Goal: Task Accomplishment & Management: Use online tool/utility

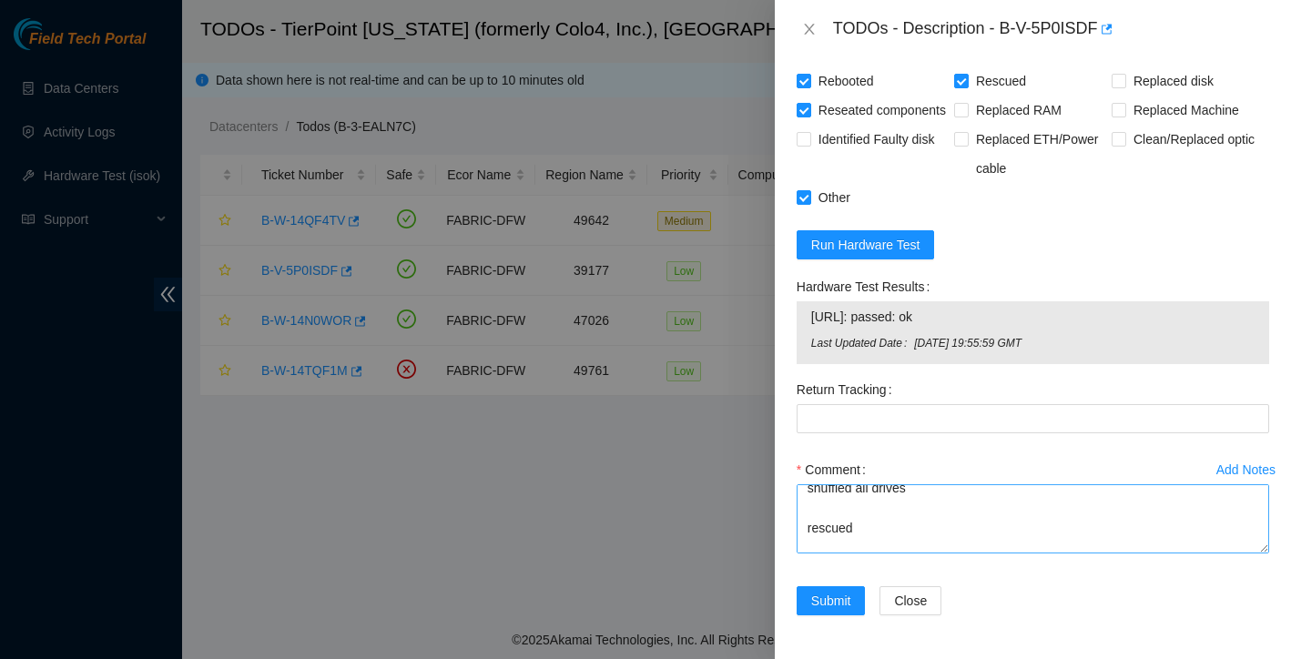
scroll to position [109, 0]
click at [890, 508] on textarea "LED on PSU is solid green Powered down safely shuffled all drives rescued recon…" at bounding box center [1033, 518] width 472 height 69
click at [808, 508] on textarea "LED on PSU is solid green Powered down safely shuffled all drives rescued recon…" at bounding box center [1033, 518] width 472 height 69
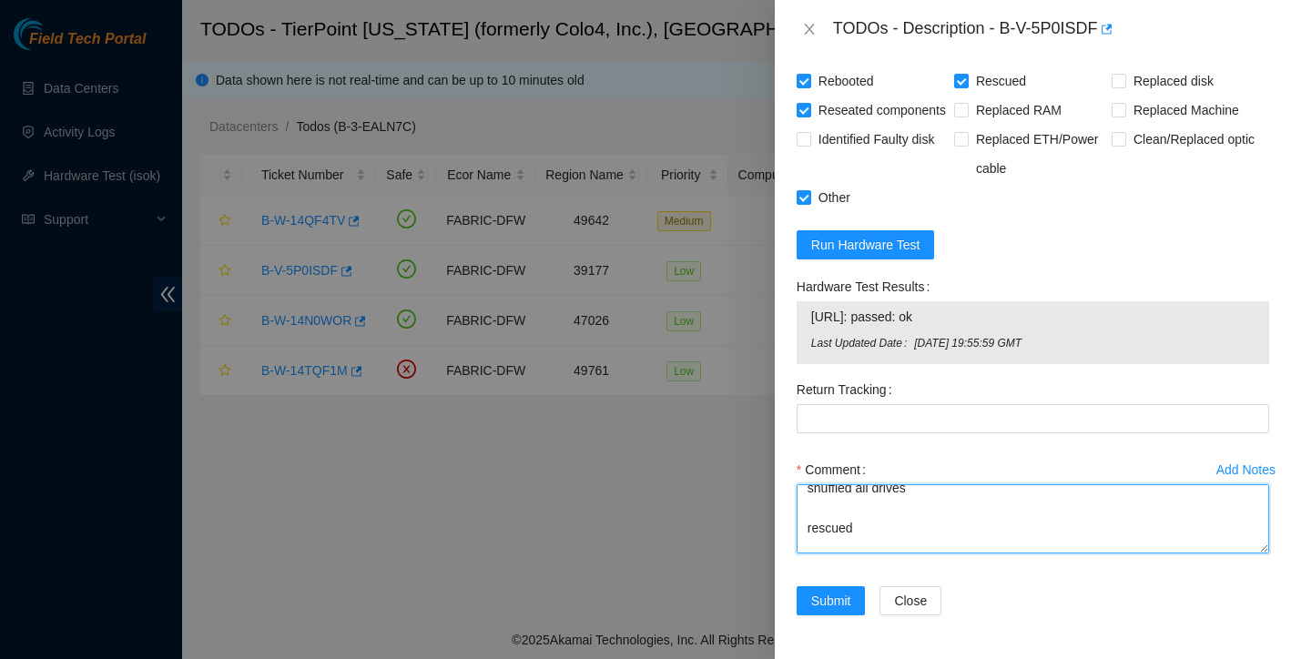
click at [886, 550] on textarea "LED on PSU is solid green Powered down safely shuffled all drives rescued recon…" at bounding box center [1033, 518] width 472 height 69
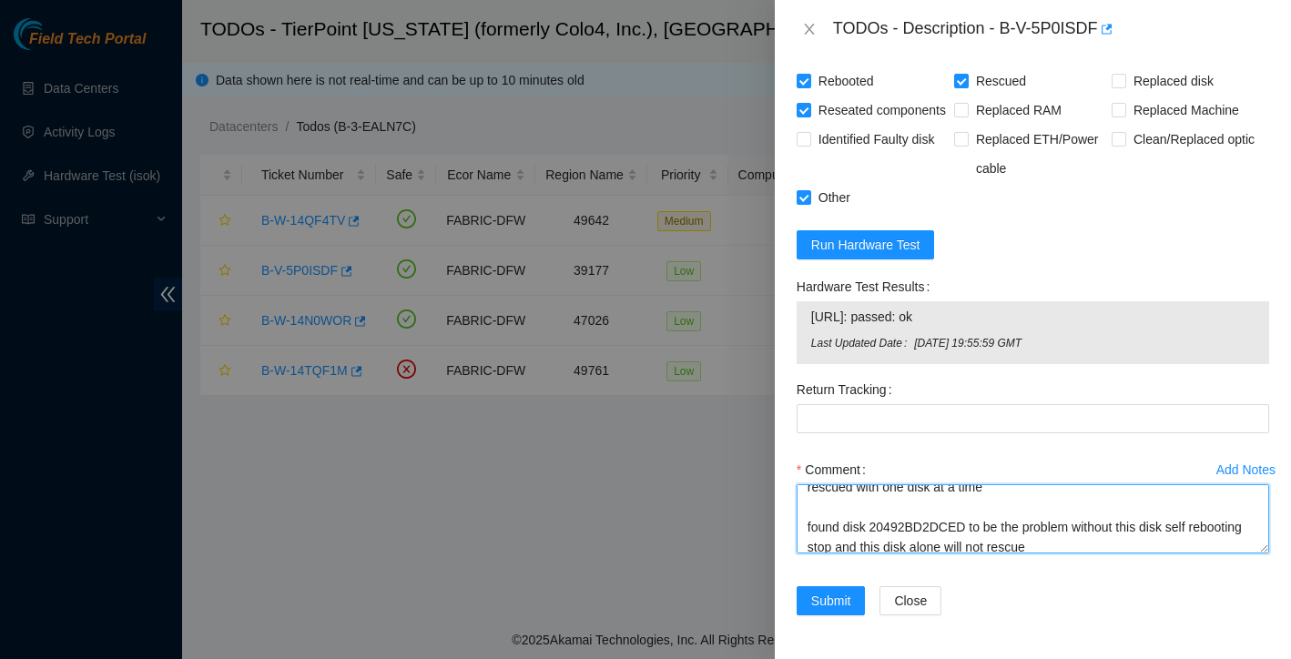
scroll to position [215, 0]
drag, startPoint x: 875, startPoint y: 541, endPoint x: 973, endPoint y: 533, distance: 98.6
click at [973, 533] on textarea "LED on PSU is solid green Powered down safely shuffled all drives rescued Serve…" at bounding box center [1033, 518] width 472 height 69
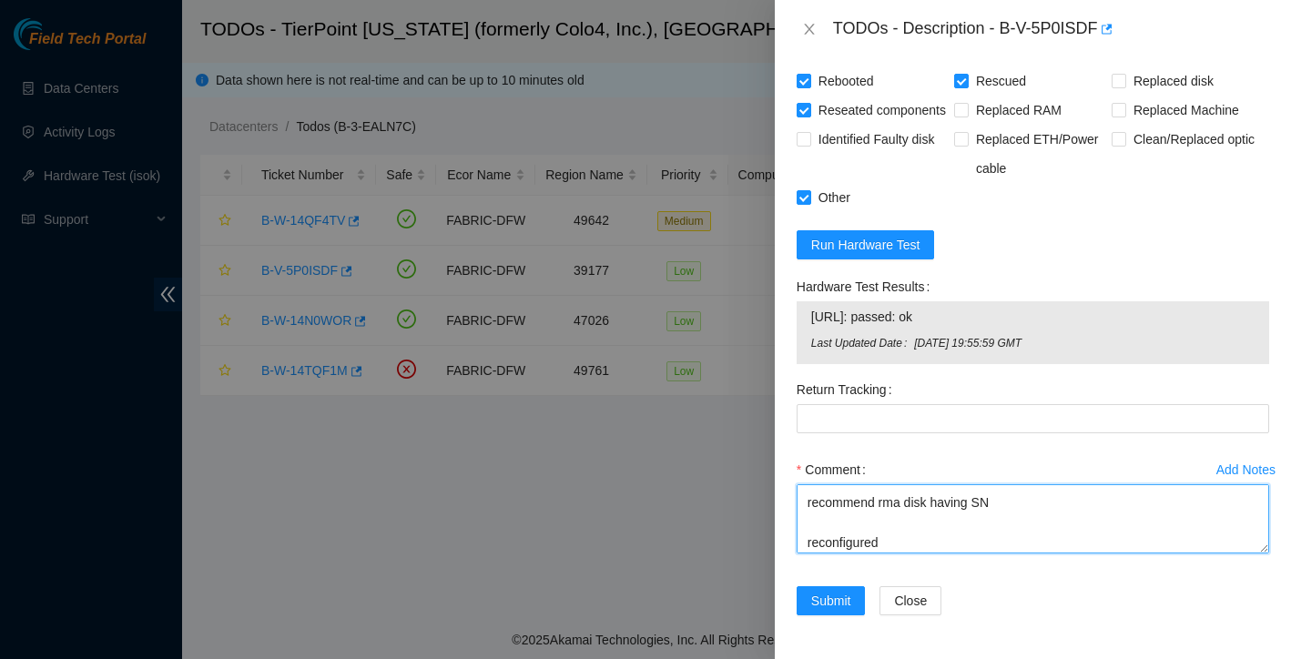
scroll to position [289, 0]
click at [1038, 524] on textarea "LED on PSU is solid green Powered down safely shuffled all drives rescued Serve…" at bounding box center [1033, 518] width 472 height 69
paste textarea "20492BD2DCED"
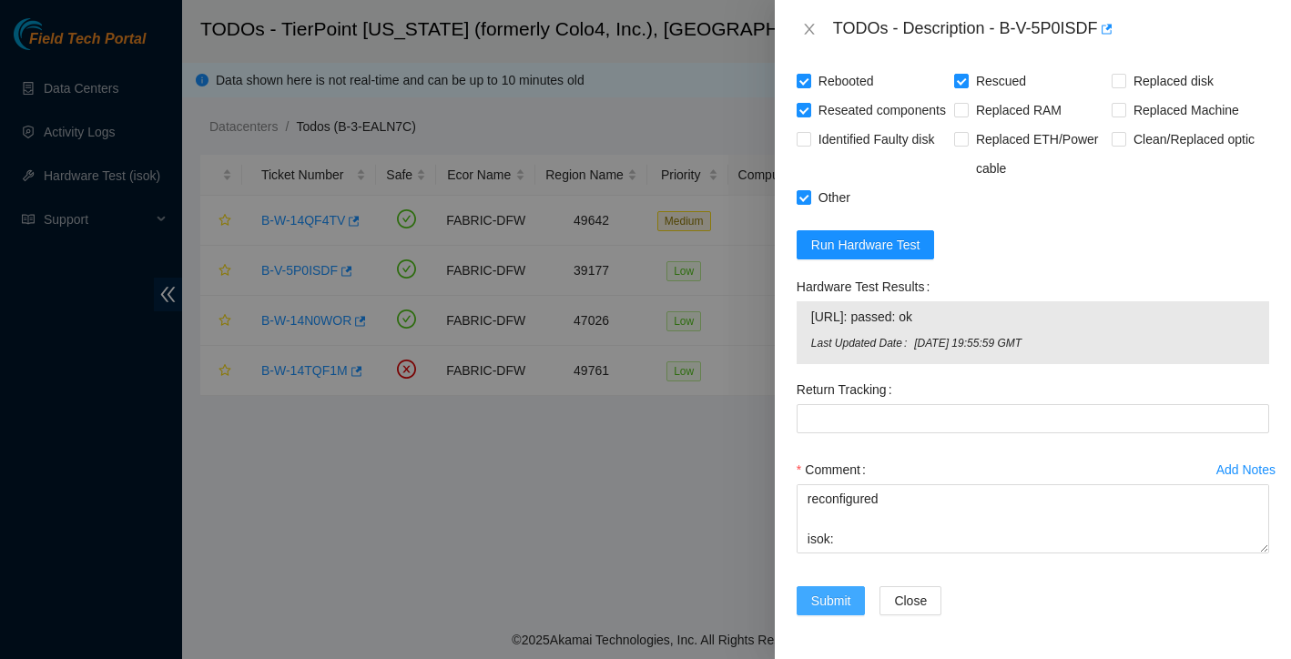
scroll to position [1051, 0]
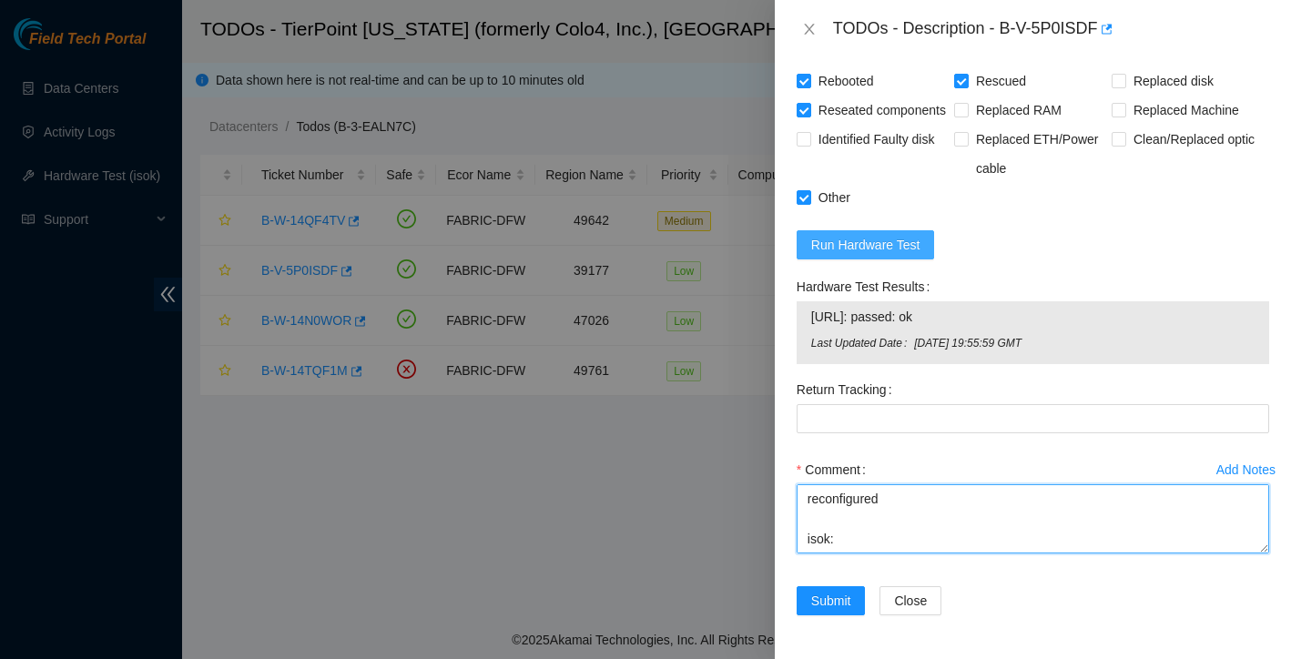
type textarea "LED on PSU is solid green Powered down safely shuffled all drives rescued Serve…"
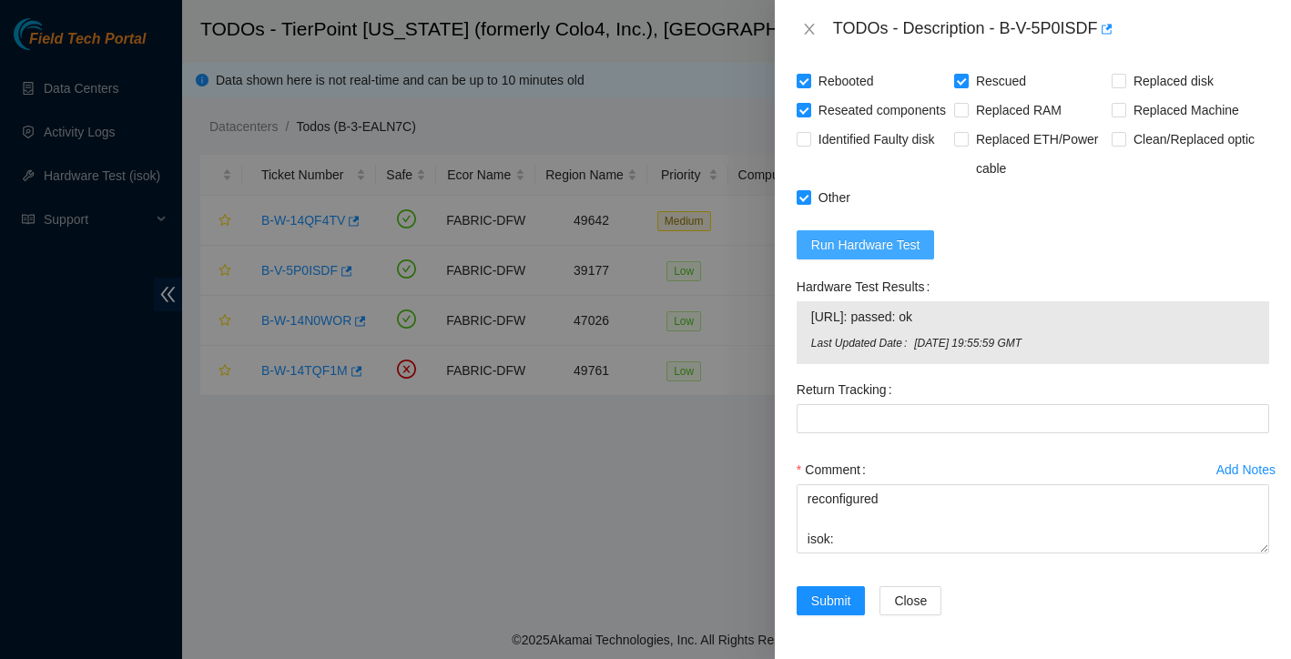
click at [924, 250] on button "Run Hardware Test" at bounding box center [866, 244] width 138 height 29
click at [924, 154] on span "Identified Faulty disk" at bounding box center [876, 139] width 131 height 29
click at [809, 145] on input "Identified Faulty disk" at bounding box center [803, 138] width 13 height 13
checkbox input "true"
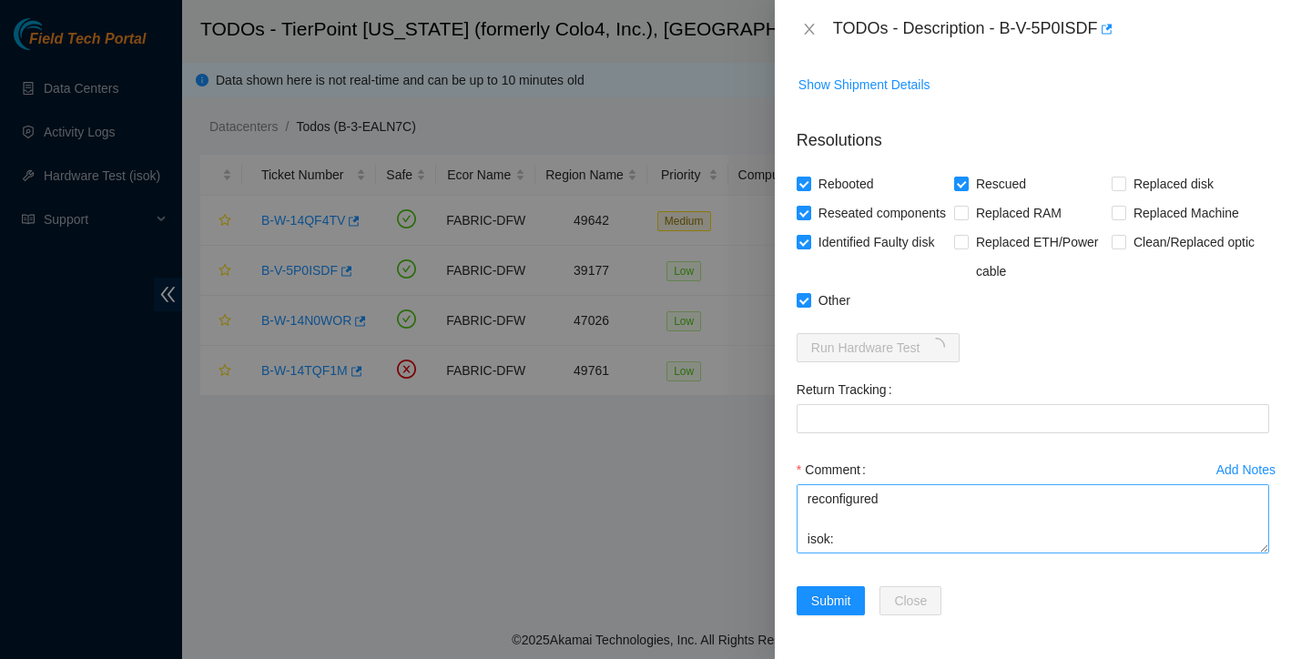
scroll to position [320, 0]
click at [909, 518] on textarea "LED on PSU is solid green Powered down safely shuffled all drives rescued Serve…" at bounding box center [1033, 518] width 472 height 69
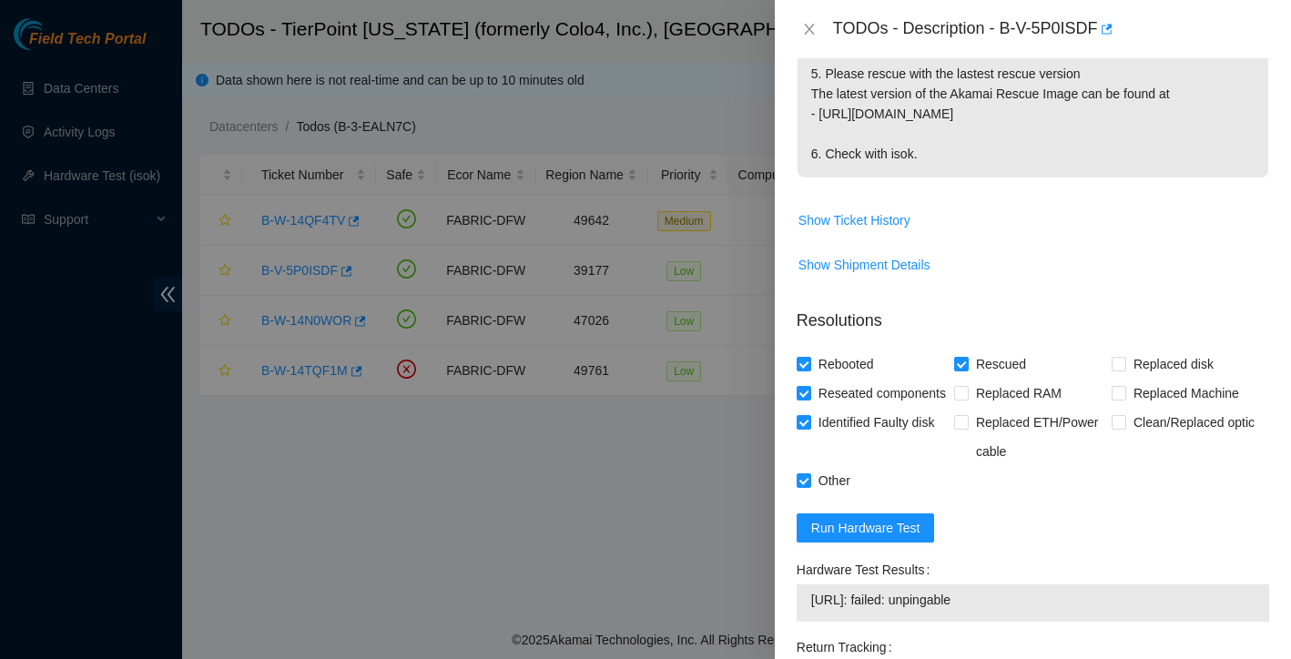
scroll to position [1027, 0]
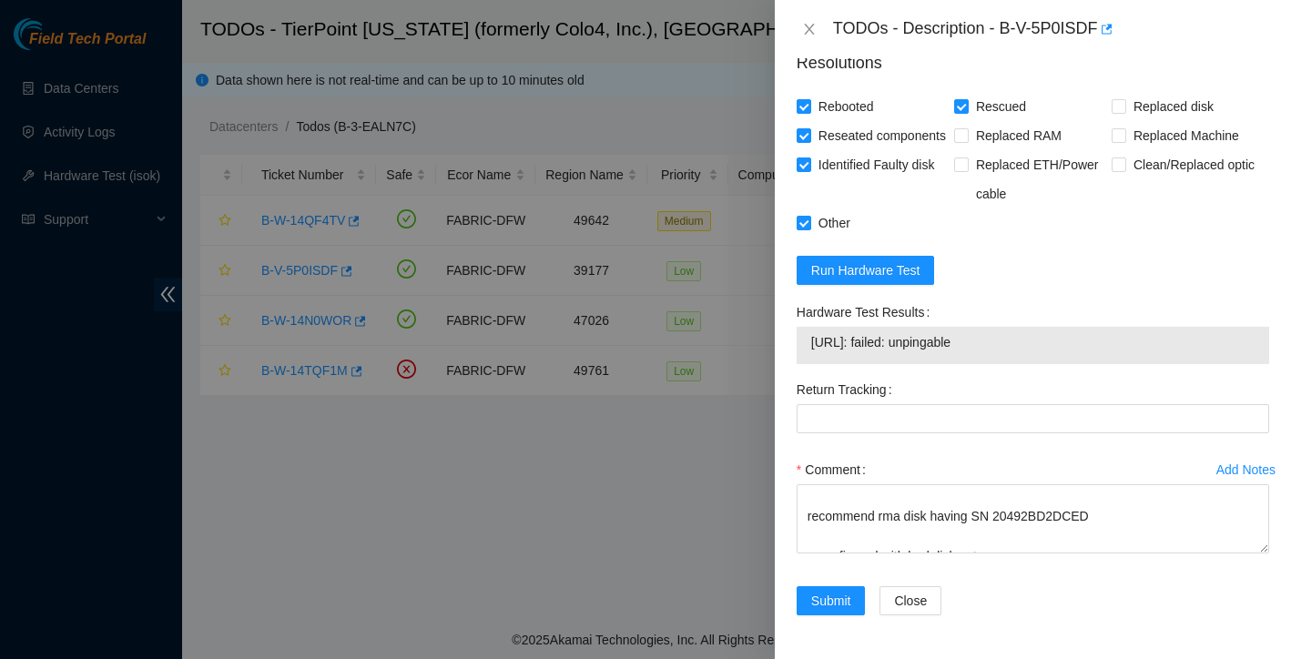
click at [991, 283] on form "Resolutions Rebooted Rescued Replaced disk Reseated components Replaced RAM Rep…" at bounding box center [1033, 336] width 472 height 601
click at [912, 273] on span "Run Hardware Test" at bounding box center [865, 270] width 109 height 20
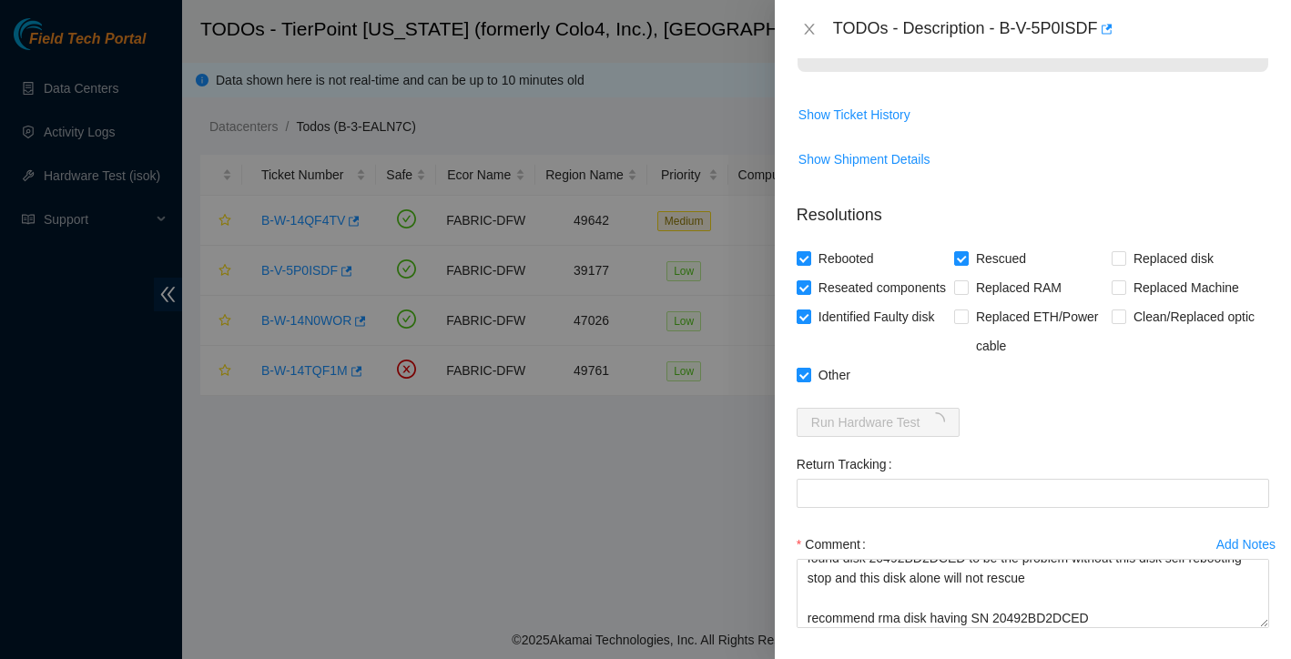
scroll to position [844, 0]
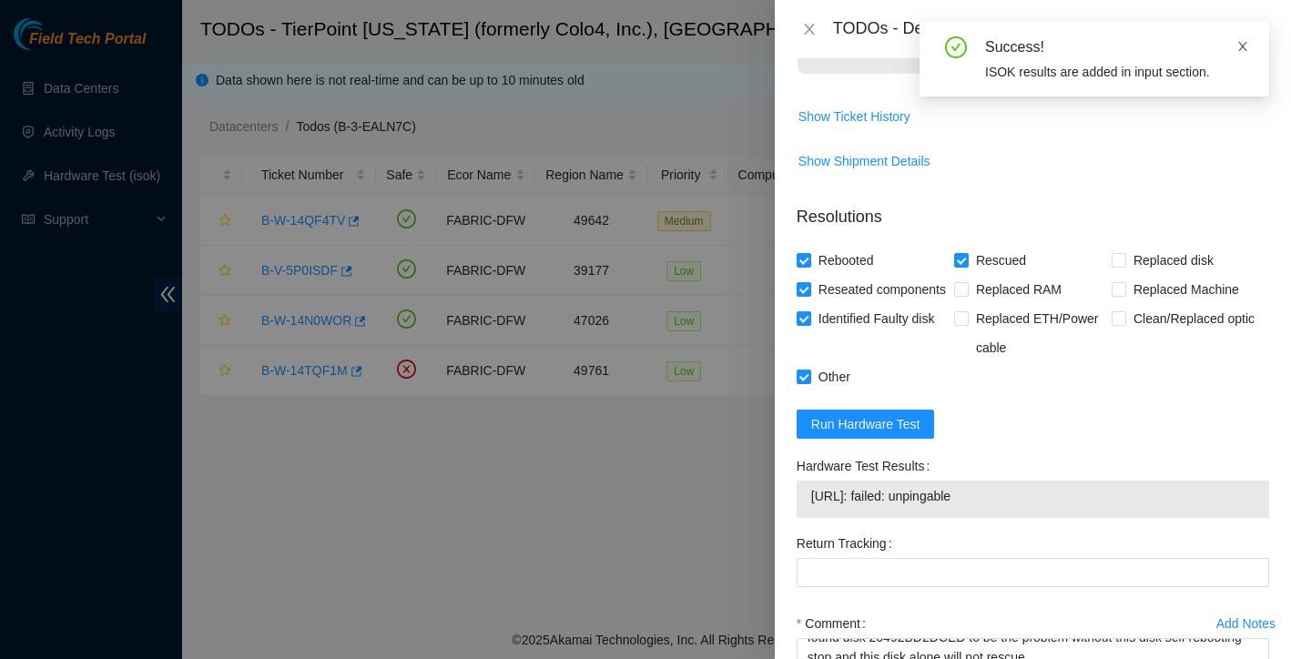
click at [1241, 45] on icon "close" at bounding box center [1242, 46] width 9 height 9
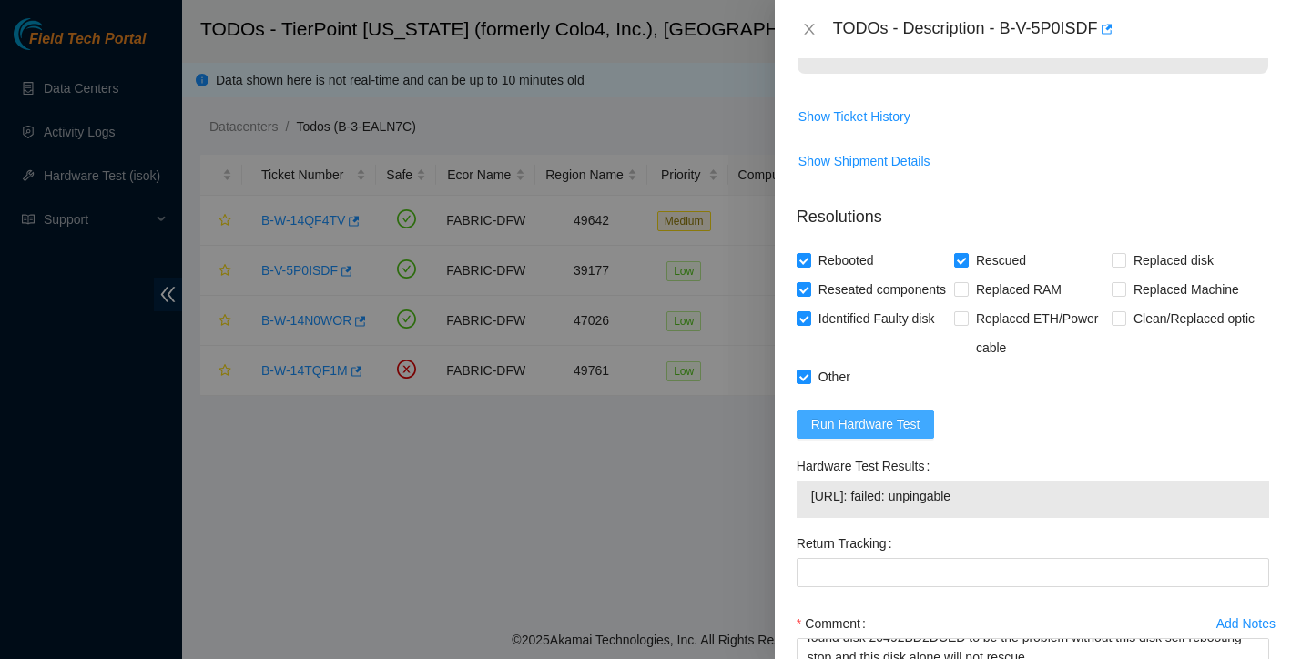
click at [929, 439] on button "Run Hardware Test" at bounding box center [866, 424] width 138 height 29
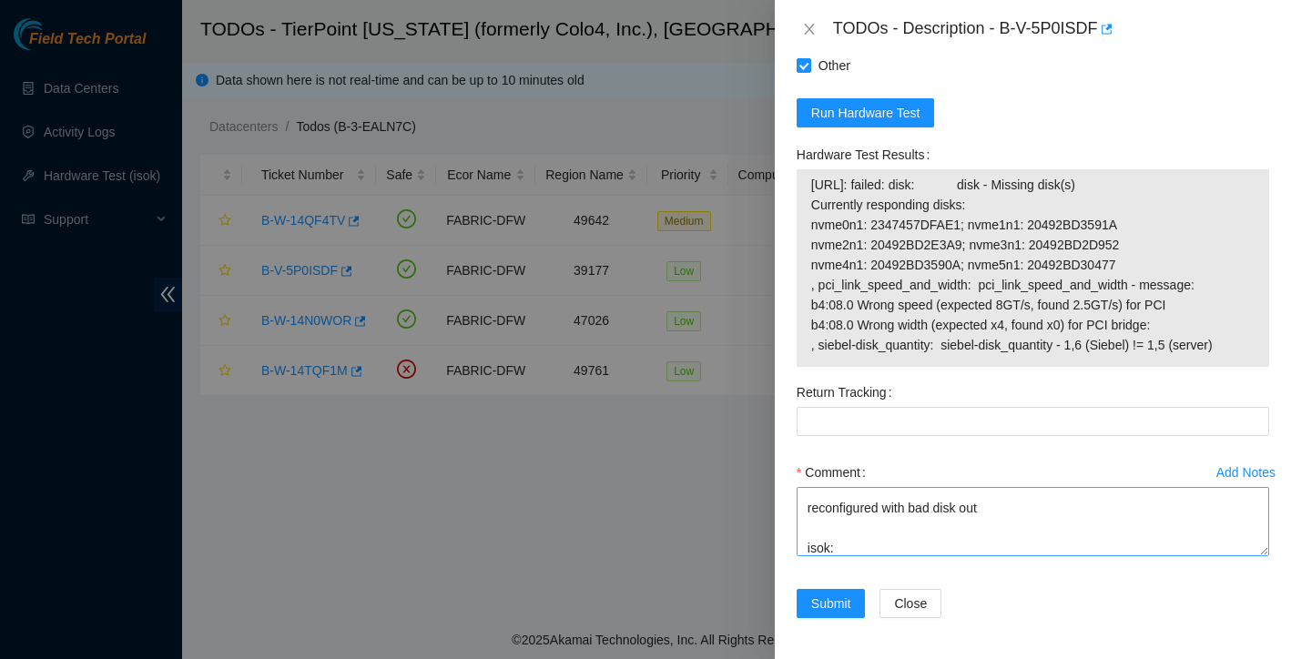
scroll to position [344, 0]
drag, startPoint x: 811, startPoint y: 214, endPoint x: 1264, endPoint y: 371, distance: 479.1
click at [1264, 367] on div "23.47.58.241: failed: disk: disk - Missing disk(s) Currently responding disks: …" at bounding box center [1033, 268] width 472 height 198
copy tbody
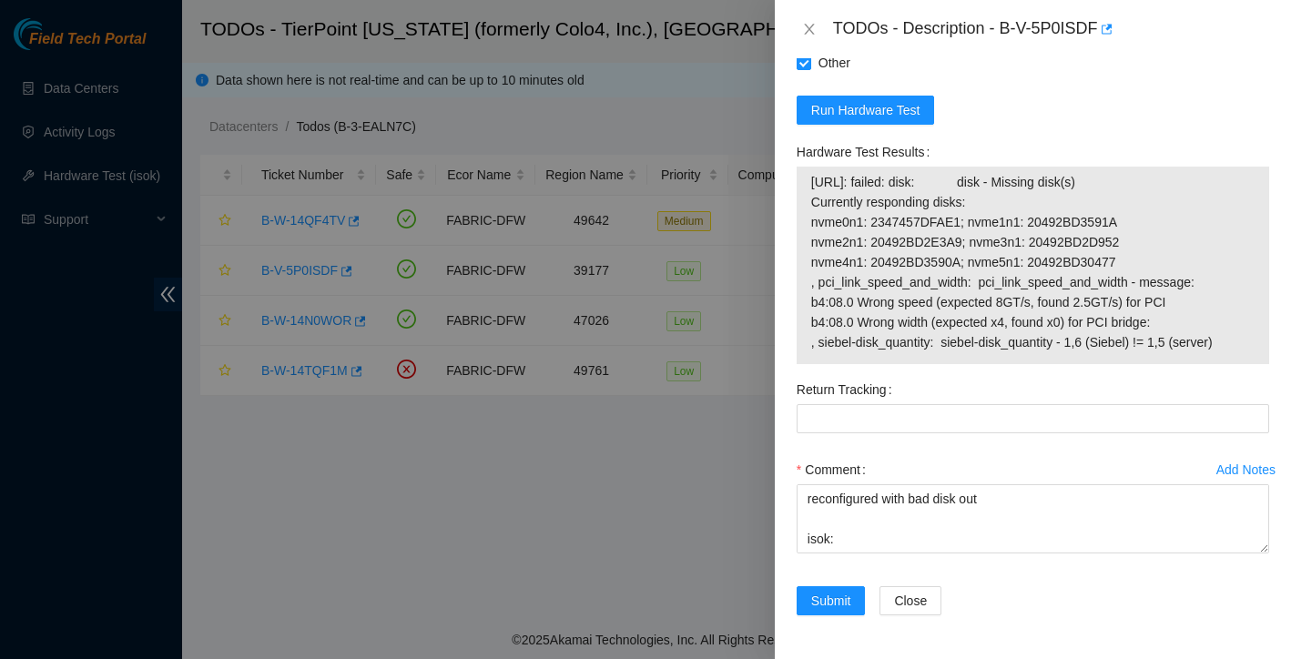
scroll to position [1187, 0]
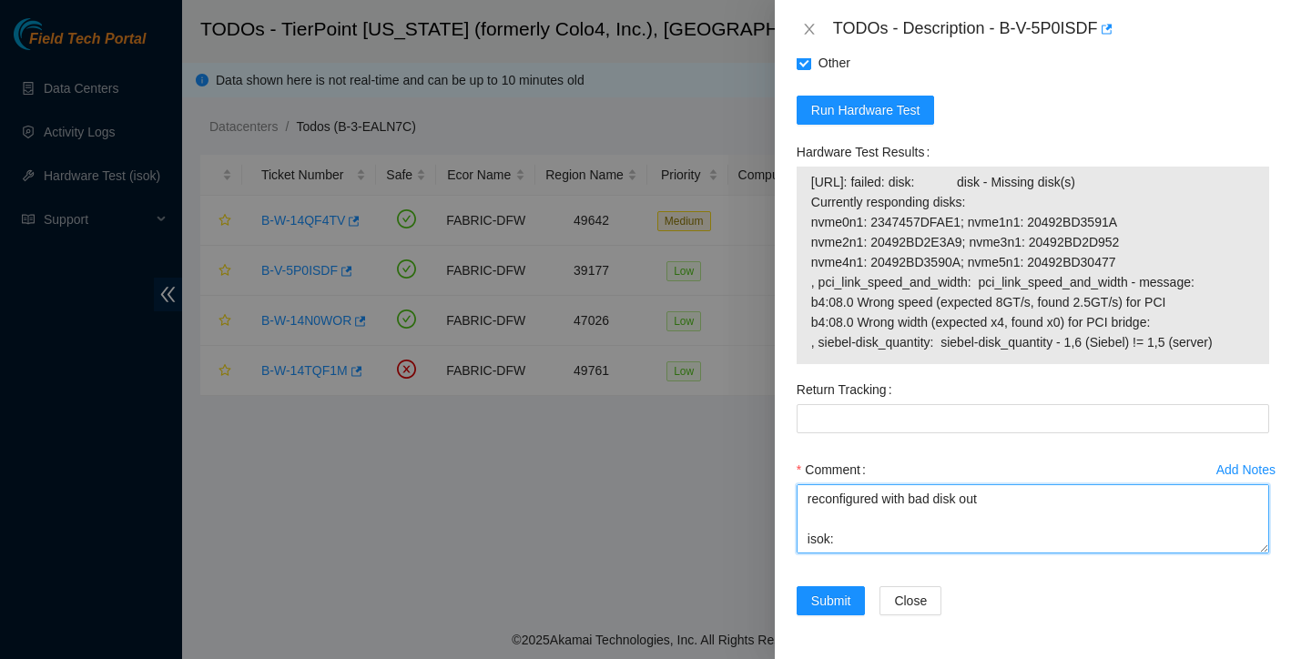
click at [898, 543] on textarea "LED on PSU is solid green Powered down safely shuffled all drives rescued Serve…" at bounding box center [1033, 518] width 472 height 69
click at [890, 531] on textarea "LED on PSU is solid green Powered down safely shuffled all drives rescued Serve…" at bounding box center [1033, 518] width 472 height 69
paste textarea "23.47.58.241: failed: disk: disk - Missing disk(s) Currently responding disks: …"
type textarea "LED on PSU is solid green Powered down safely shuffled all drives rescued Serve…"
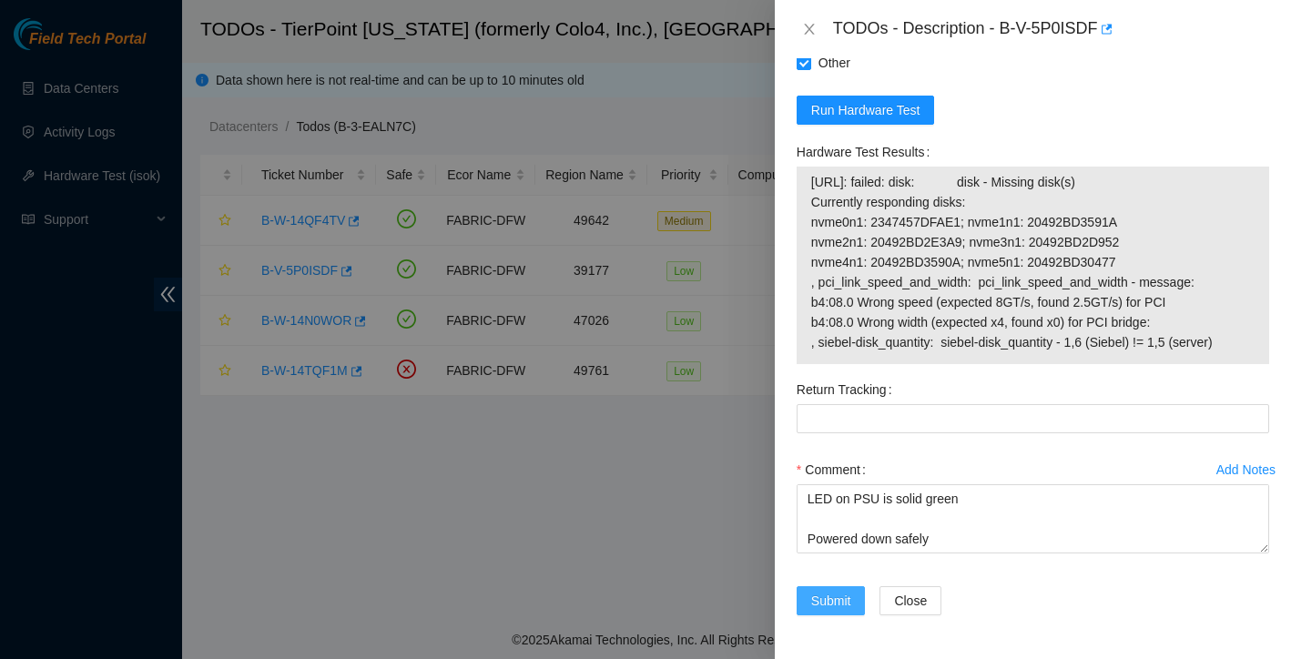
click at [845, 615] on button "Submit" at bounding box center [831, 600] width 69 height 29
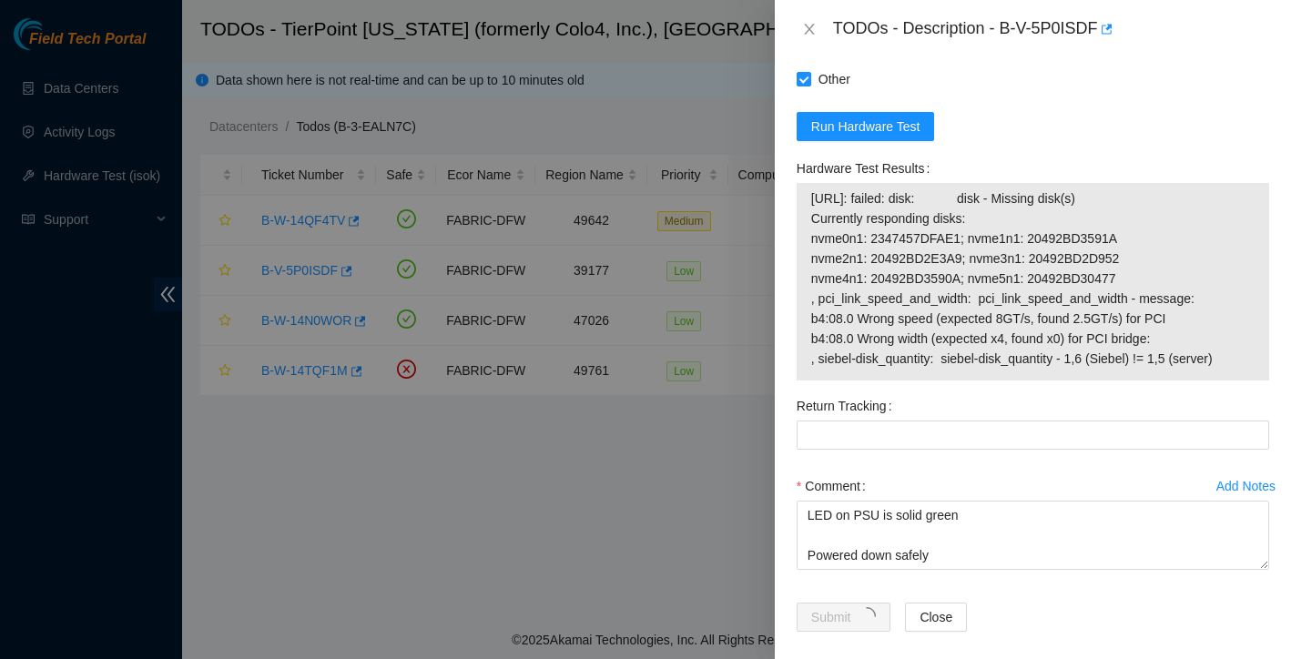
scroll to position [1171, 0]
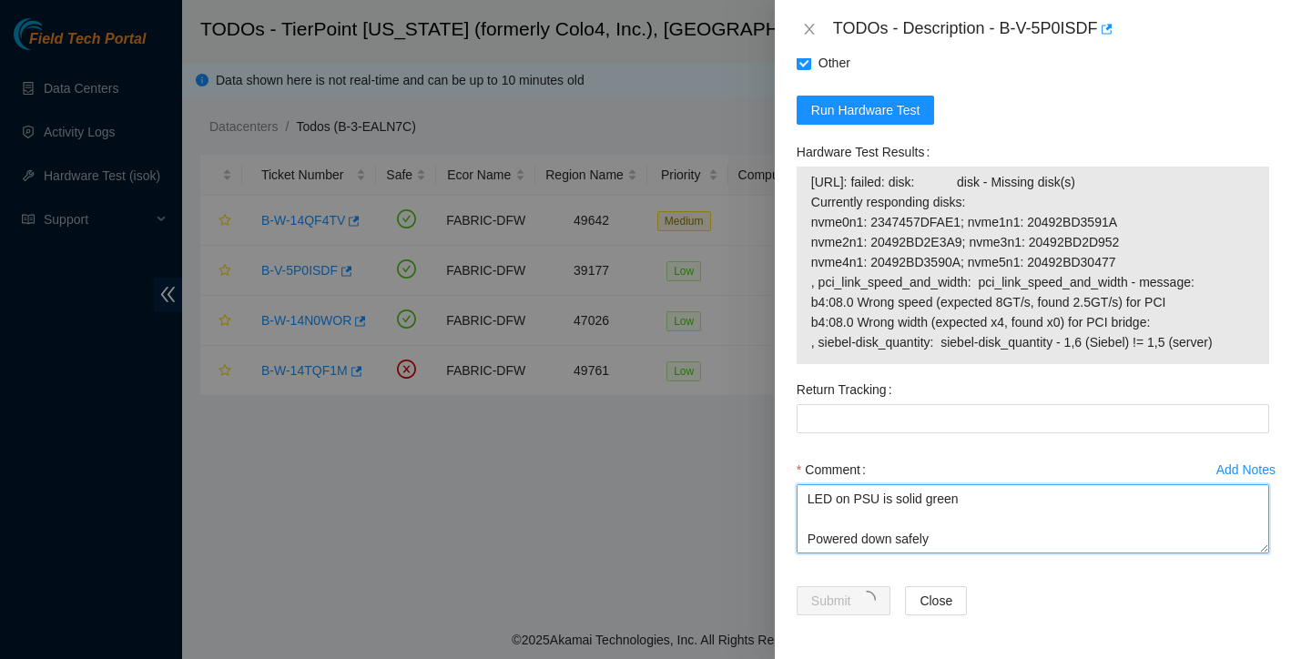
click at [808, 514] on textarea "LED on PSU is solid green Powered down safely shuffled all drives rescued Serve…" at bounding box center [1033, 518] width 472 height 69
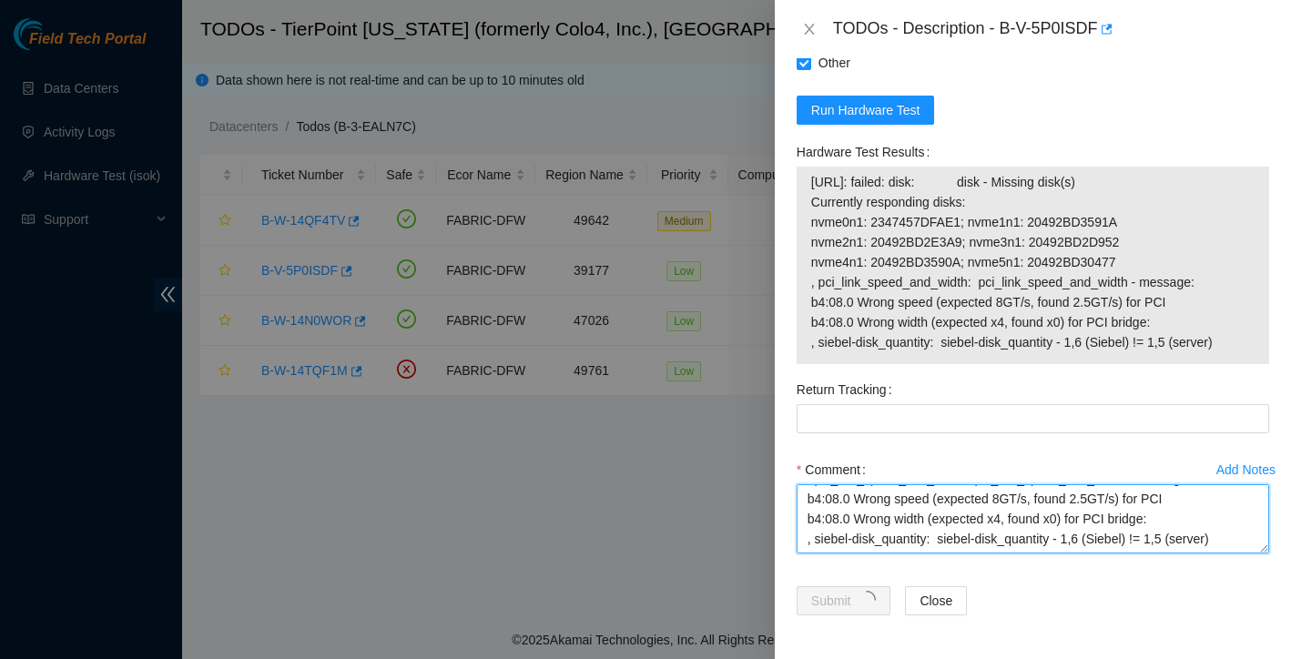
scroll to position [561, 0]
drag, startPoint x: 808, startPoint y: 514, endPoint x: 944, endPoint y: 584, distance: 153.1
click at [944, 584] on div "Add Notes Comment LED on PSU is solid green Powered down safely shuffled all dr…" at bounding box center [1032, 520] width 487 height 131
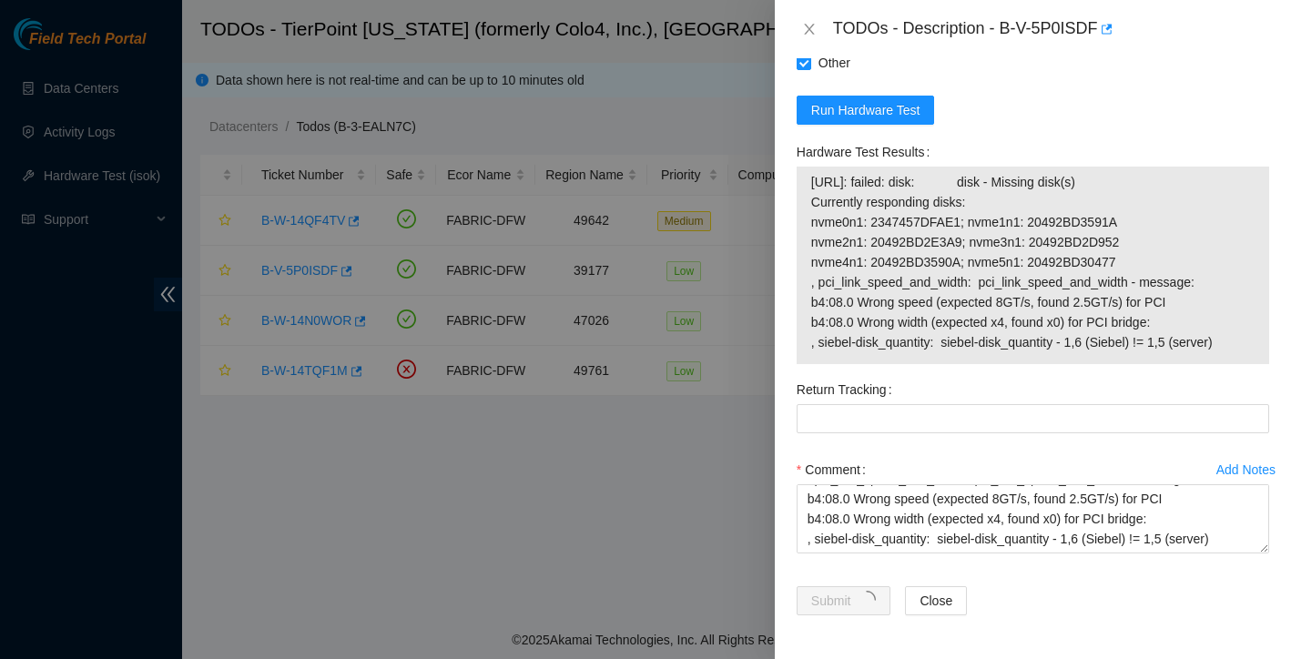
click at [917, 455] on div "Return Tracking" at bounding box center [1032, 415] width 487 height 80
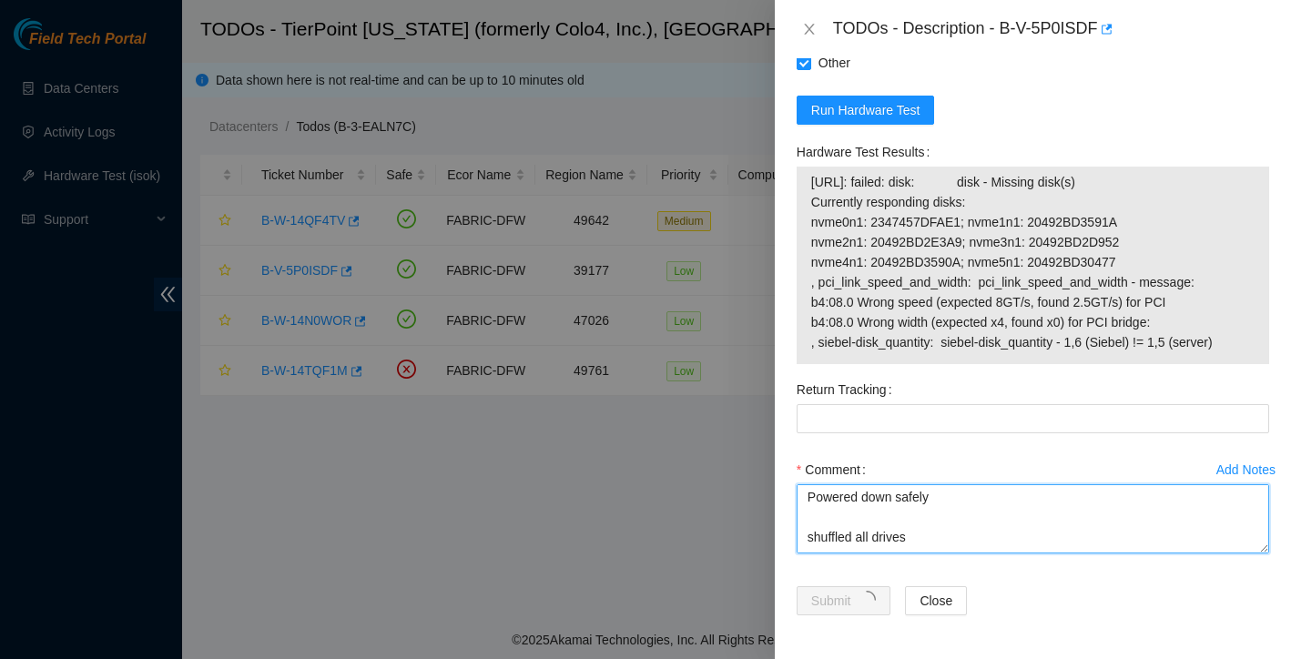
scroll to position [0, 0]
drag, startPoint x: 1240, startPoint y: 525, endPoint x: 1158, endPoint y: 459, distance: 105.5
click at [1158, 459] on div "Comment LED on PSU is solid green Powered down safely shuffled all drives rescu…" at bounding box center [1033, 509] width 472 height 109
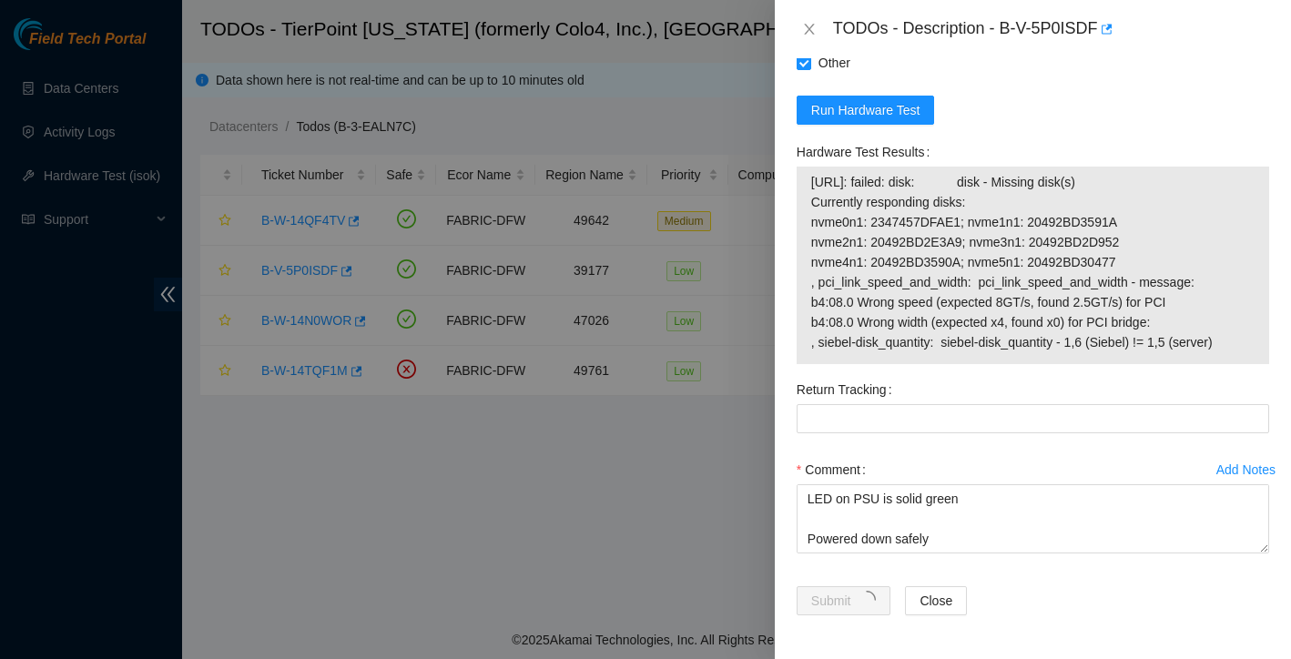
click at [989, 459] on div "Comment" at bounding box center [1033, 469] width 472 height 29
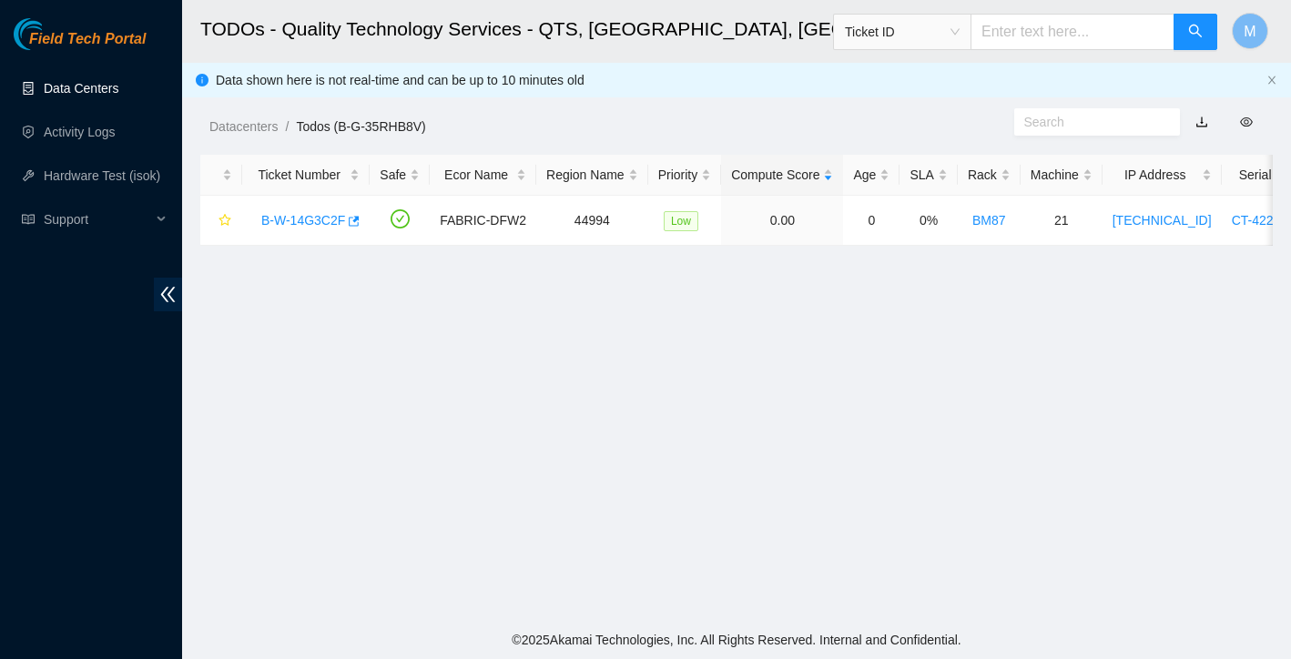
scroll to position [357, 0]
click at [90, 89] on link "Data Centers" at bounding box center [81, 88] width 75 height 15
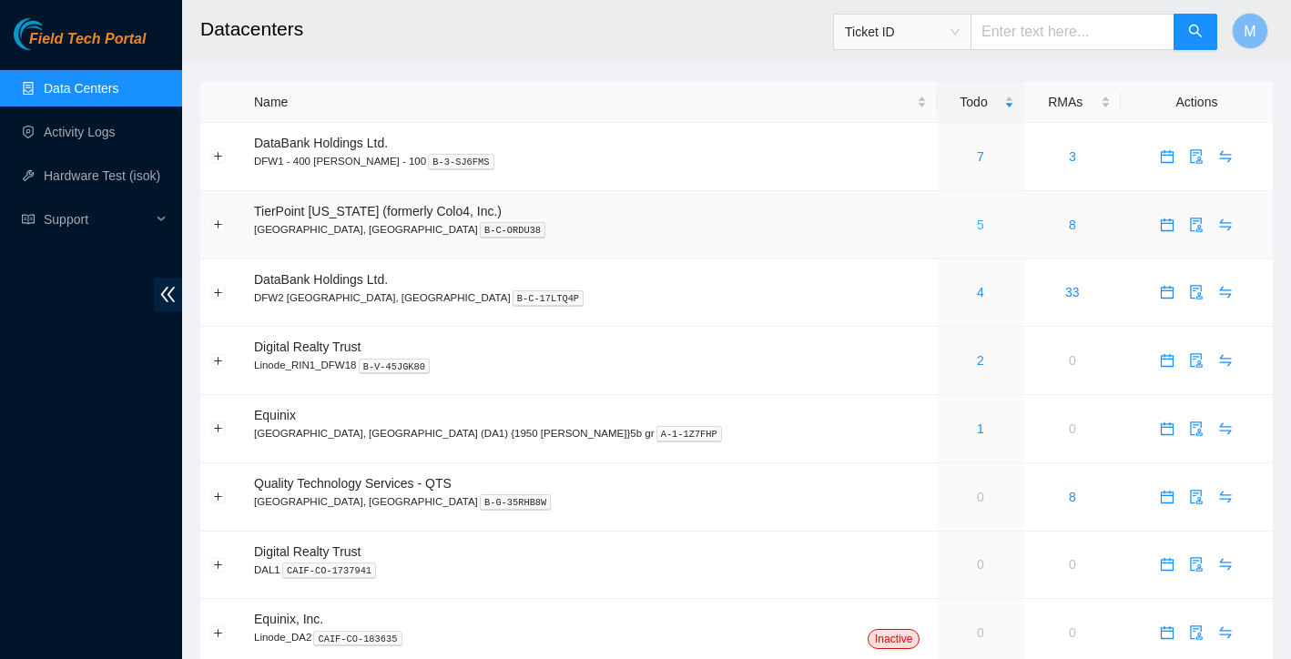
click at [977, 227] on link "5" at bounding box center [980, 225] width 7 height 15
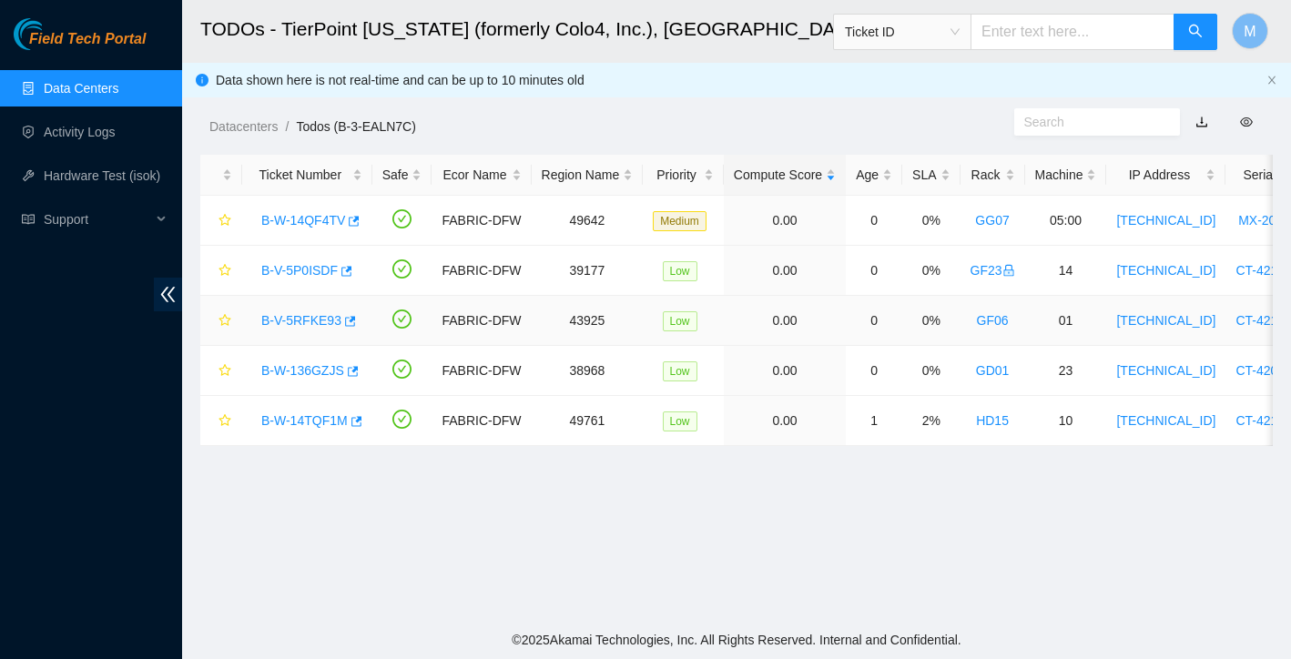
click at [310, 320] on link "B-V-5RFKE93" at bounding box center [301, 320] width 80 height 15
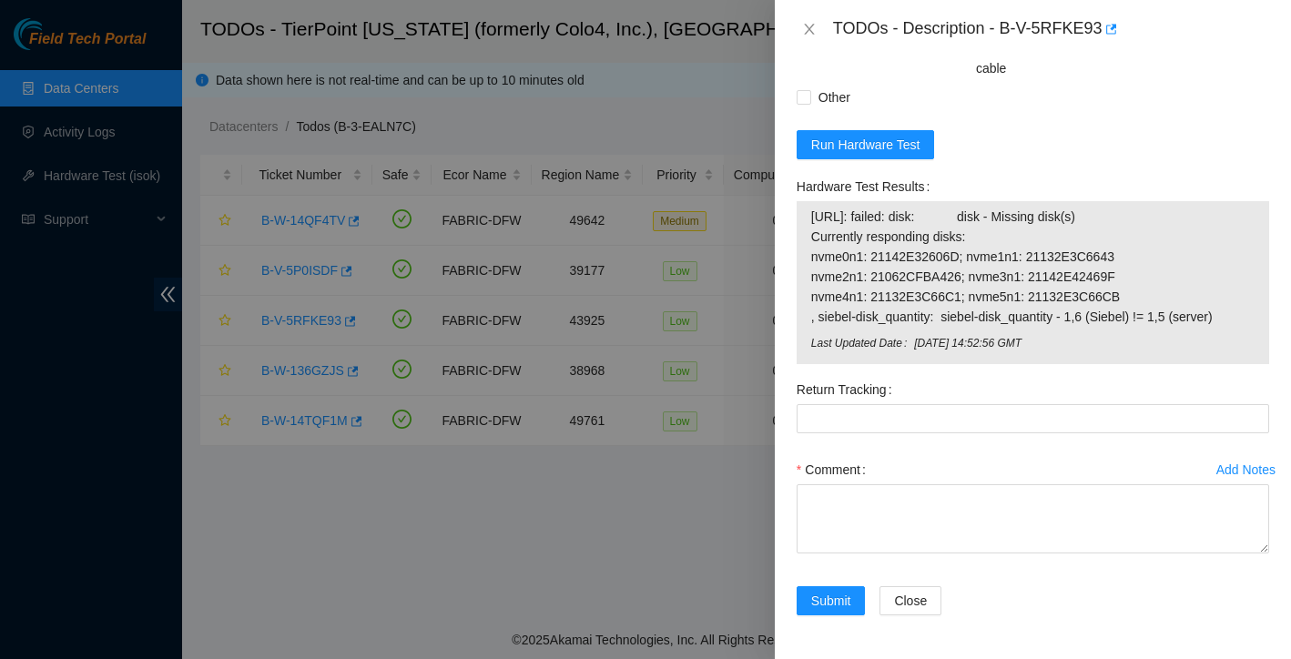
scroll to position [1612, 0]
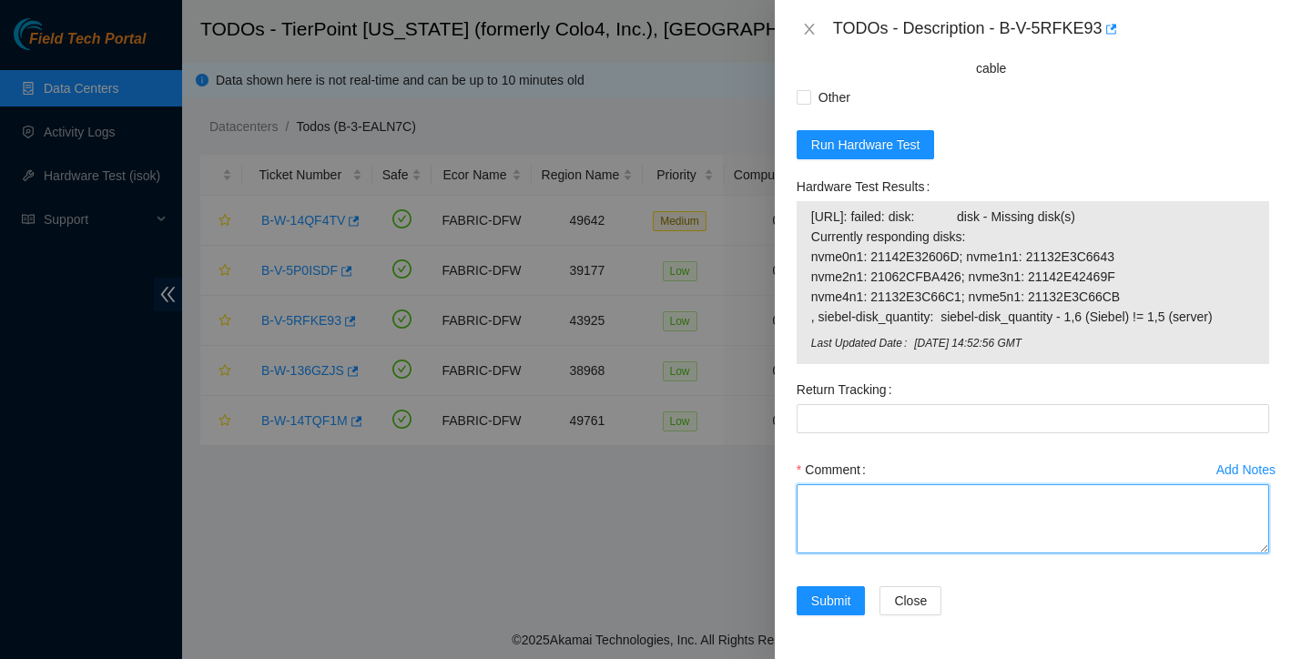
click at [970, 519] on textarea "Comment" at bounding box center [1033, 518] width 472 height 69
paste textarea "Ticket: New SN: Bad SN:"
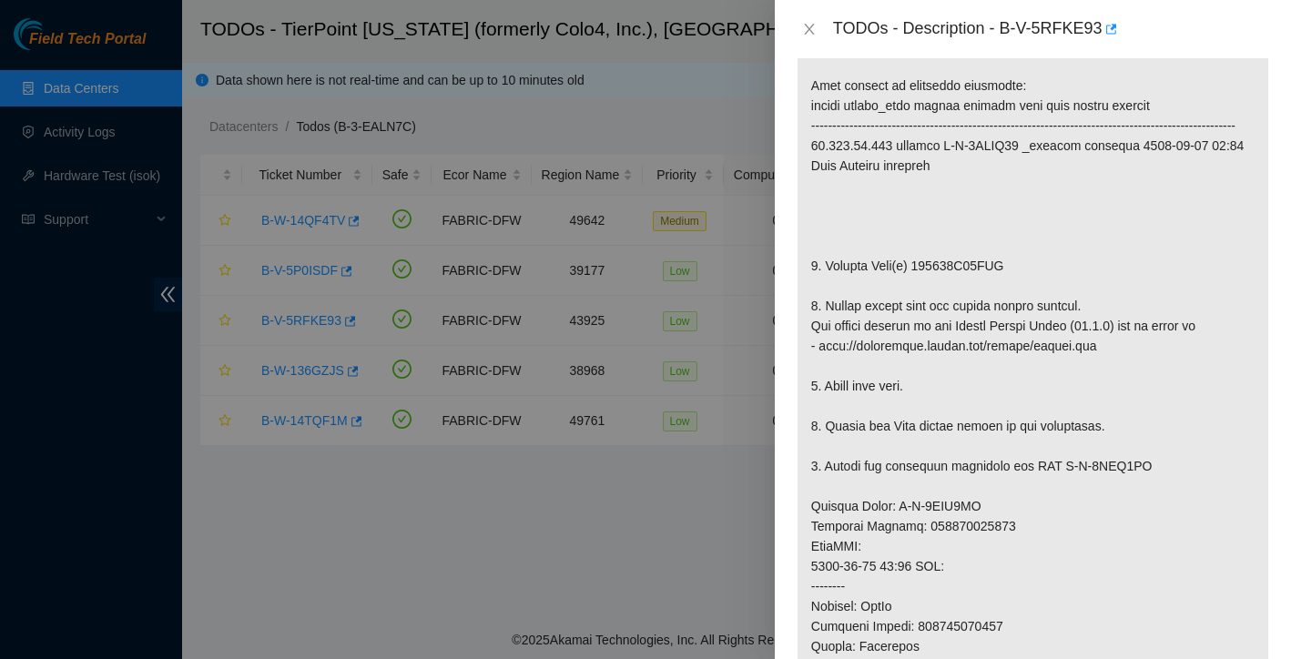
scroll to position [381, 0]
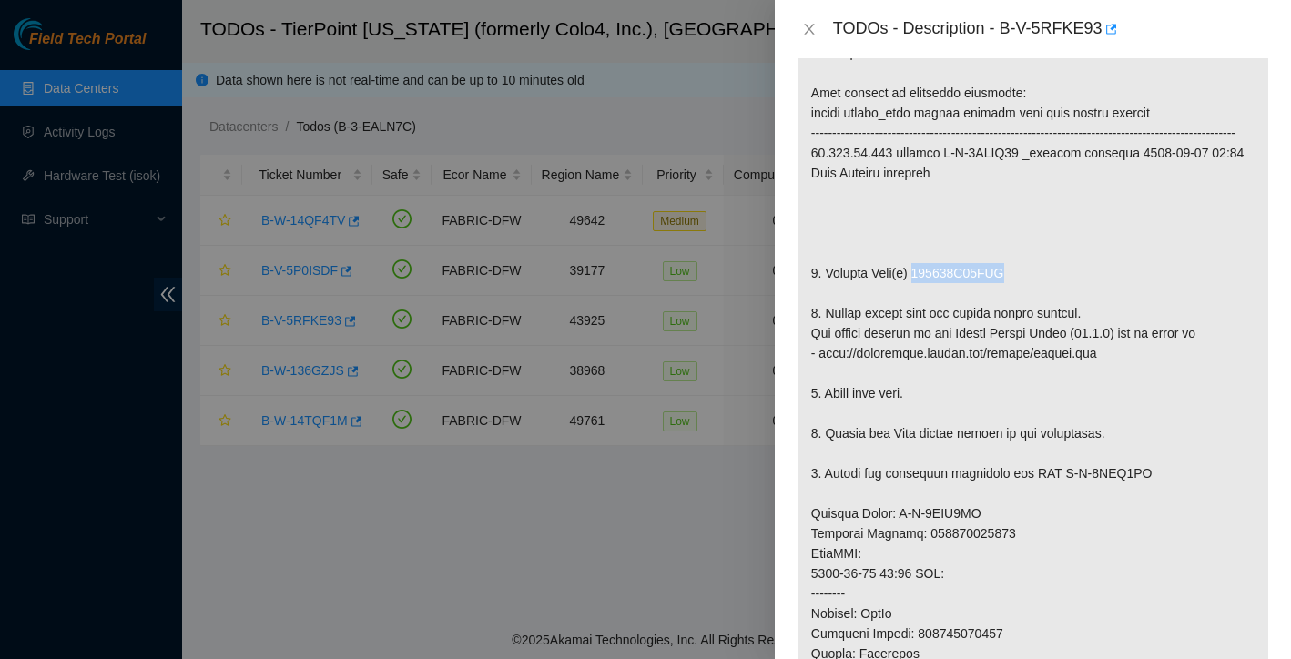
drag, startPoint x: 922, startPoint y: 252, endPoint x: 1028, endPoint y: 247, distance: 105.7
click at [1028, 247] on p at bounding box center [1032, 523] width 471 height 989
copy p "215133B06DEA"
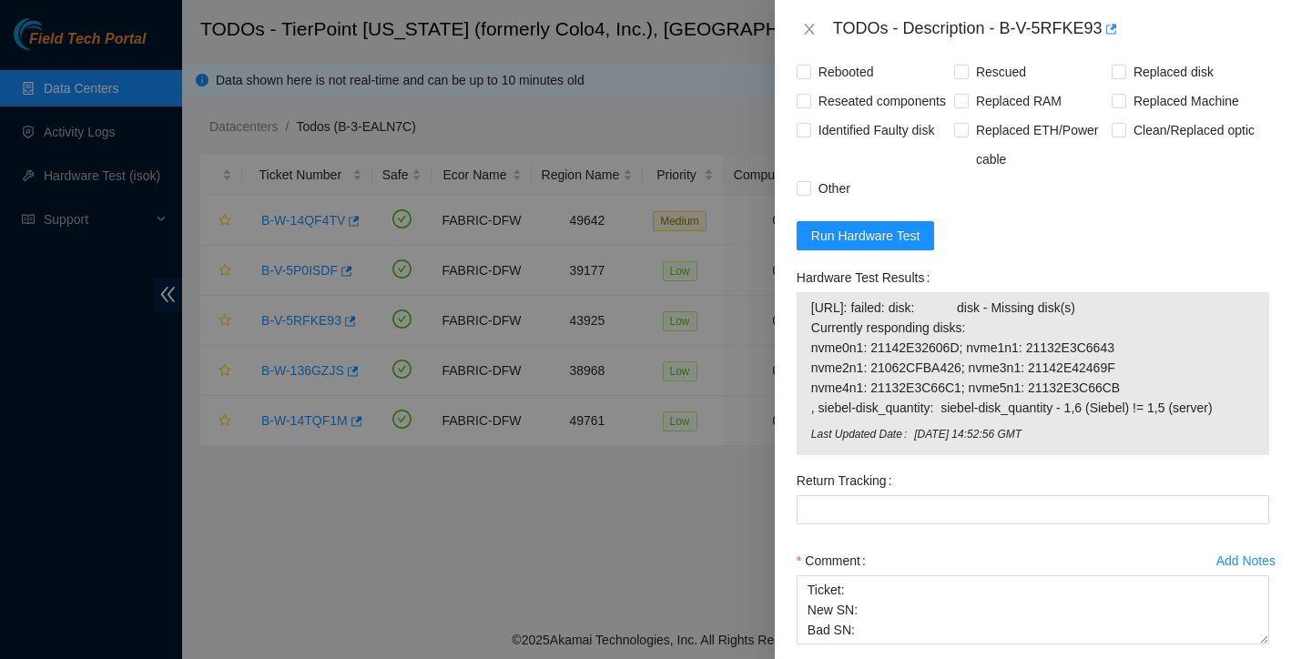
scroll to position [1544, 0]
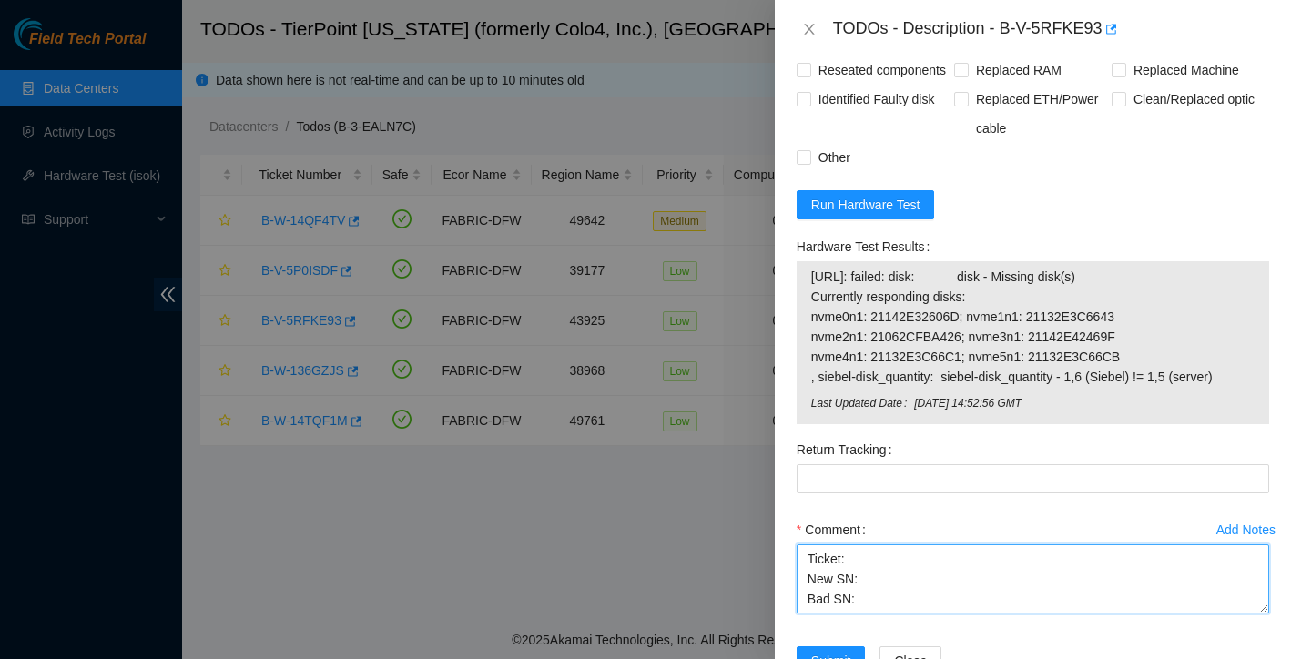
click at [868, 604] on textarea "Ticket: New SN: Bad SN:" at bounding box center [1033, 578] width 472 height 69
paste textarea "215133B06DEA"
click at [888, 574] on textarea "Ticket: New SN: Bad SN: 215133B06DEA" at bounding box center [1033, 578] width 472 height 69
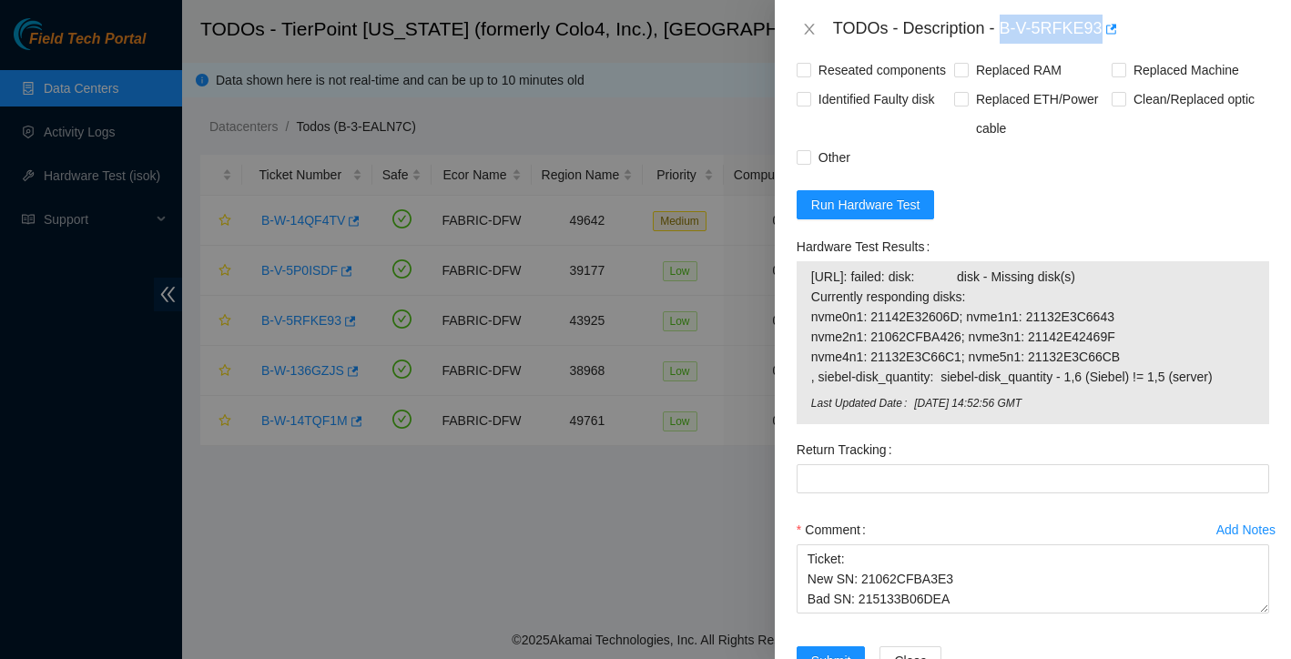
drag, startPoint x: 1006, startPoint y: 25, endPoint x: 1104, endPoint y: 26, distance: 98.3
click at [1104, 26] on div "TODOs - Description - B-V-5RFKE93" at bounding box center [1051, 29] width 436 height 29
copy div "B-V-5RFKE93"
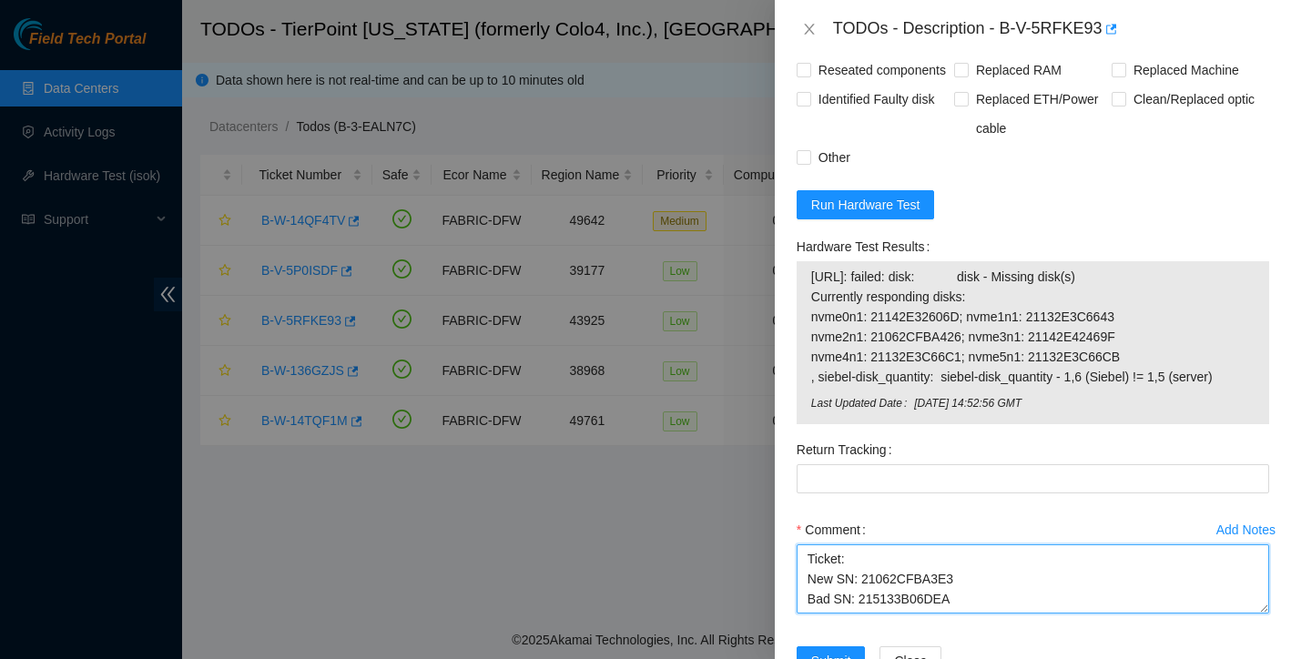
click at [865, 569] on textarea "Ticket: New SN: 21062CFBA3E3 Bad SN: 215133B06DEA" at bounding box center [1033, 578] width 472 height 69
paste textarea "B-V-5RFKE93"
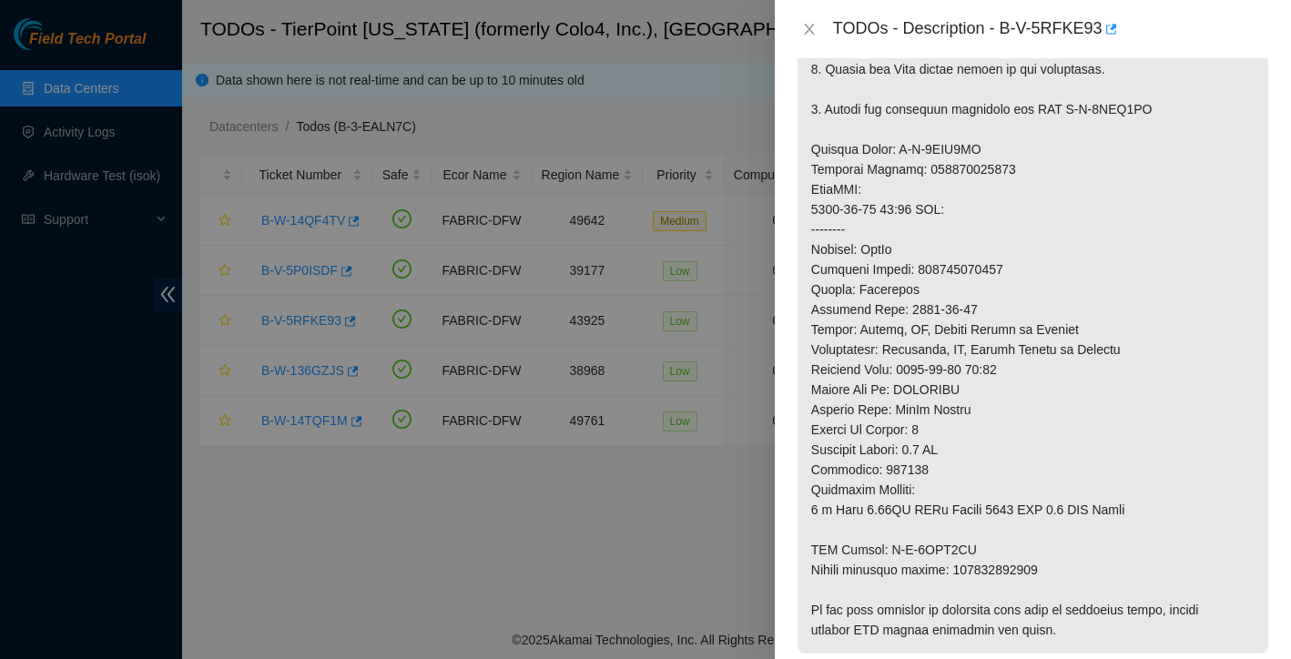
scroll to position [732, 0]
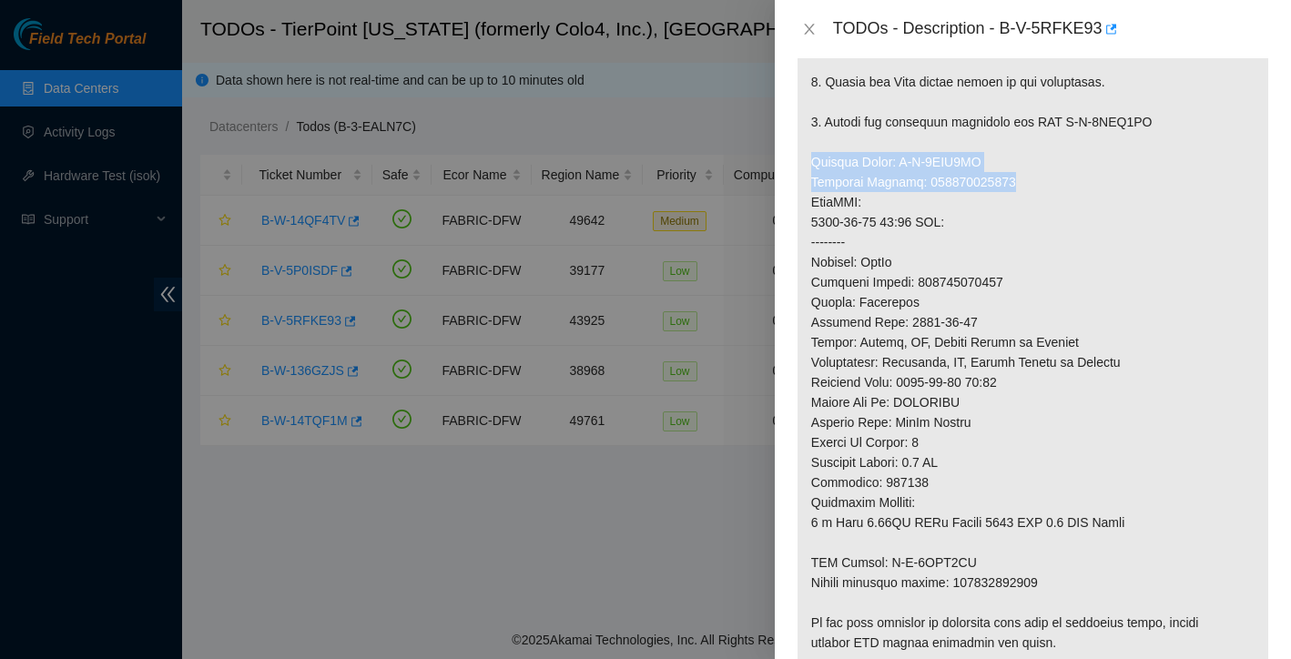
drag, startPoint x: 811, startPoint y: 139, endPoint x: 1031, endPoint y: 163, distance: 220.7
click at [1031, 163] on p at bounding box center [1032, 172] width 471 height 989
copy p "Service Order: B-V-5UKI9RJ Tracking Numbers: 473665213392"
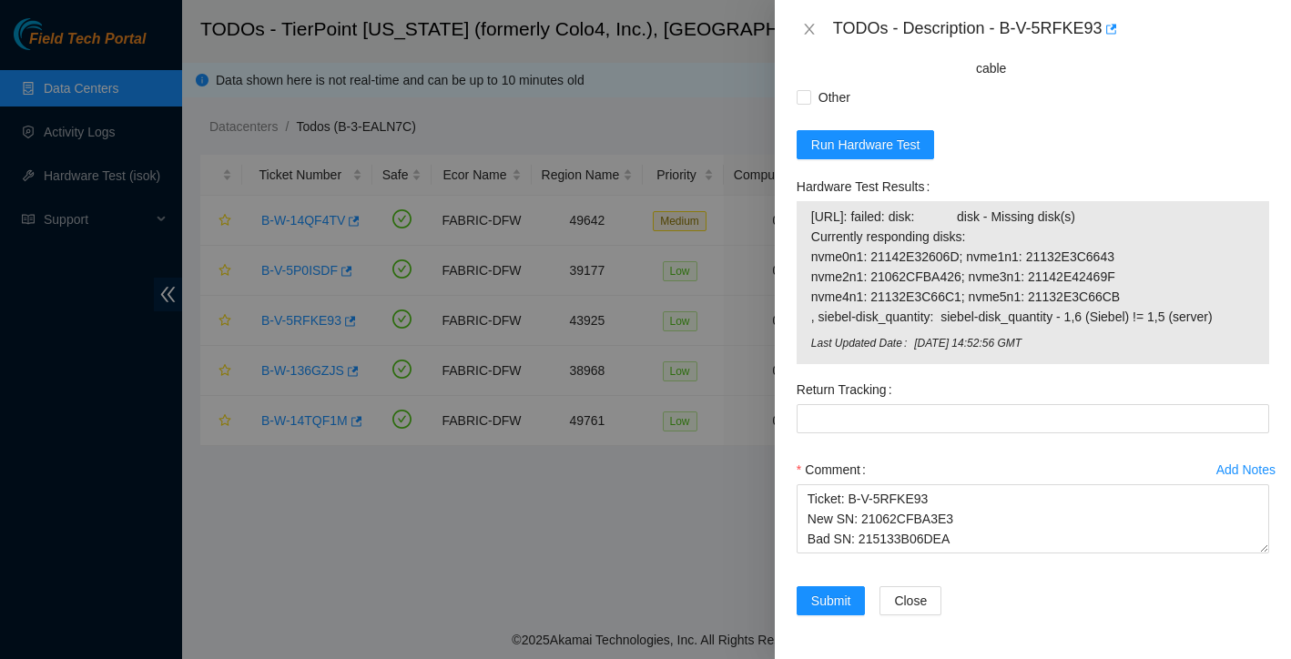
scroll to position [1612, 0]
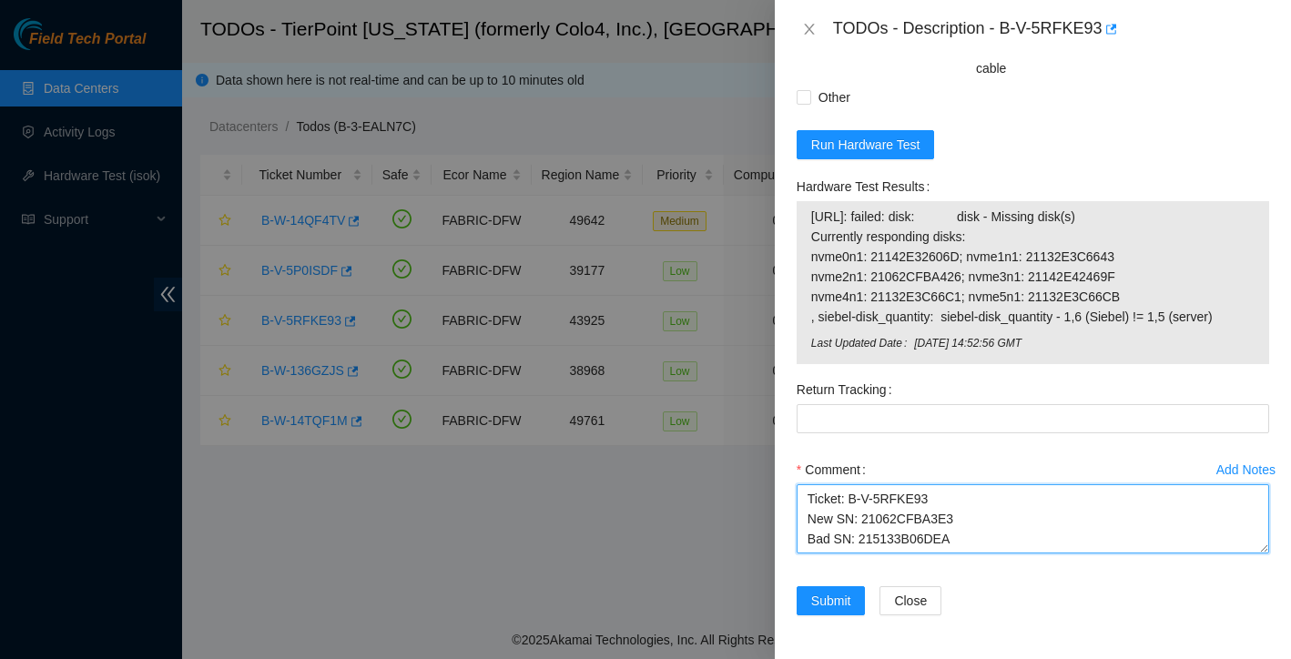
click at [983, 537] on textarea "Ticket: B-V-5RFKE93 New SN: 21062CFBA3E3 Bad SN: 215133B06DEA" at bounding box center [1033, 518] width 472 height 69
paste textarea "Service Order: B-V-5UKI9RJ Tracking Numbers: 473665213392"
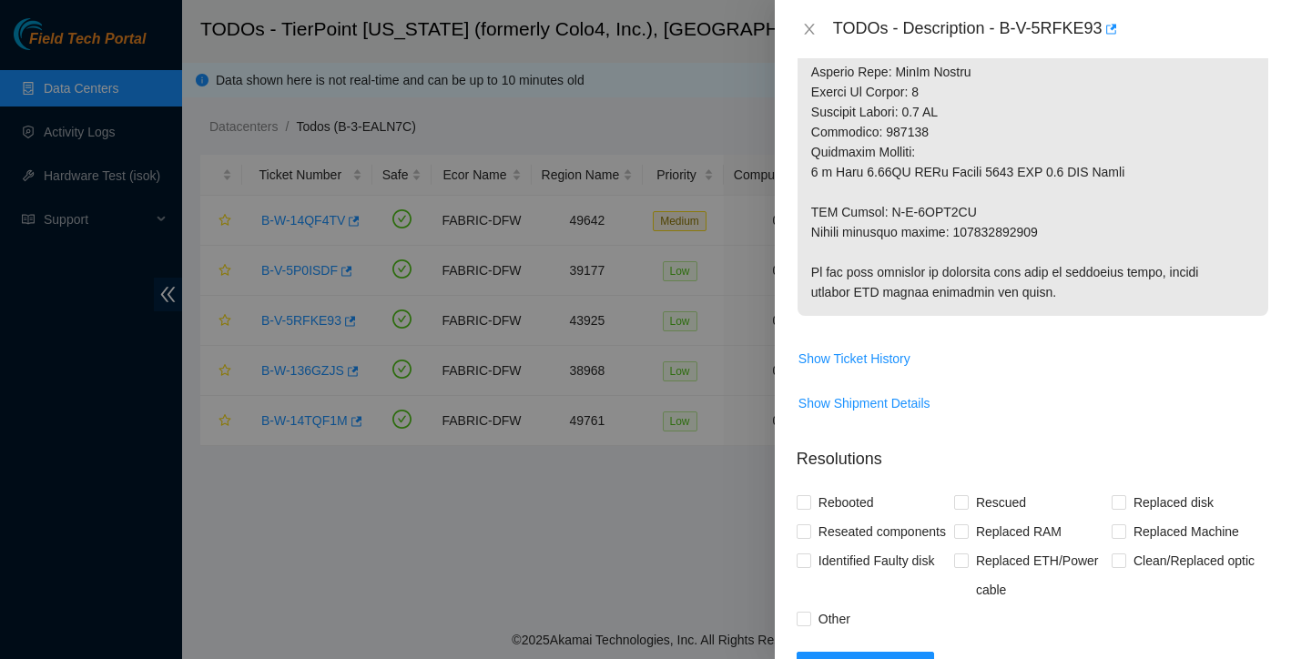
scroll to position [1081, 0]
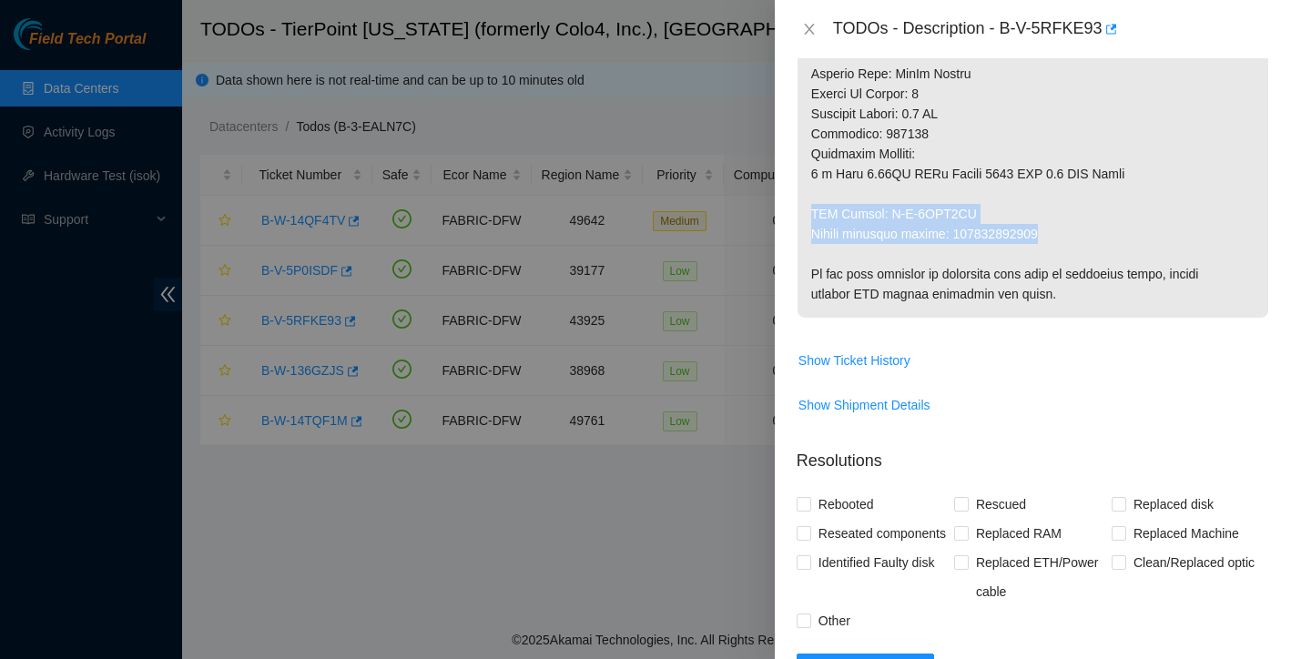
drag, startPoint x: 813, startPoint y: 193, endPoint x: 1061, endPoint y: 218, distance: 249.8
copy p "RMA Return: B-V-5UKI9RS Return tracking number: 473665213407"
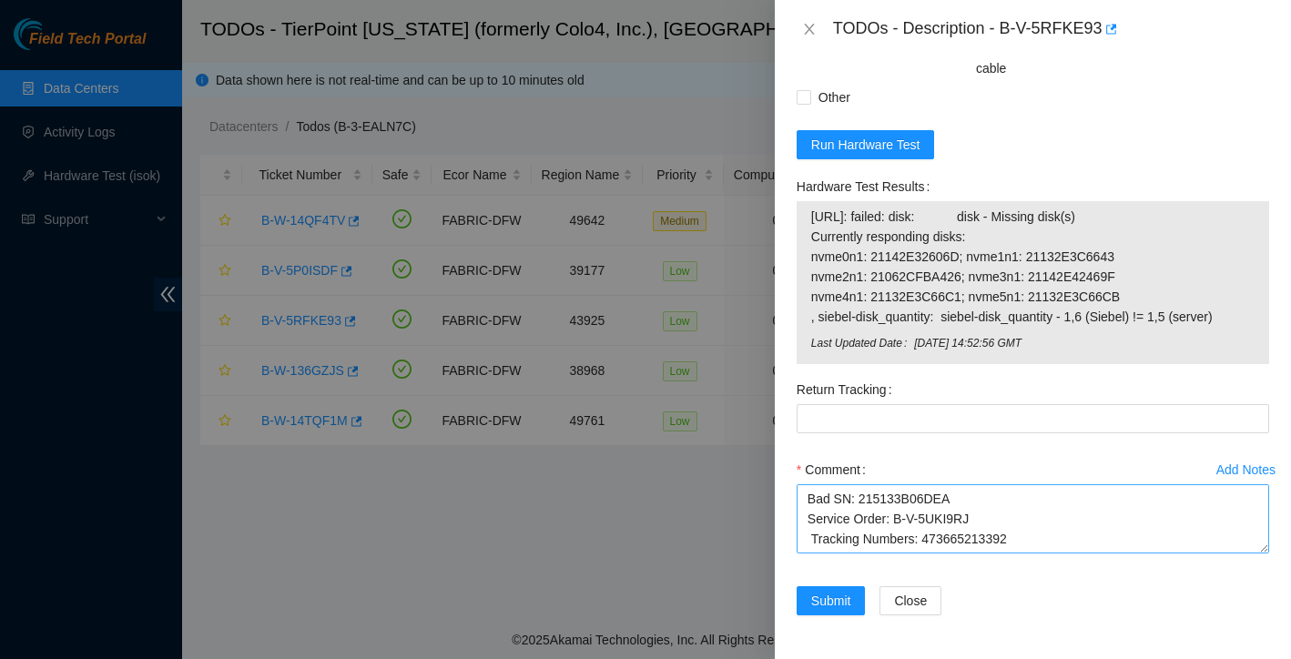
scroll to position [1612, 0]
click at [1044, 503] on textarea "Ticket: B-V-5RFKE93 New SN: 21062CFBA3E3 Bad SN: 215133B06DEA Service Order: B-…" at bounding box center [1033, 518] width 472 height 69
paste textarea "RMA Return: B-V-5UKI9RS Return tracking number: 473665213407"
drag, startPoint x: 807, startPoint y: 499, endPoint x: 923, endPoint y: 595, distance: 151.3
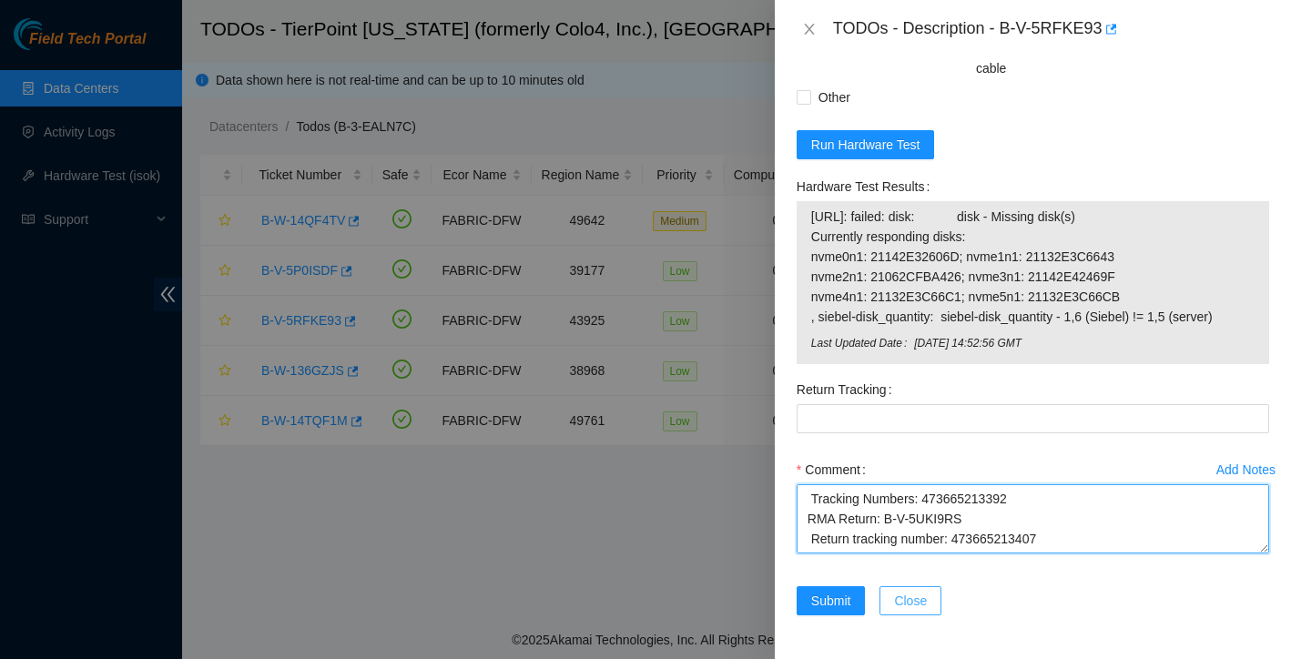
click at [923, 595] on form "Resolutions Rebooted Rescued Replaced disk Reseated components Replaced RAM Rep…" at bounding box center [1033, 274] width 472 height 726
type textarea "Ticket: B-V-5RFKE93 New SN: 21062CFBA3E3 Bad SN: 215133B06DEA Service Order: B-…"
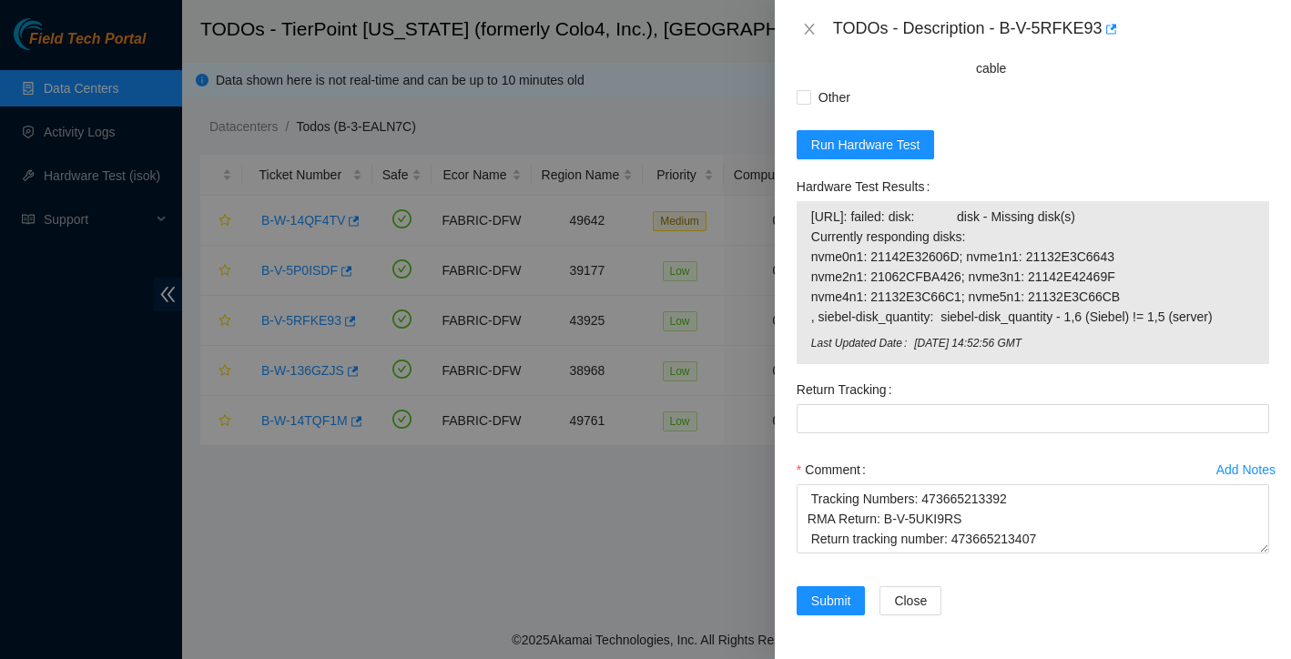
click at [902, 444] on div "Return Tracking" at bounding box center [1032, 415] width 487 height 80
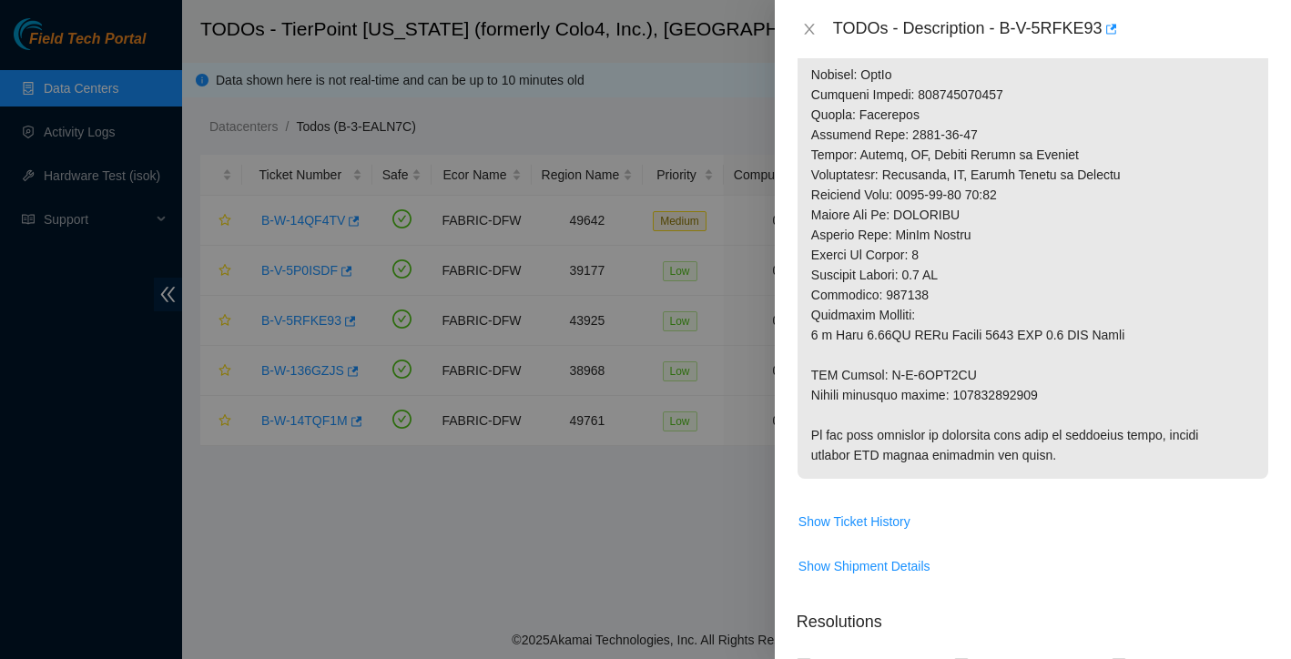
scroll to position [1108, 0]
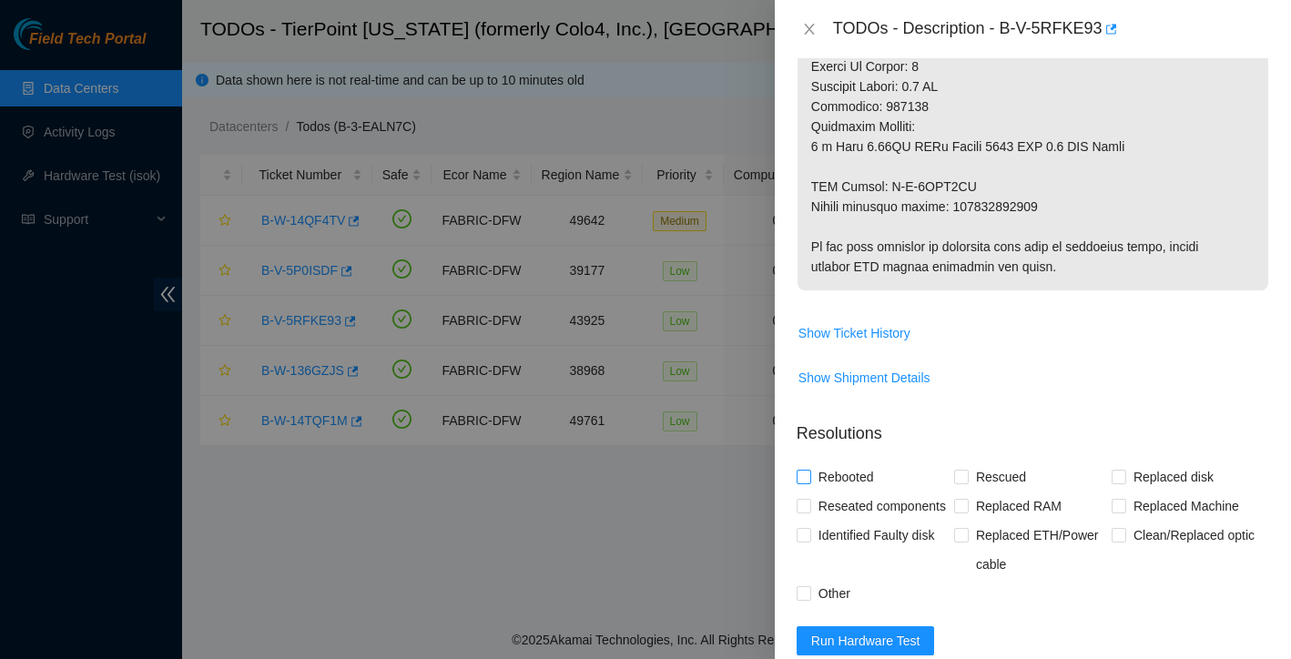
click at [803, 470] on input "Rebooted" at bounding box center [803, 476] width 13 height 13
checkbox input "true"
click at [957, 470] on input "Rescued" at bounding box center [960, 476] width 13 height 13
checkbox input "true"
click at [1130, 462] on span "Replaced disk" at bounding box center [1173, 476] width 95 height 29
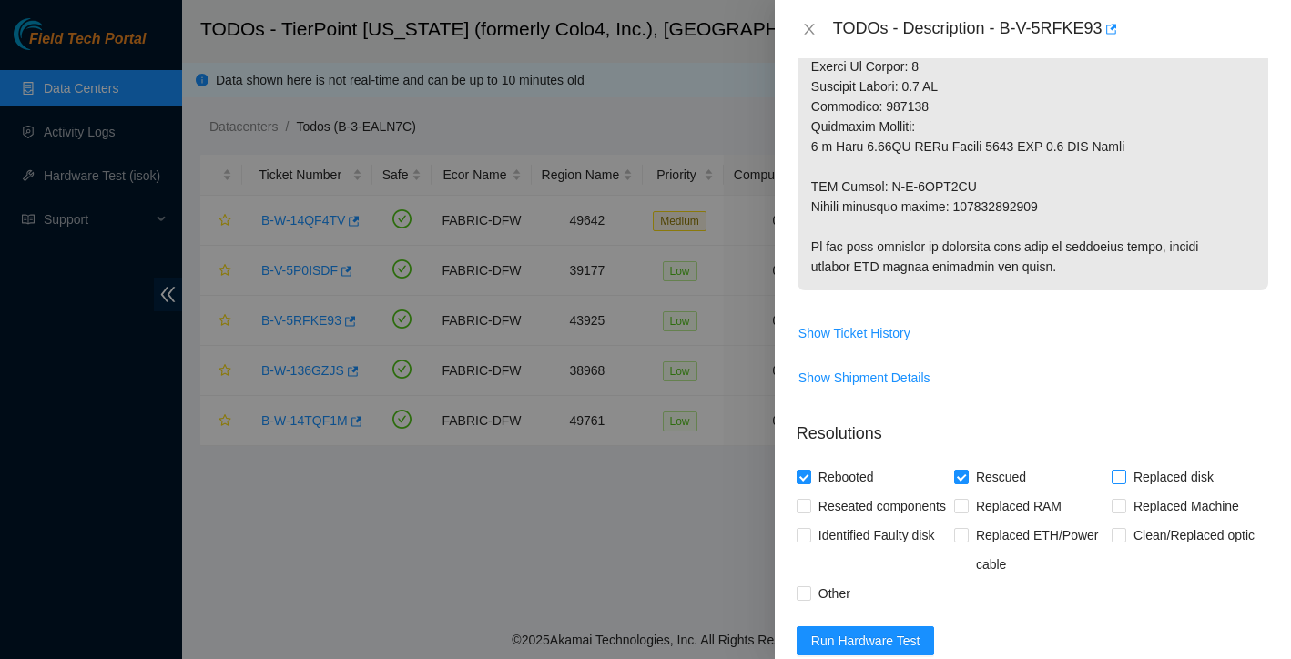
click at [1124, 470] on input "Replaced disk" at bounding box center [1118, 476] width 13 height 13
checkbox input "true"
click at [798, 599] on input "Other" at bounding box center [803, 592] width 13 height 13
checkbox input "true"
click at [811, 494] on span "Reseated components" at bounding box center [882, 506] width 142 height 29
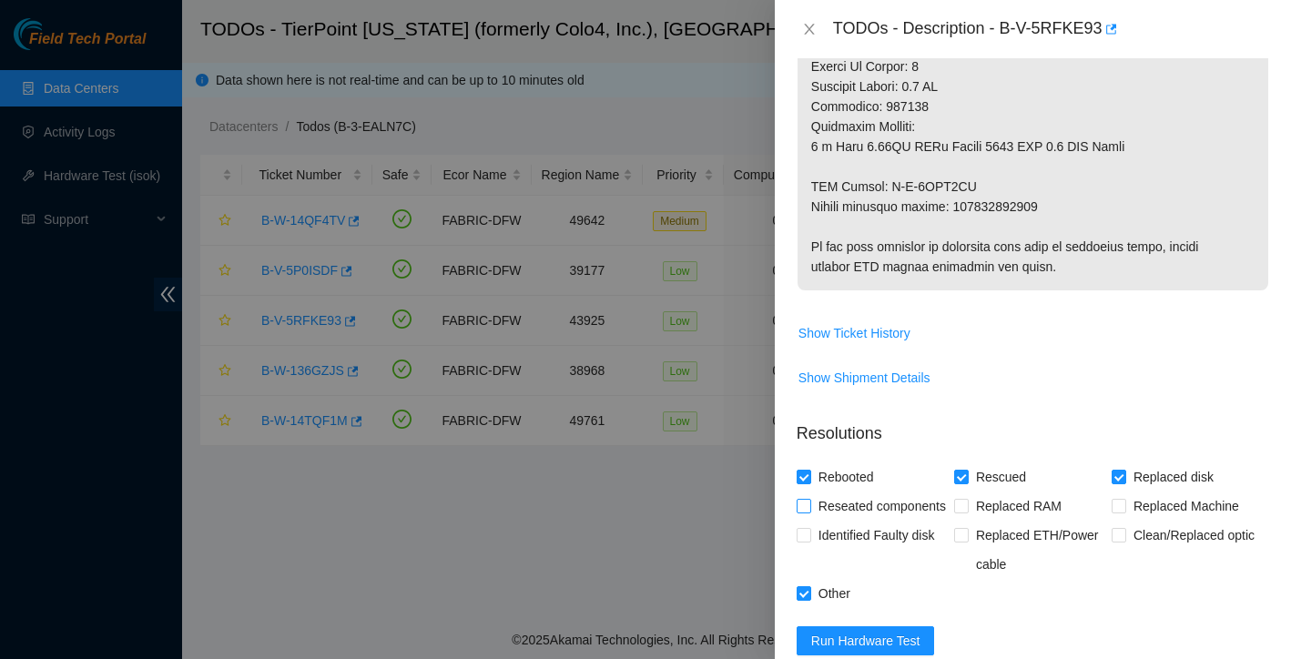
click at [809, 499] on input "Reseated components" at bounding box center [803, 505] width 13 height 13
checkbox input "true"
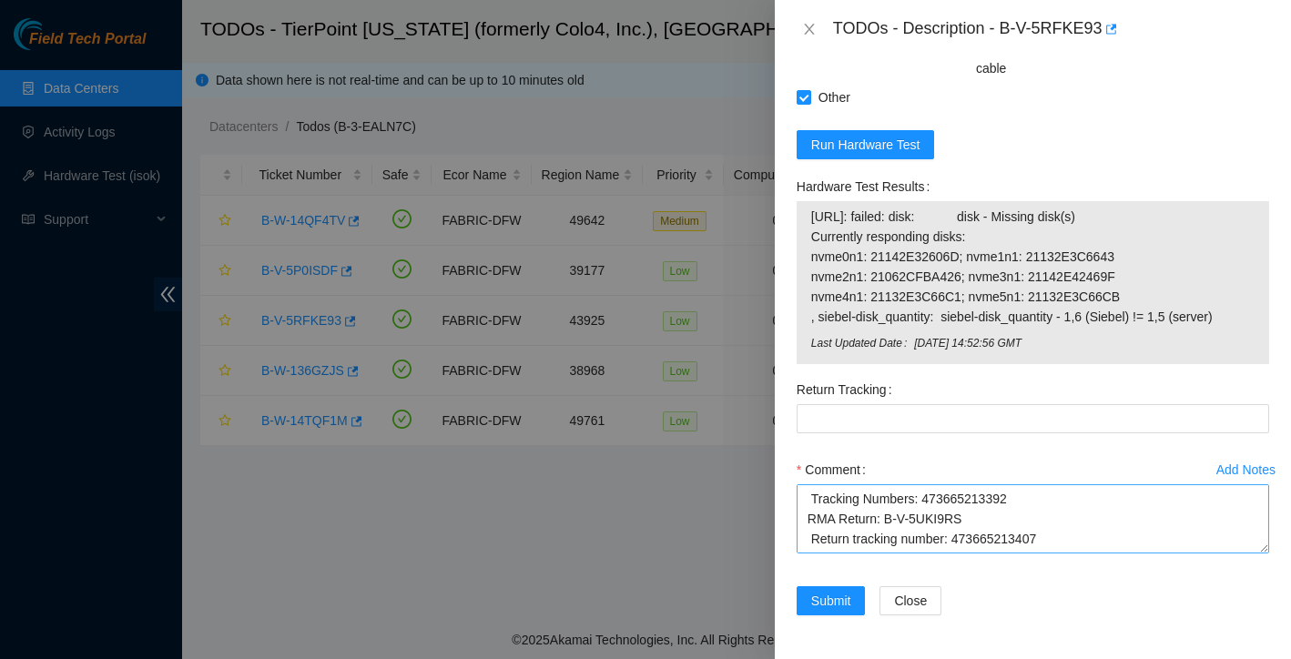
scroll to position [1612, 0]
click at [841, 509] on textarea "Ticket: B-V-5RFKE93 New SN: 21062CFBA3E3 Bad SN: 215133B06DEA Service Order: B-…" at bounding box center [1033, 518] width 472 height 69
paste textarea "LED on PSU is solid green Powered down safely shuffled all drives rescued Serve…"
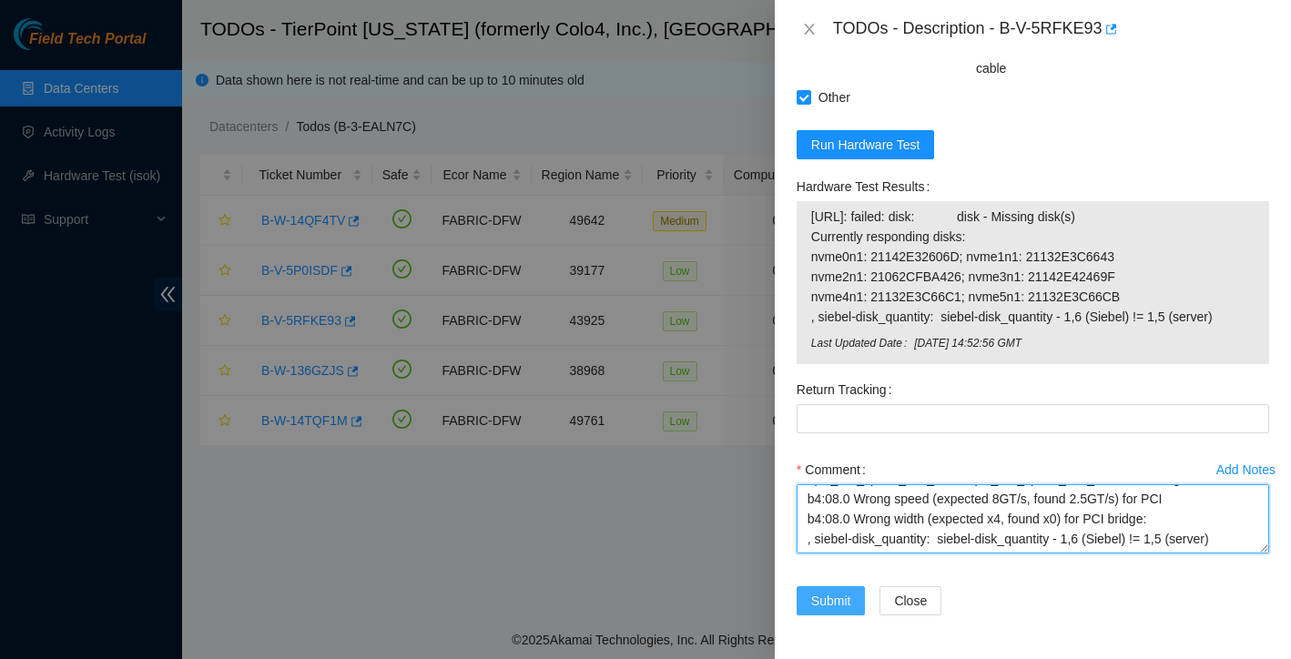
type textarea "Ticket: B-V-5RFKE93 New SN: 21062CFBA3E3 Bad SN: 215133B06DEA Service Order: B-…"
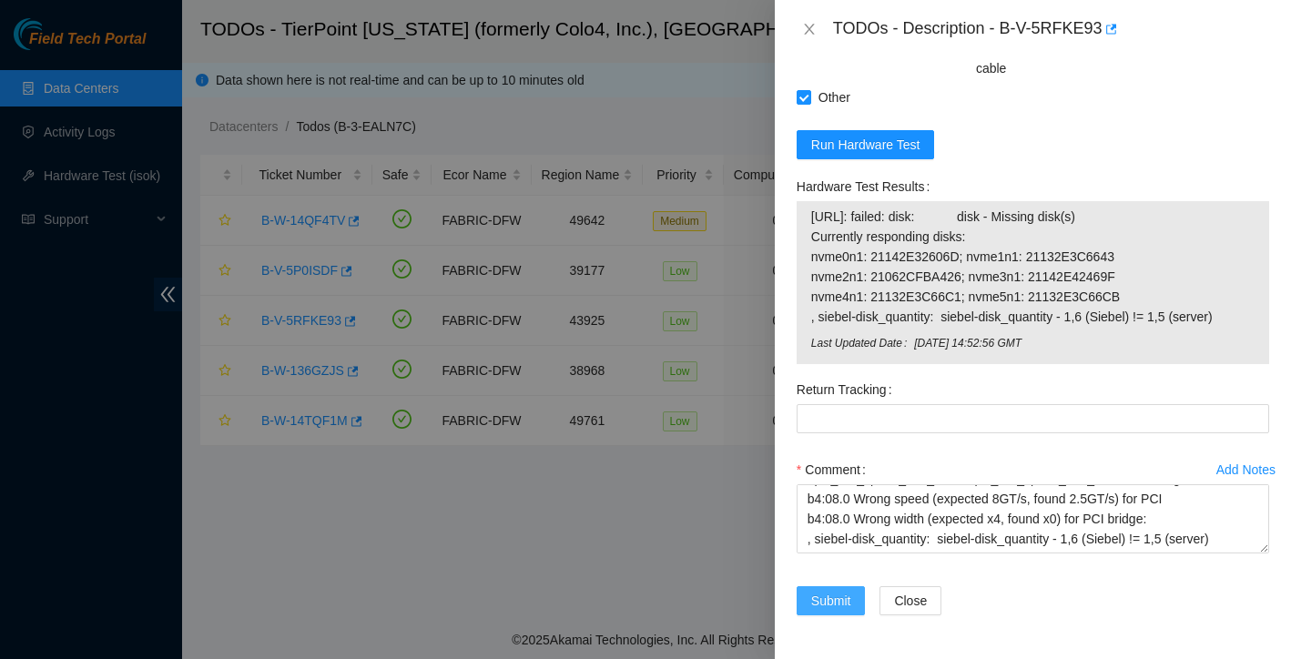
click at [836, 603] on span "Submit" at bounding box center [831, 601] width 40 height 20
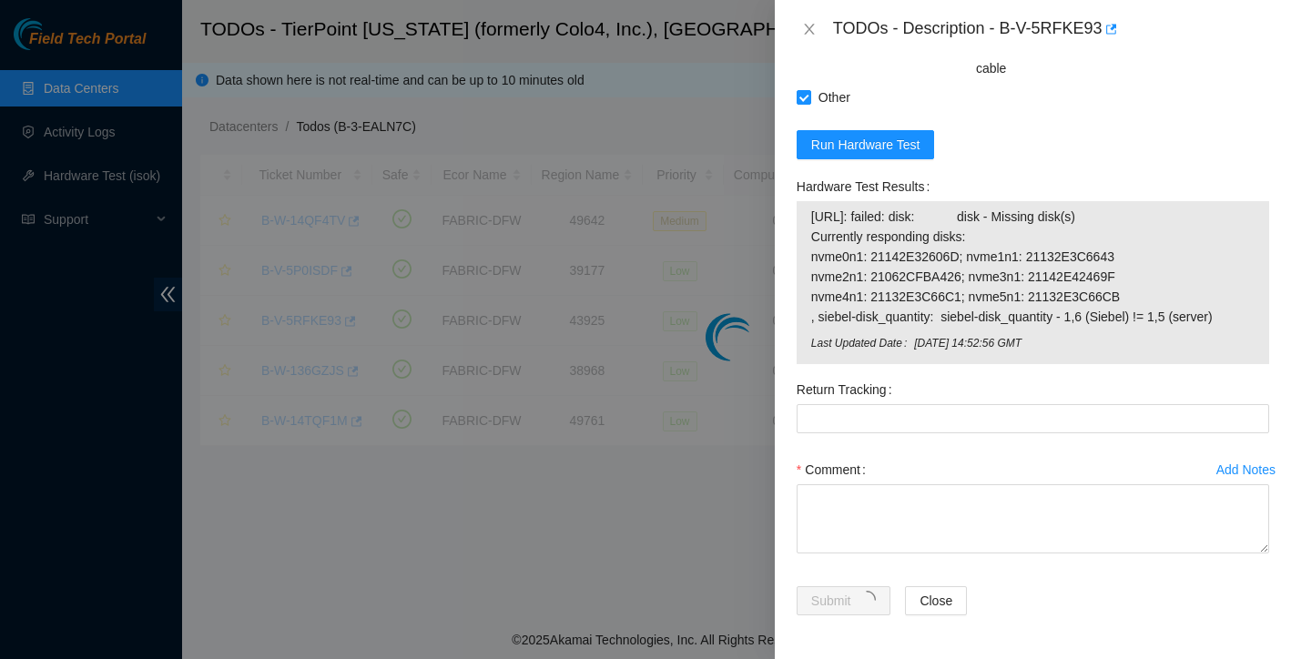
scroll to position [357, 0]
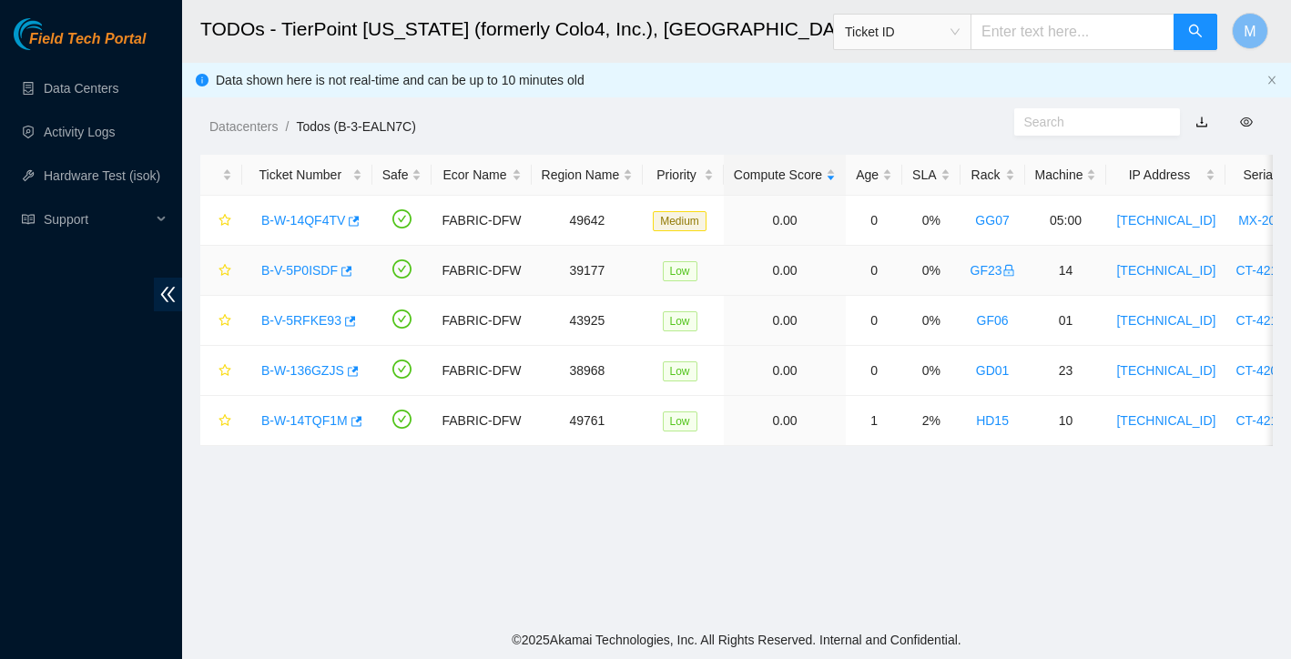
click at [302, 268] on link "B-V-5P0ISDF" at bounding box center [299, 270] width 76 height 15
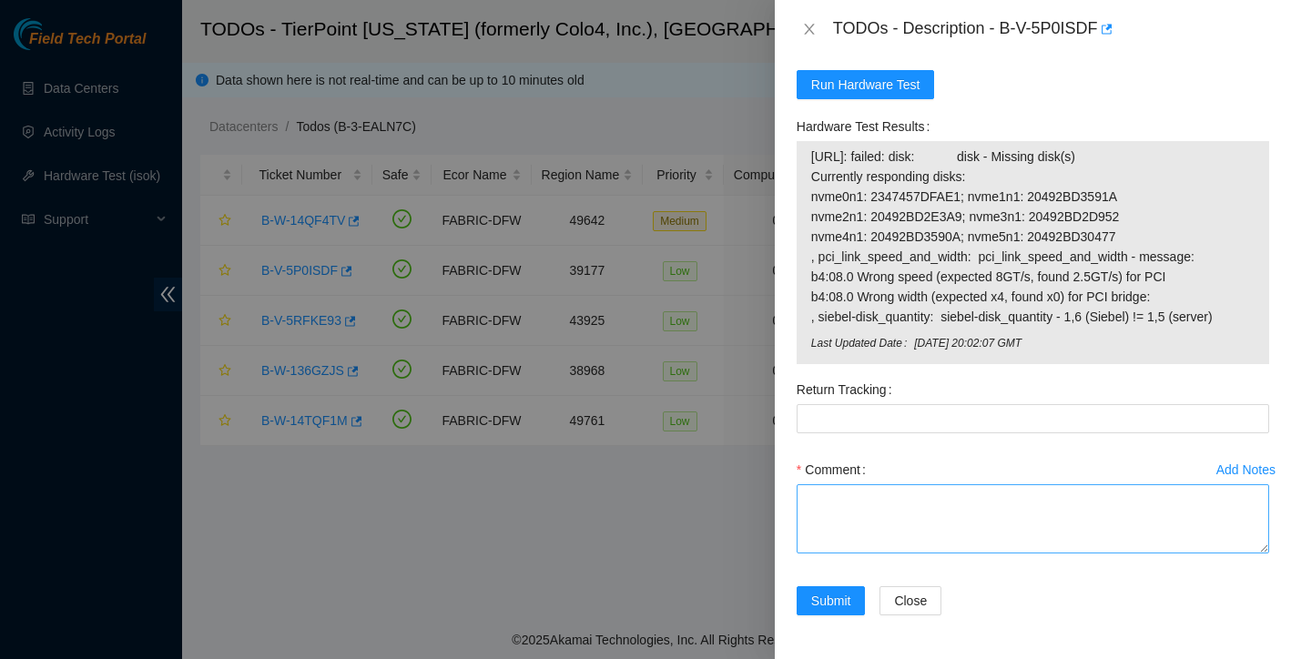
scroll to position [1212, 0]
click at [836, 503] on textarea "Comment" at bounding box center [1033, 518] width 472 height 69
paste textarea "LED on PSU is solid green Powered down safely shuffled all drives rescued Serve…"
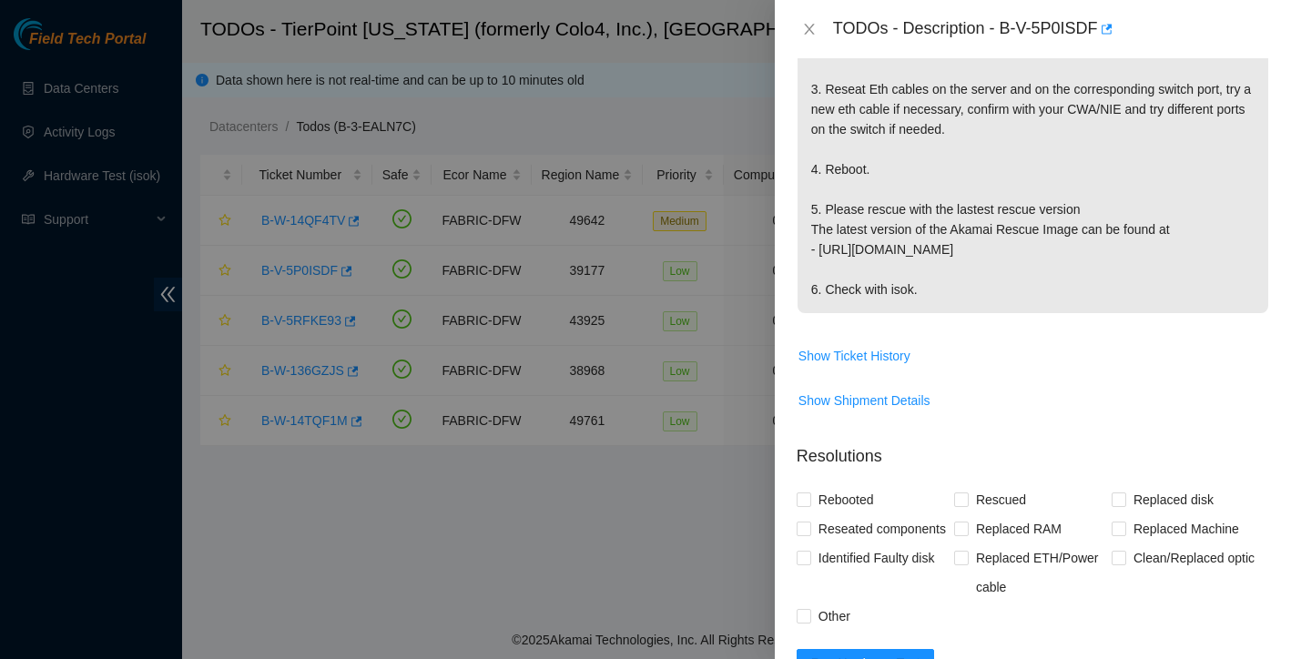
scroll to position [594, 0]
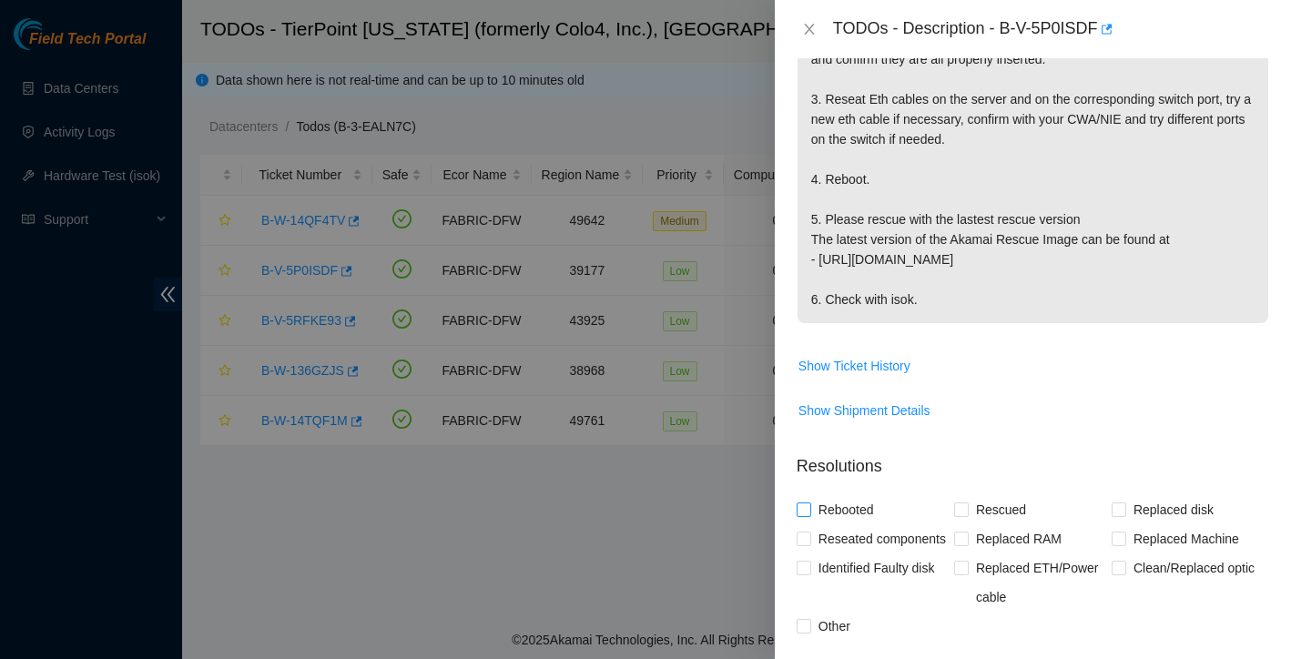
type textarea "LED on PSU is solid green Powered down safely shuffled all drives rescued Serve…"
click at [808, 508] on input "Rebooted" at bounding box center [803, 509] width 13 height 13
checkbox input "true"
click at [806, 532] on input "Reseated components" at bounding box center [803, 538] width 13 height 13
checkbox input "true"
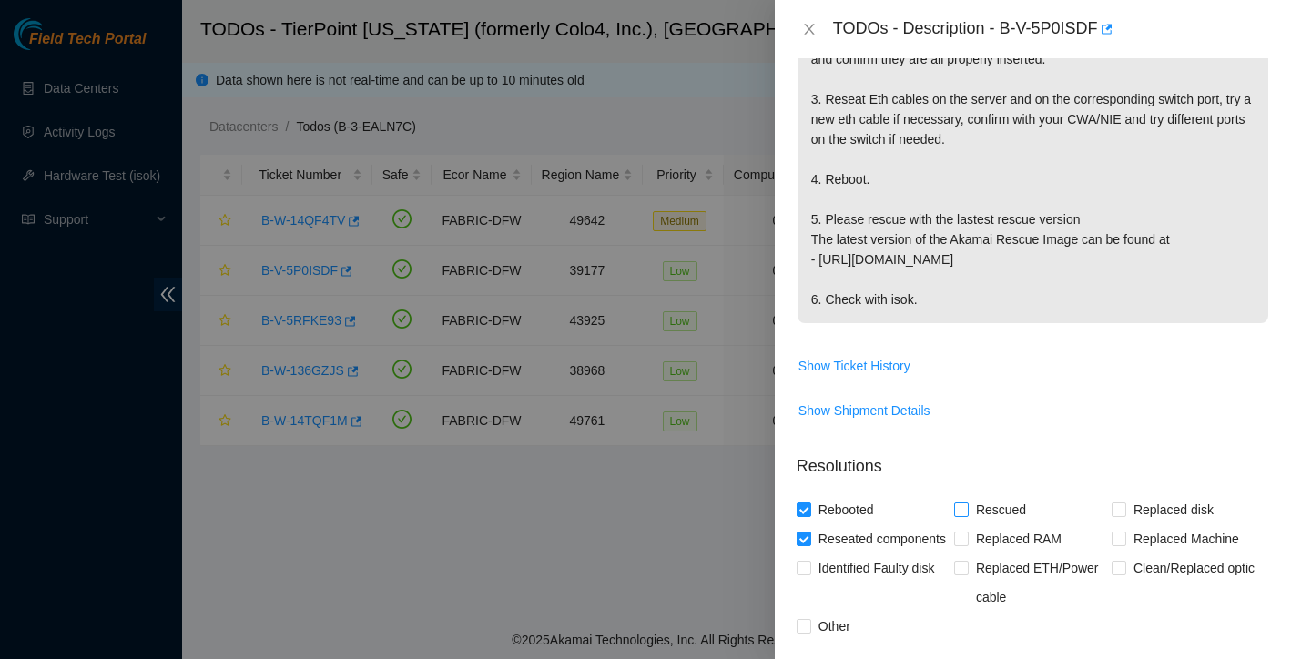
click at [960, 508] on input "Rescued" at bounding box center [960, 509] width 13 height 13
checkbox input "true"
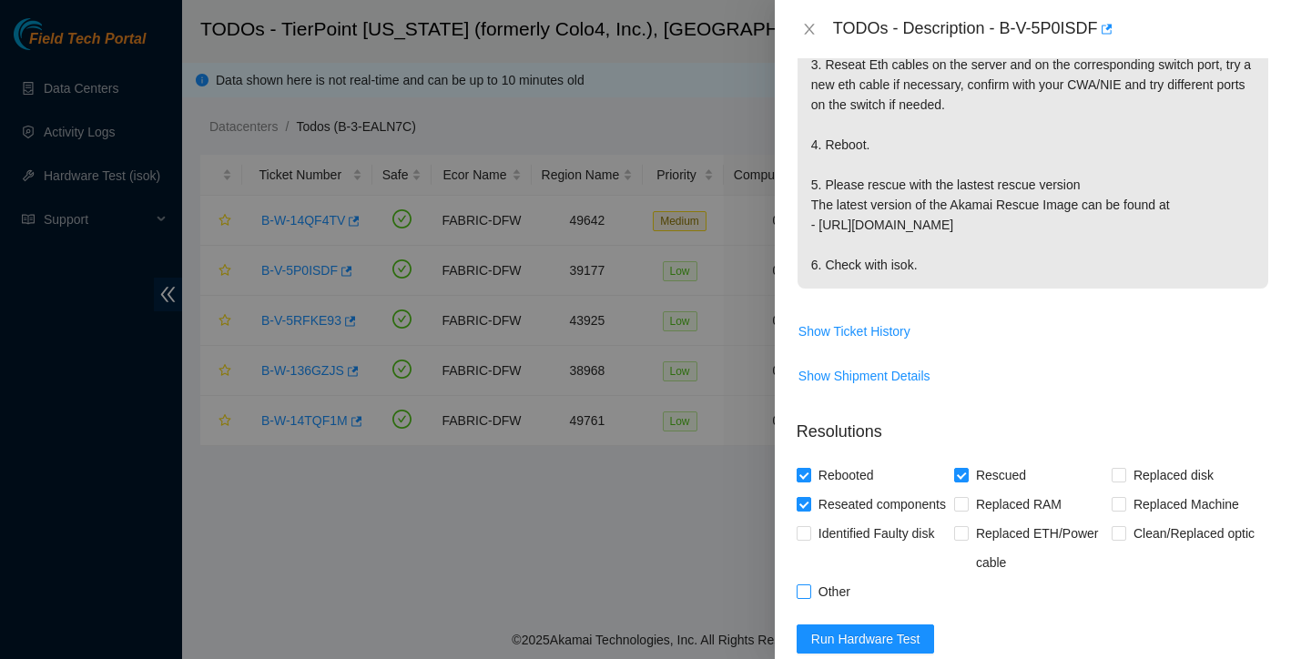
click at [803, 597] on input "Other" at bounding box center [803, 590] width 13 height 13
checkbox input "true"
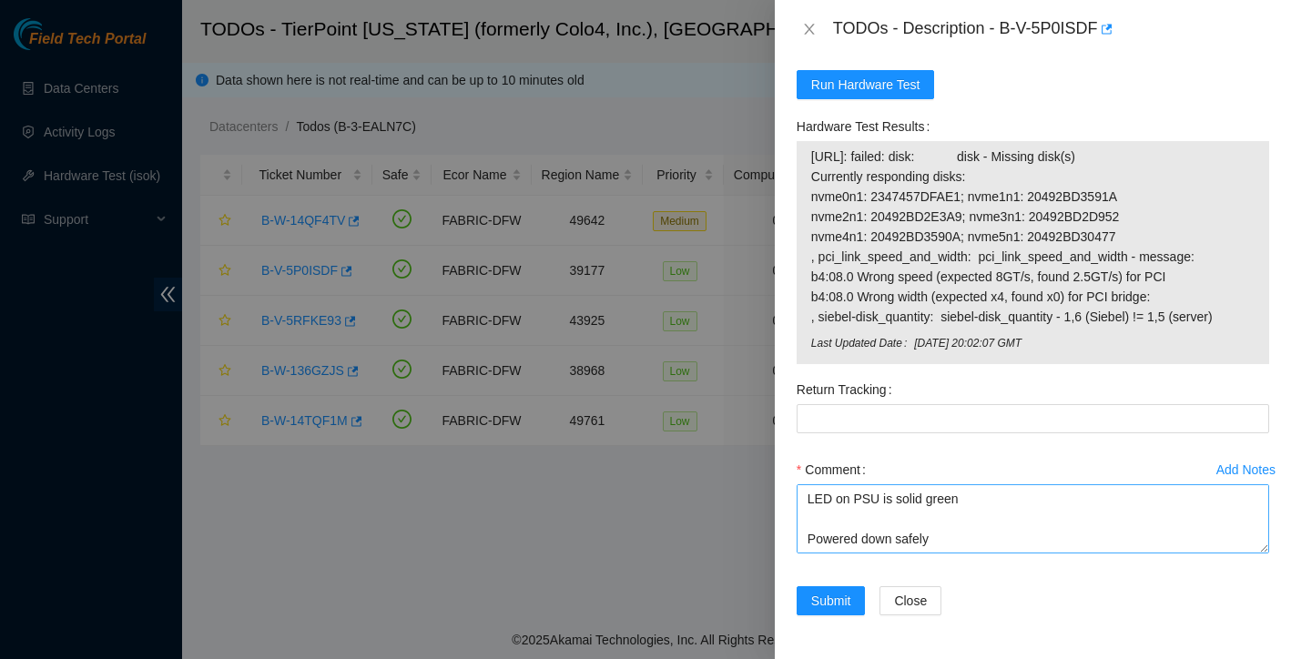
scroll to position [1212, 0]
click at [833, 598] on span "Submit" at bounding box center [831, 601] width 40 height 20
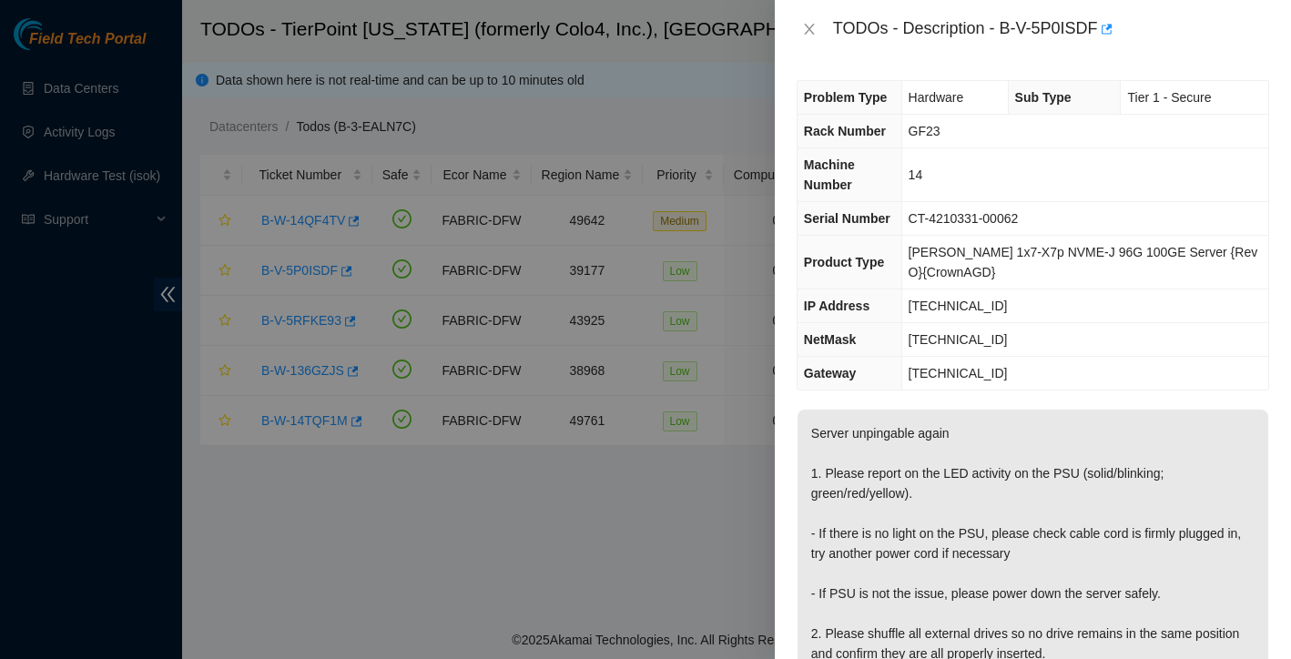
scroll to position [0, 0]
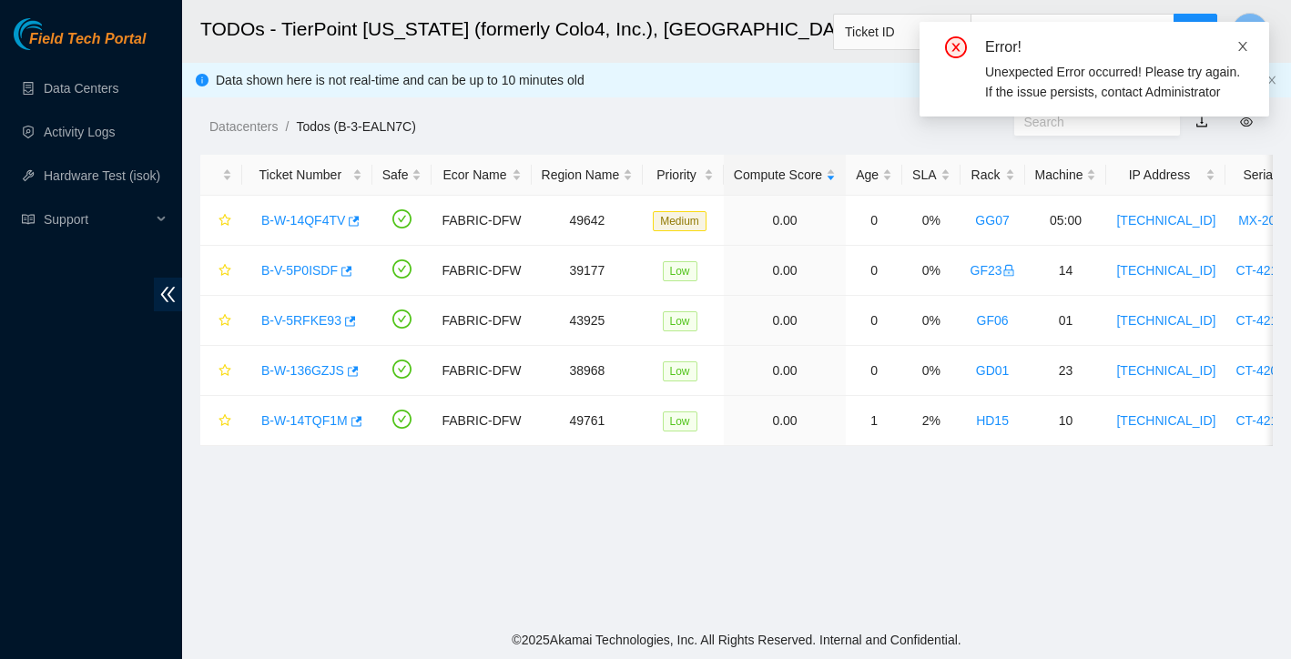
click at [1244, 46] on icon "close" at bounding box center [1242, 46] width 13 height 13
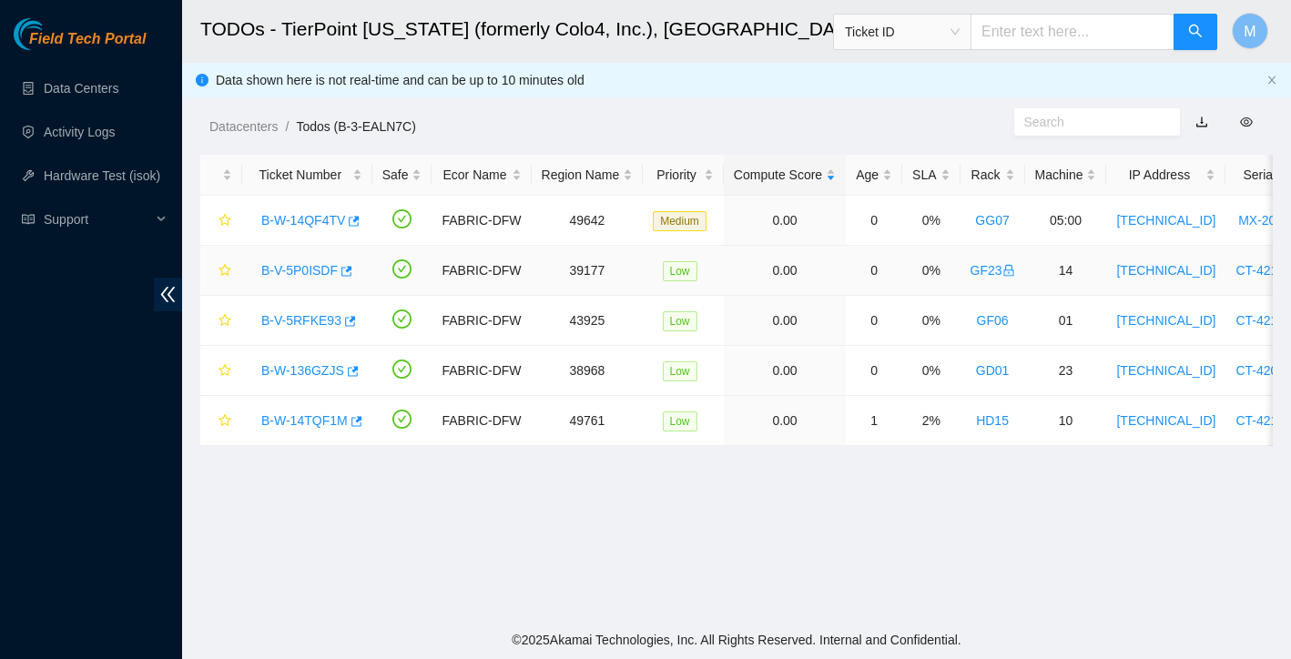
click at [310, 277] on link "B-V-5P0ISDF" at bounding box center [299, 270] width 76 height 15
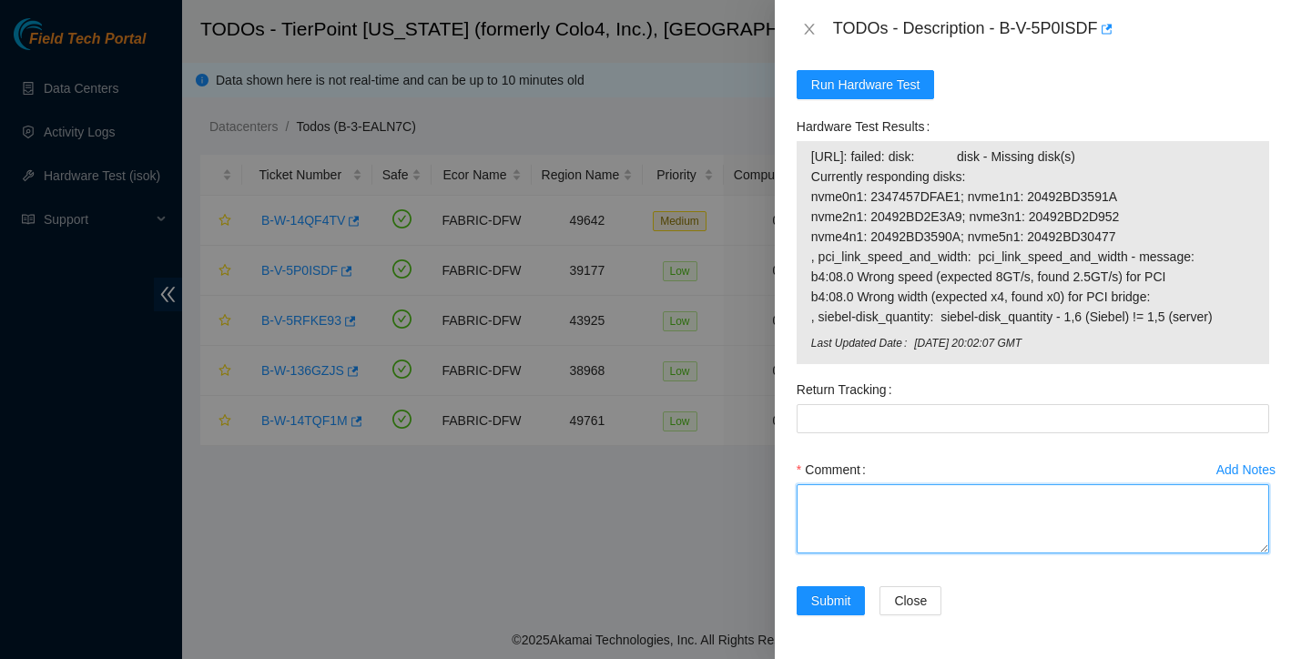
click at [914, 512] on textarea "Comment" at bounding box center [1033, 518] width 472 height 69
paste textarea "LED on PSU is solid green Powered down safely shuffled all drives rescued Serve…"
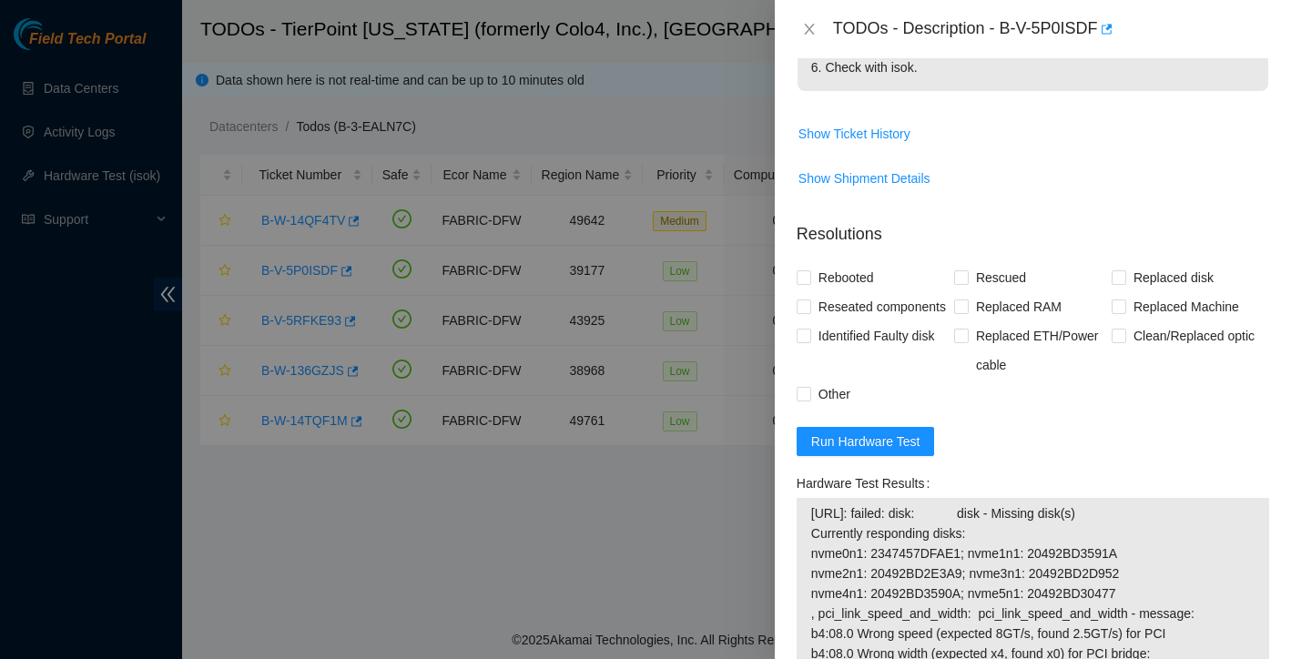
scroll to position [690, 0]
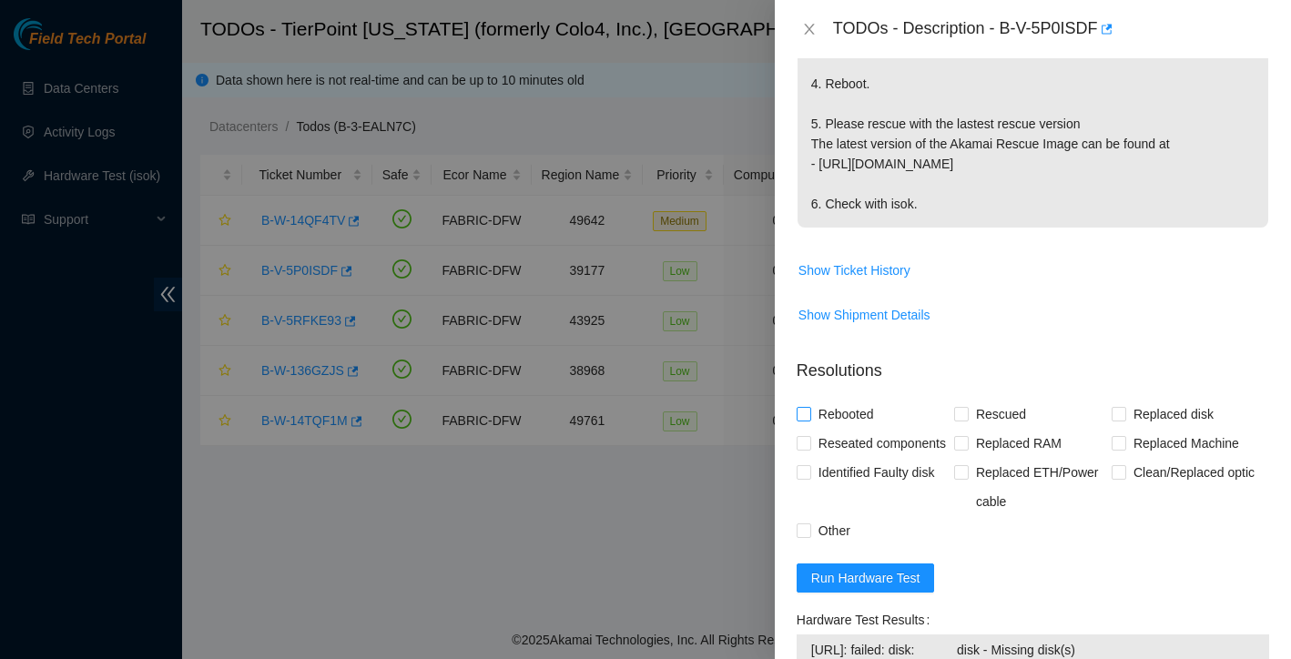
type textarea "LED on PSU is solid green Powered down safely shuffled all drives rescued Serve…"
click at [797, 422] on label "Rebooted" at bounding box center [839, 414] width 85 height 29
click at [797, 420] on input "Rebooted" at bounding box center [803, 413] width 13 height 13
checkbox input "true"
click at [803, 439] on input "Reseated components" at bounding box center [803, 442] width 13 height 13
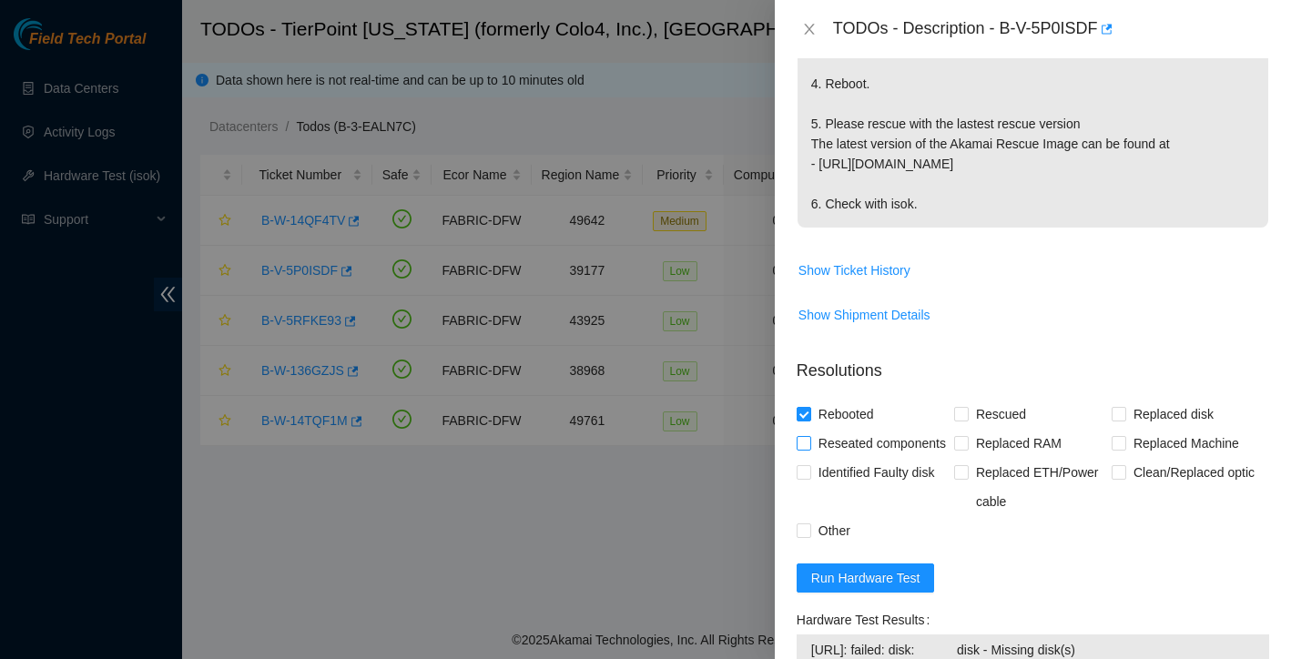
checkbox input "true"
click at [959, 410] on input "Rescued" at bounding box center [960, 413] width 13 height 13
checkbox input "true"
click at [799, 536] on input "Other" at bounding box center [803, 529] width 13 height 13
checkbox input "true"
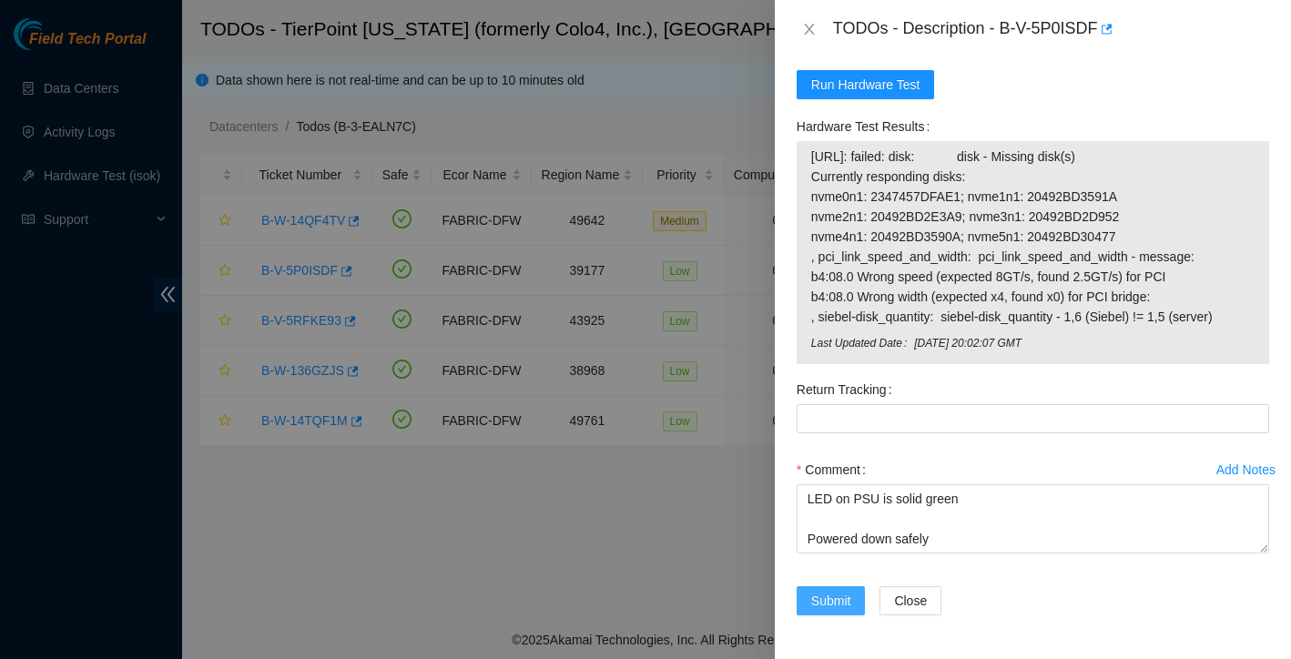
scroll to position [1212, 0]
click at [828, 604] on span "Submit" at bounding box center [831, 601] width 40 height 20
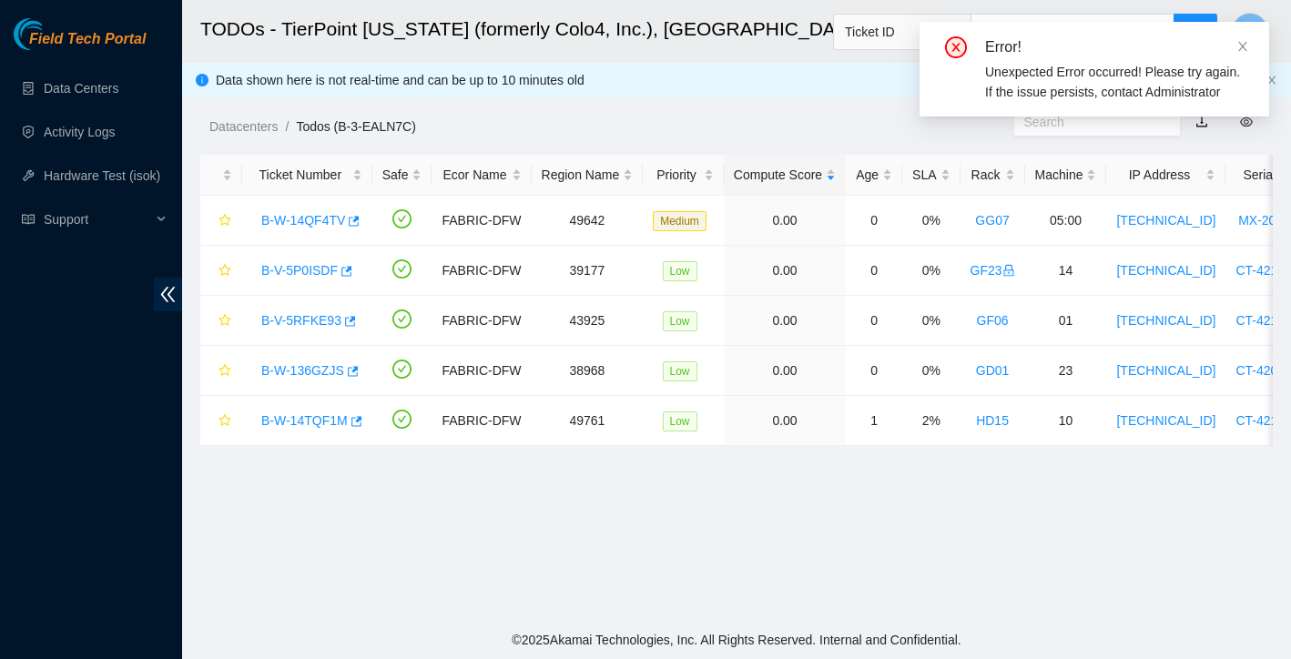
scroll to position [357, 0]
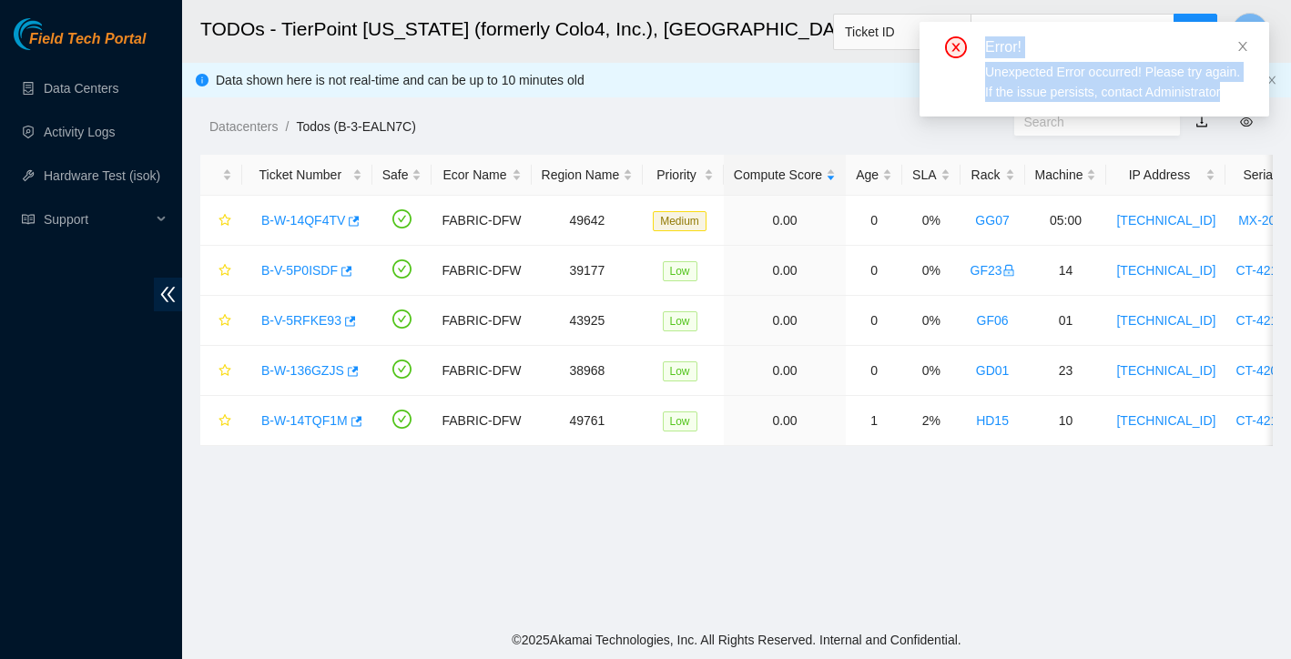
drag, startPoint x: 987, startPoint y: 42, endPoint x: 1082, endPoint y: 114, distance: 118.9
click at [1082, 102] on div "Error! Unexpected Error occurred! Please try again. If the issue persists, cont…" at bounding box center [1094, 69] width 306 height 66
copy div "Error! Unexpected Error occurred! Please try again. If the issue persists, cont…"
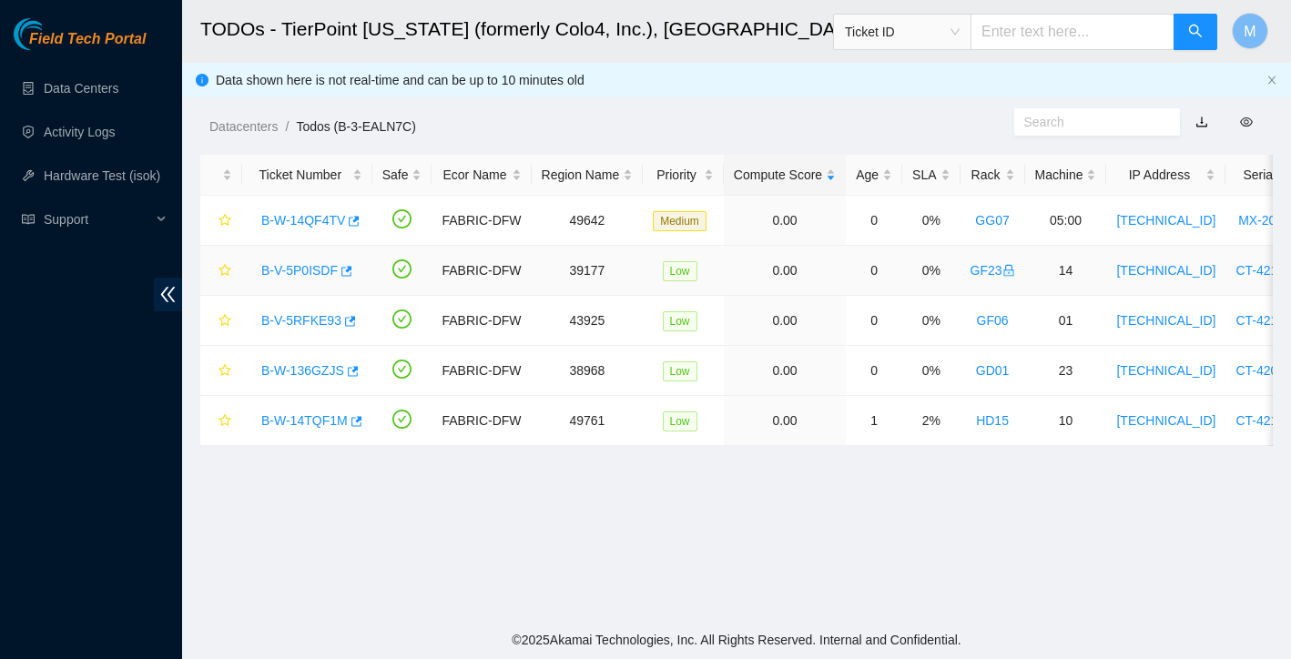
click at [301, 273] on link "B-V-5P0ISDF" at bounding box center [299, 270] width 76 height 15
click at [1290, 0] on div at bounding box center [1291, 0] width 0 height 0
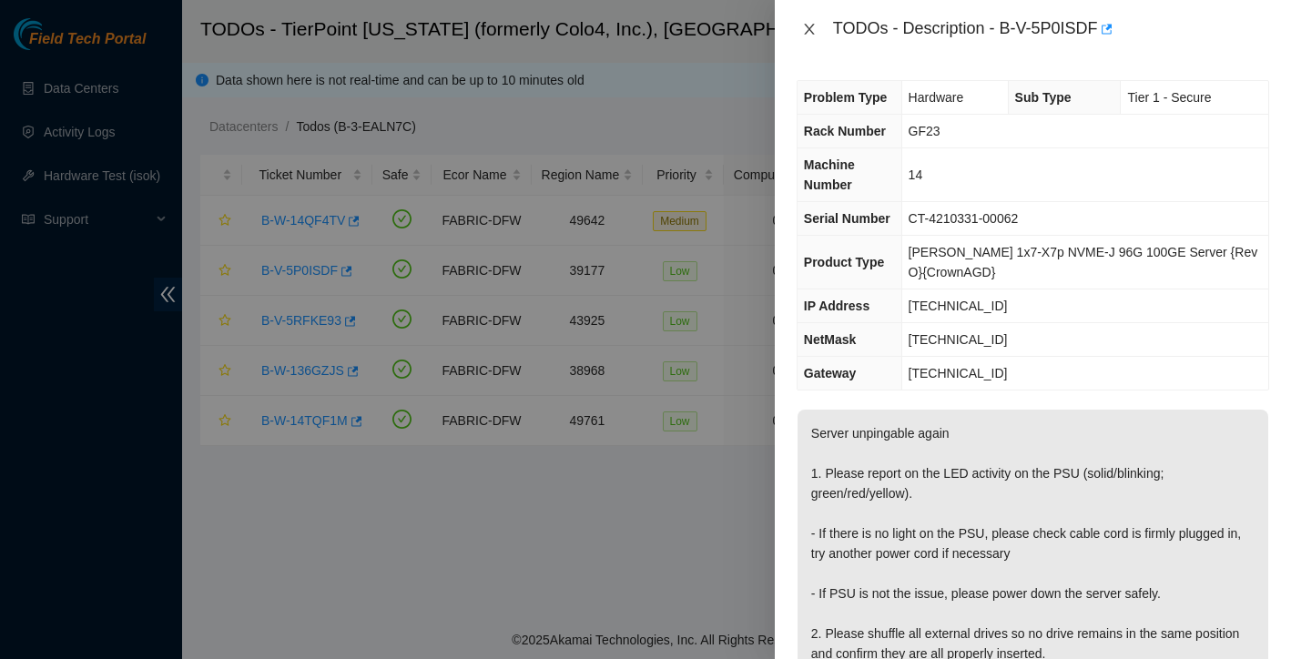
scroll to position [0, 0]
click at [806, 29] on icon "close" at bounding box center [809, 29] width 15 height 15
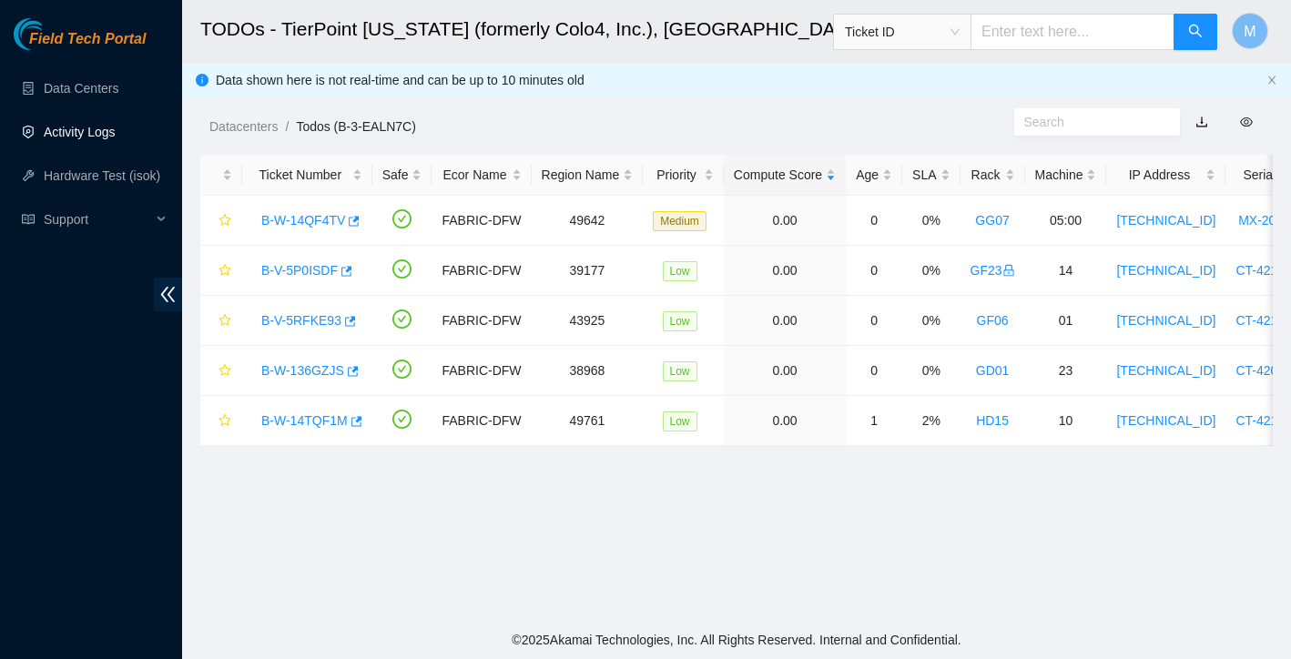
click at [93, 135] on link "Activity Logs" at bounding box center [80, 132] width 72 height 15
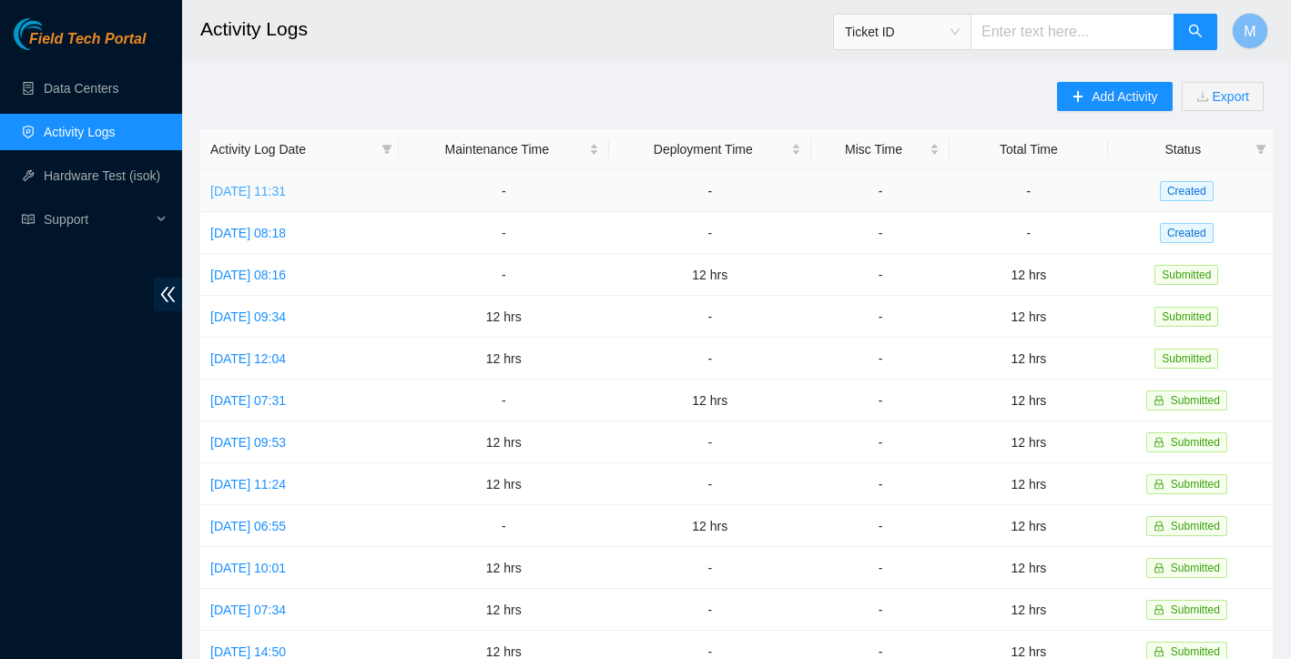
click at [286, 186] on link "Tue, 02 Sep 2025 11:31" at bounding box center [248, 191] width 76 height 15
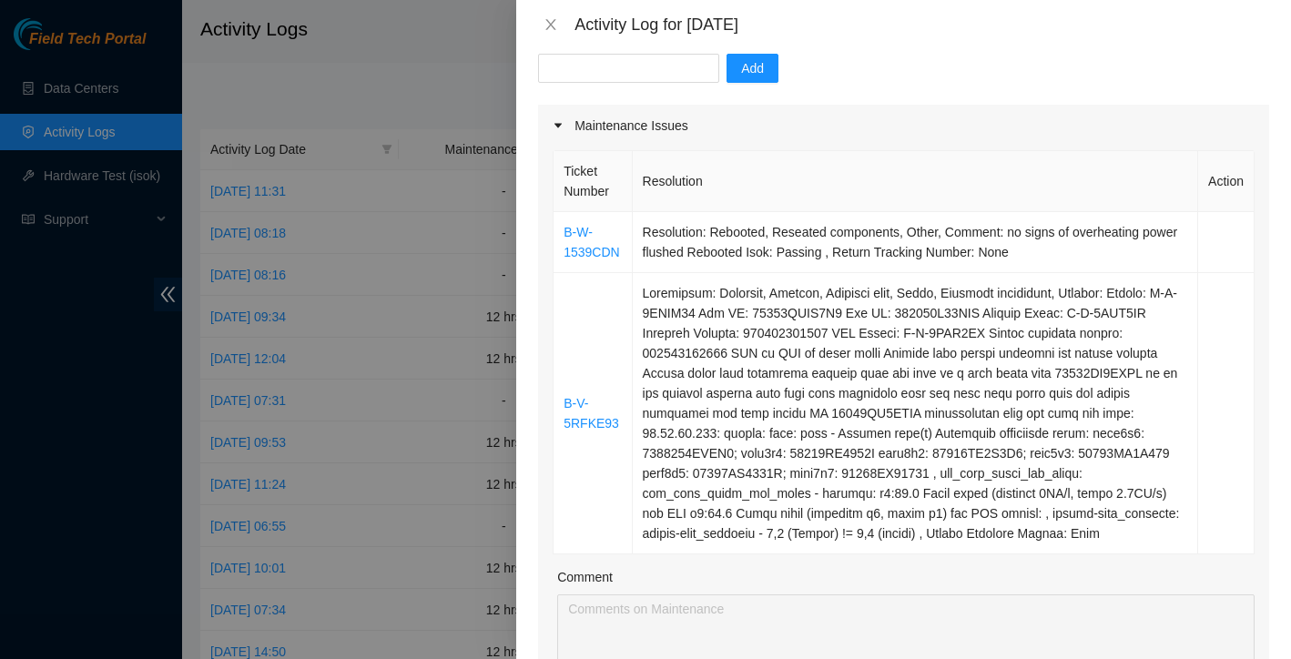
scroll to position [216, 0]
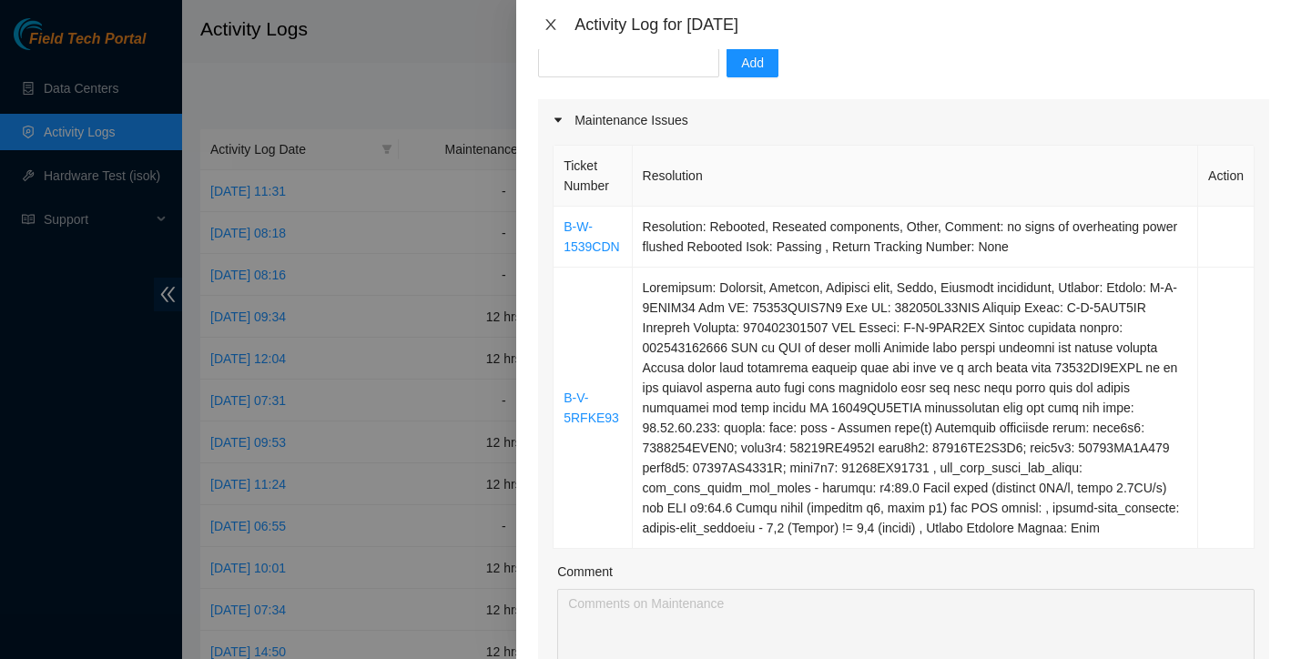
click at [544, 27] on icon "close" at bounding box center [550, 24] width 15 height 15
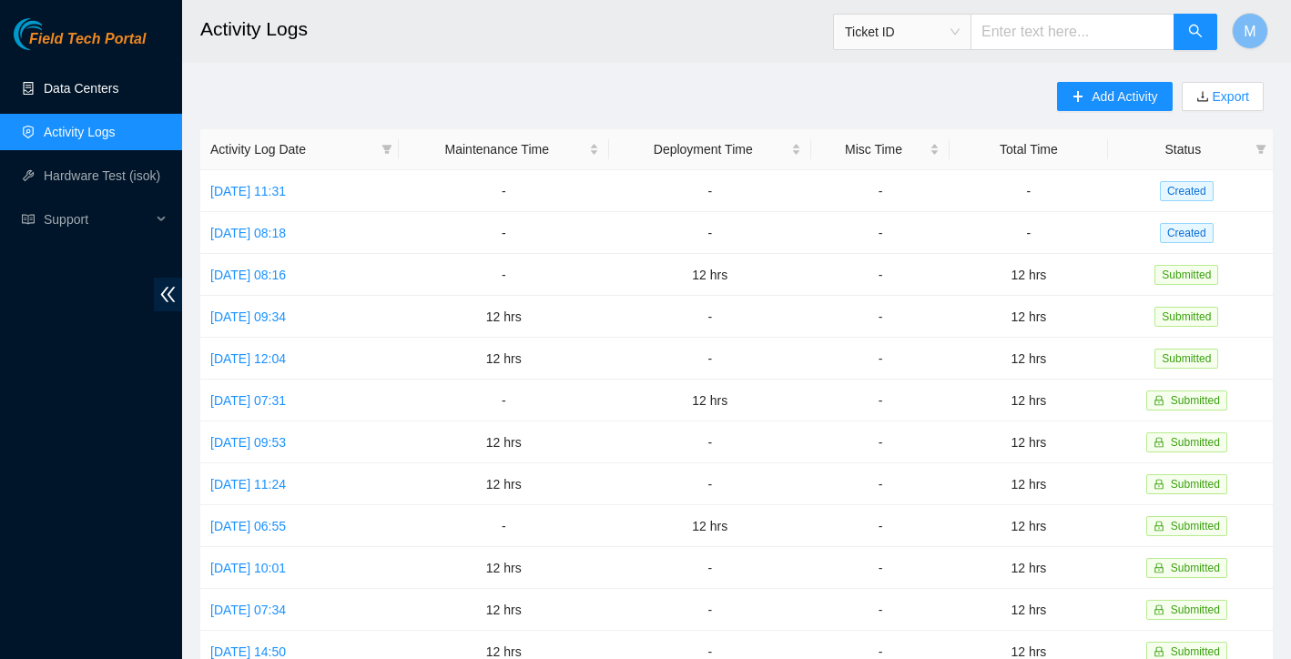
click at [111, 90] on link "Data Centers" at bounding box center [81, 88] width 75 height 15
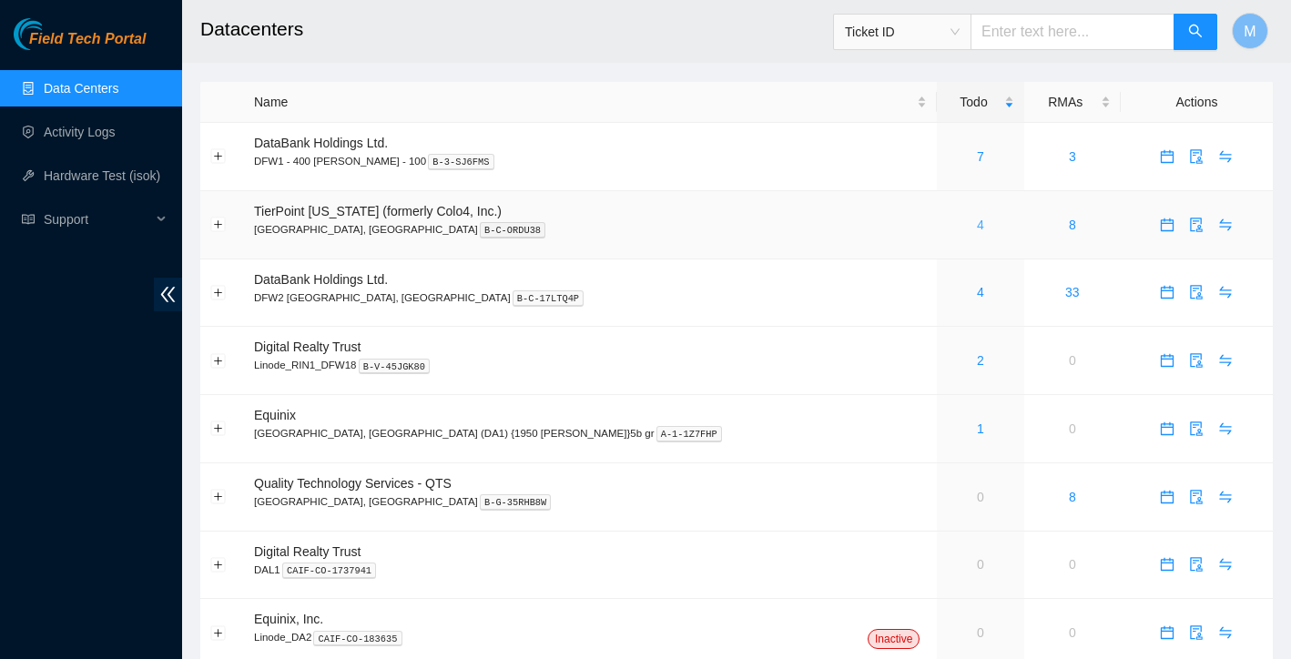
click at [977, 227] on link "4" at bounding box center [980, 225] width 7 height 15
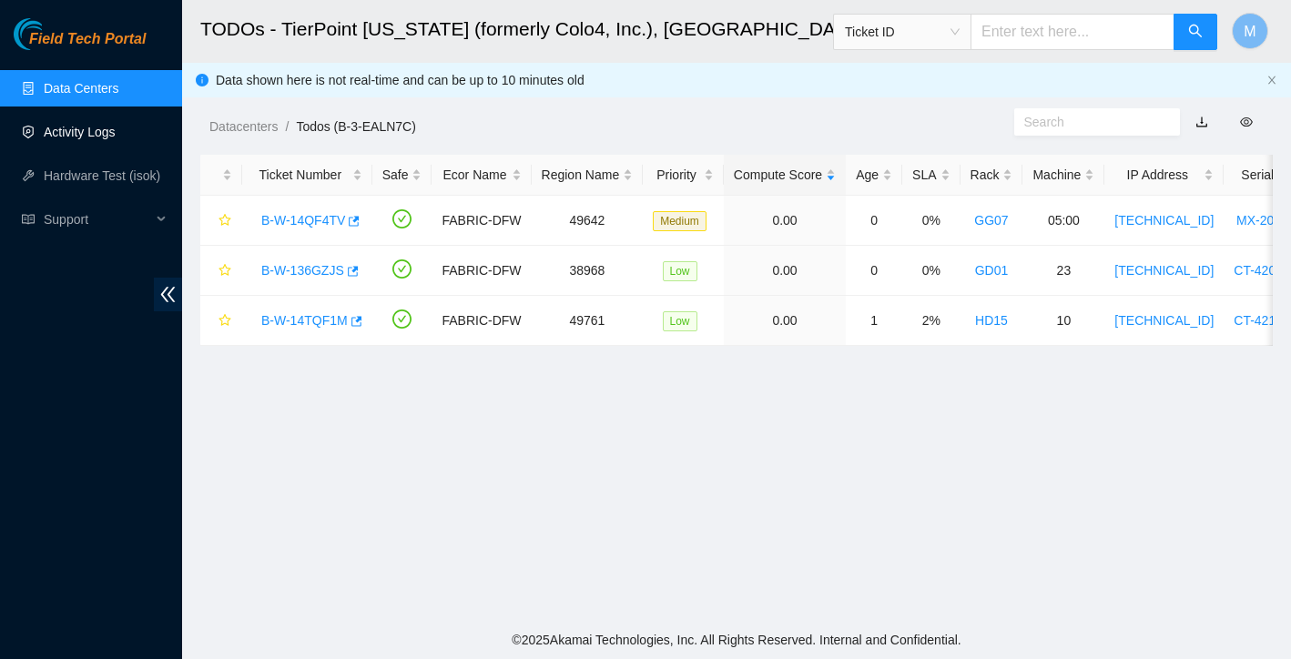
click at [82, 131] on link "Activity Logs" at bounding box center [80, 132] width 72 height 15
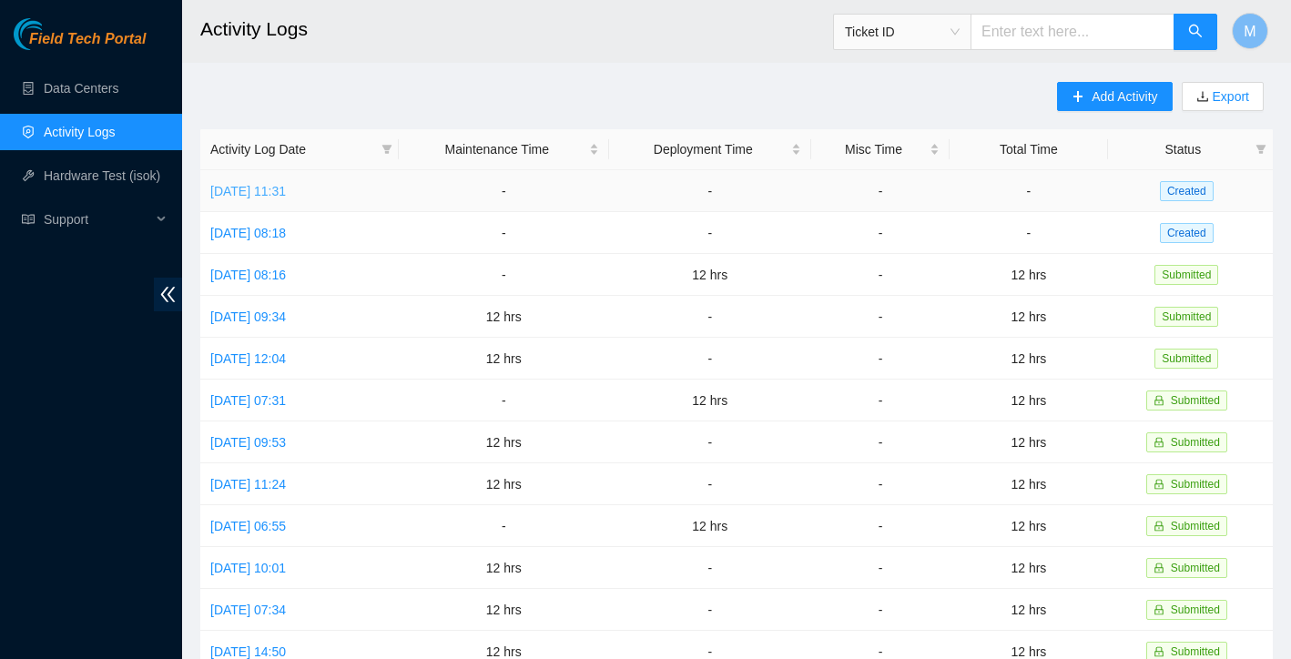
click at [286, 196] on link "Tue, 02 Sep 2025 11:31" at bounding box center [248, 191] width 76 height 15
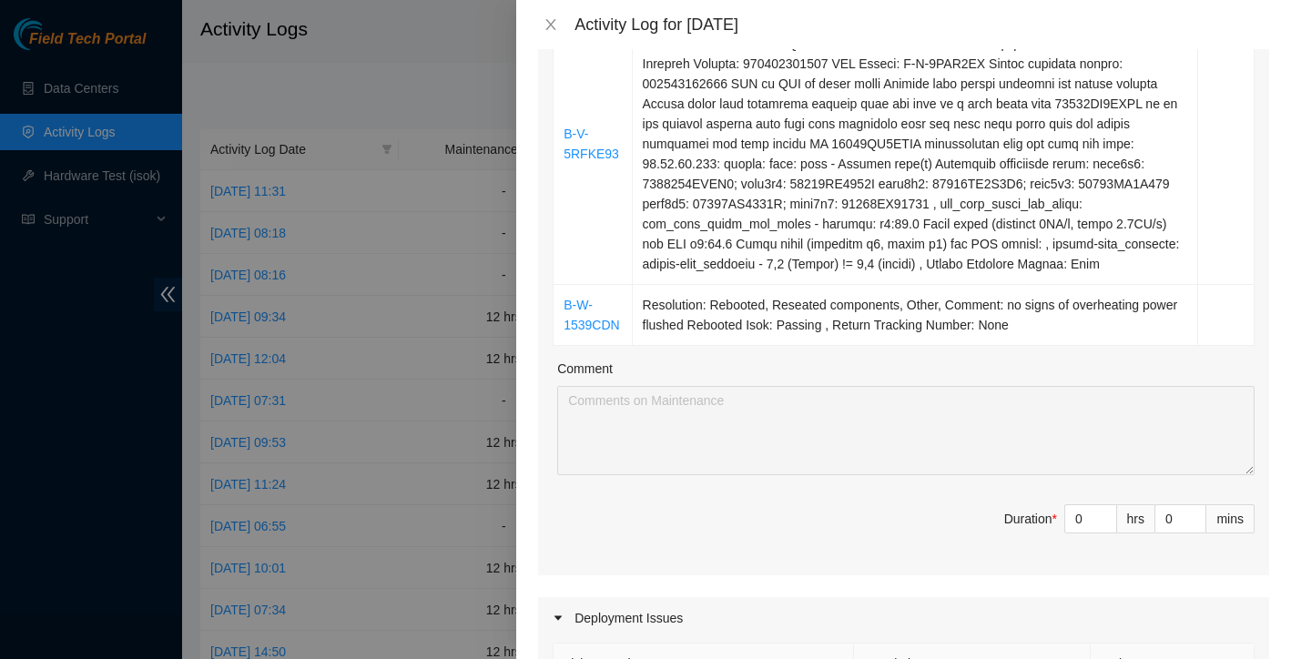
scroll to position [298, 0]
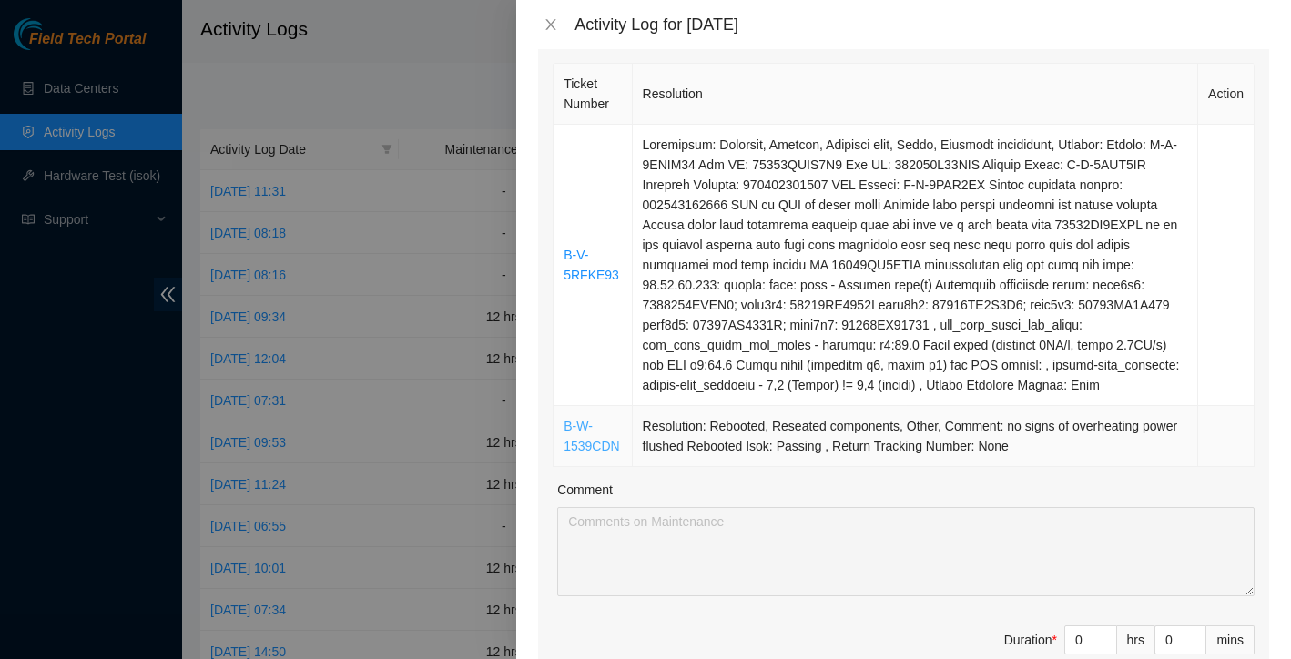
click at [587, 441] on link "B-W-1539CDN" at bounding box center [592, 436] width 56 height 35
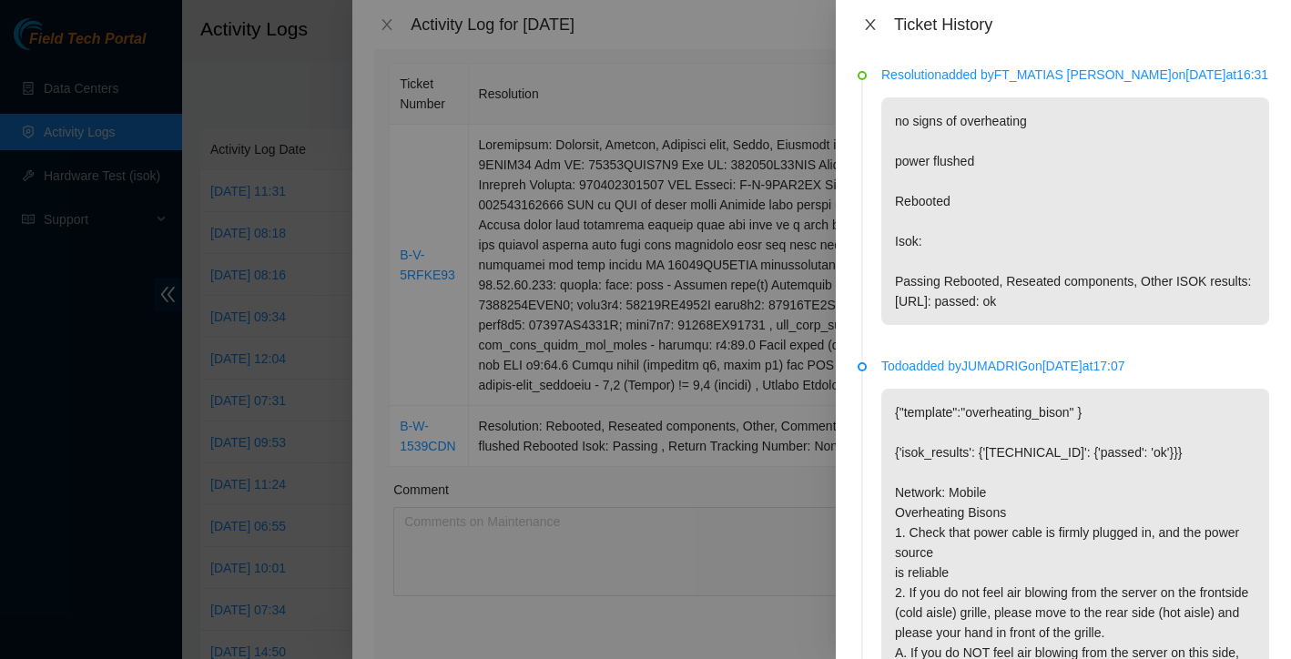
scroll to position [0, 0]
click at [867, 24] on icon "close" at bounding box center [870, 24] width 15 height 15
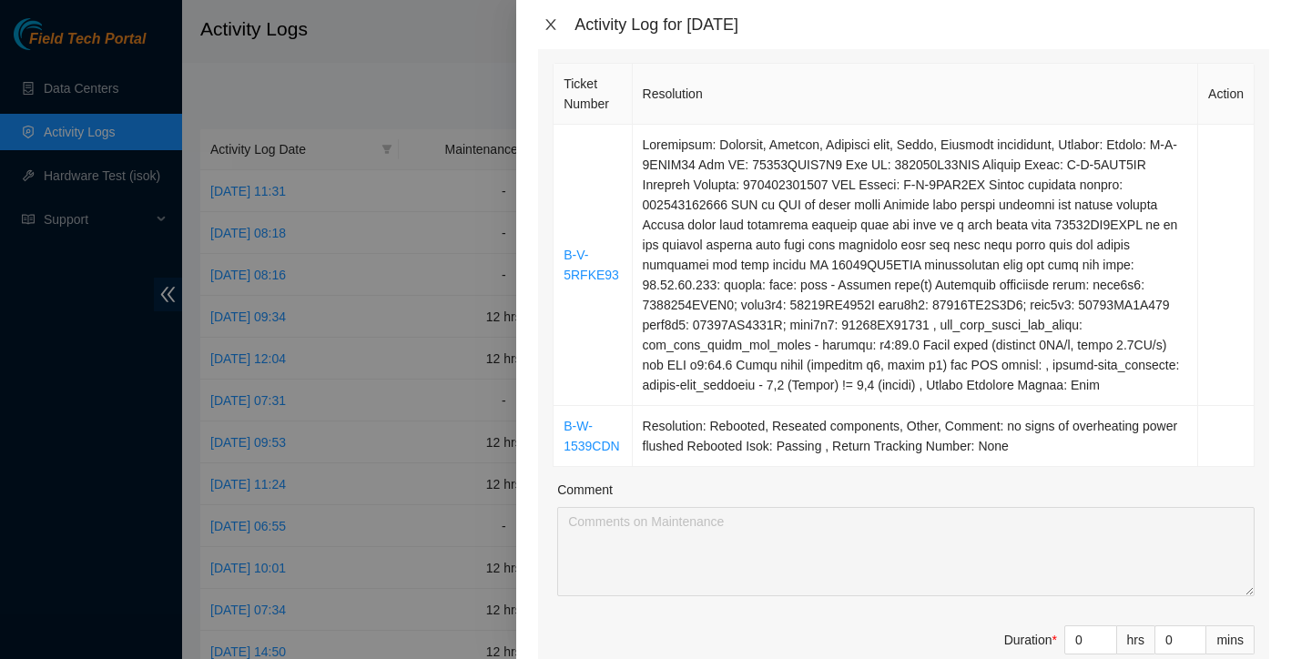
click at [551, 27] on icon "close" at bounding box center [550, 24] width 15 height 15
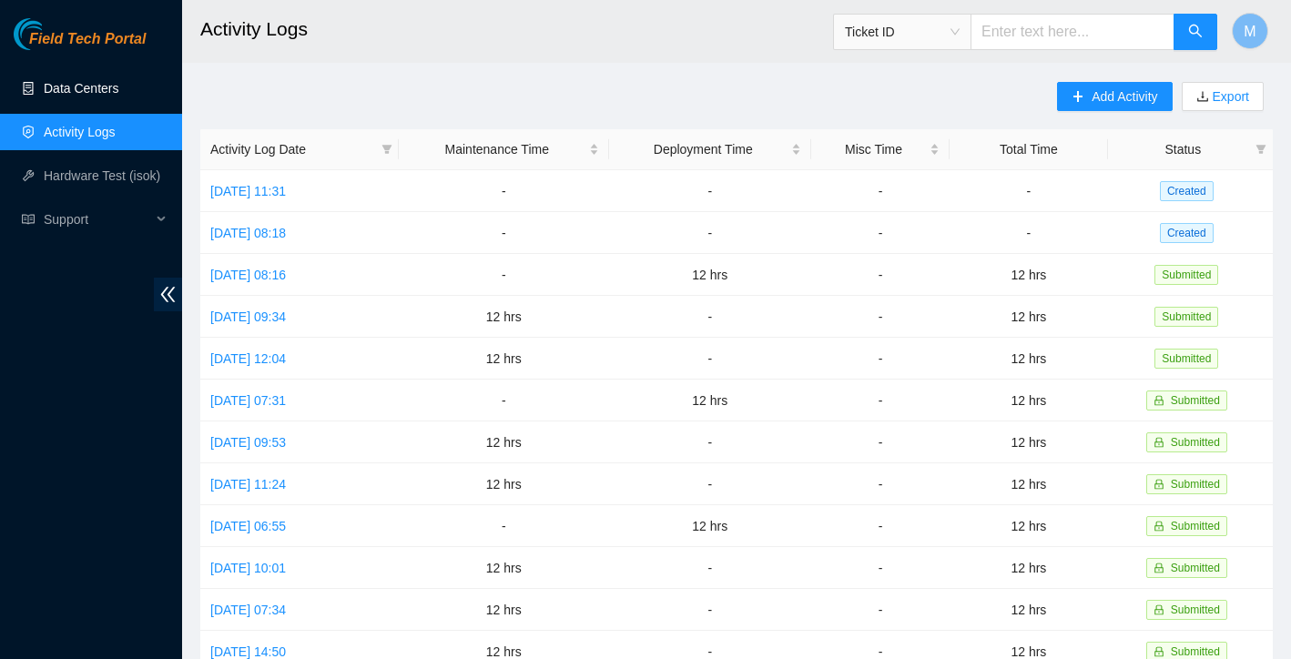
click at [66, 81] on link "Data Centers" at bounding box center [81, 88] width 75 height 15
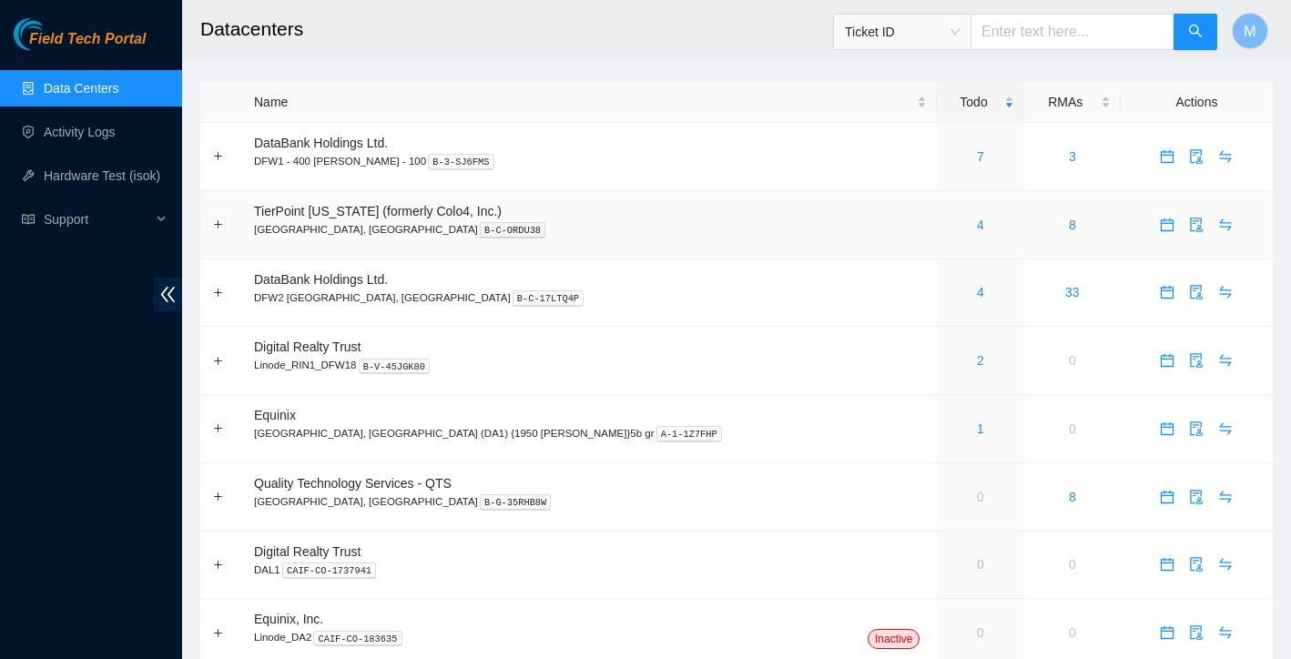
click at [947, 226] on div "4" at bounding box center [980, 225] width 66 height 20
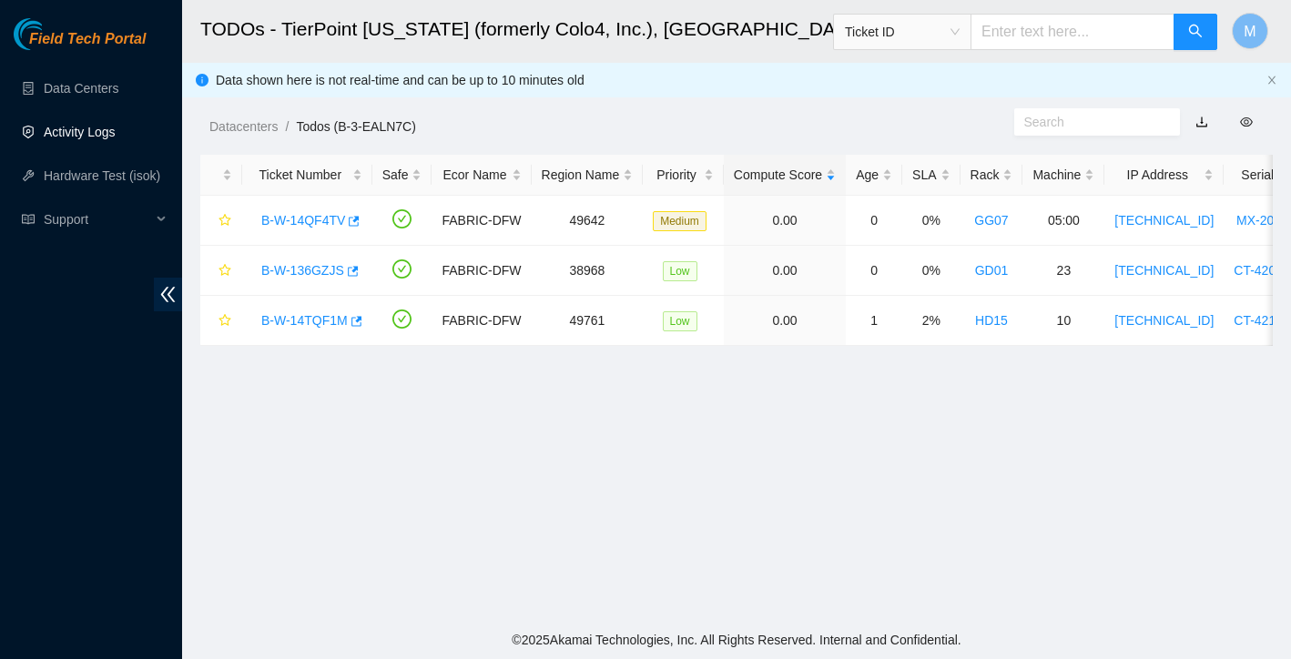
click at [108, 133] on link "Activity Logs" at bounding box center [80, 132] width 72 height 15
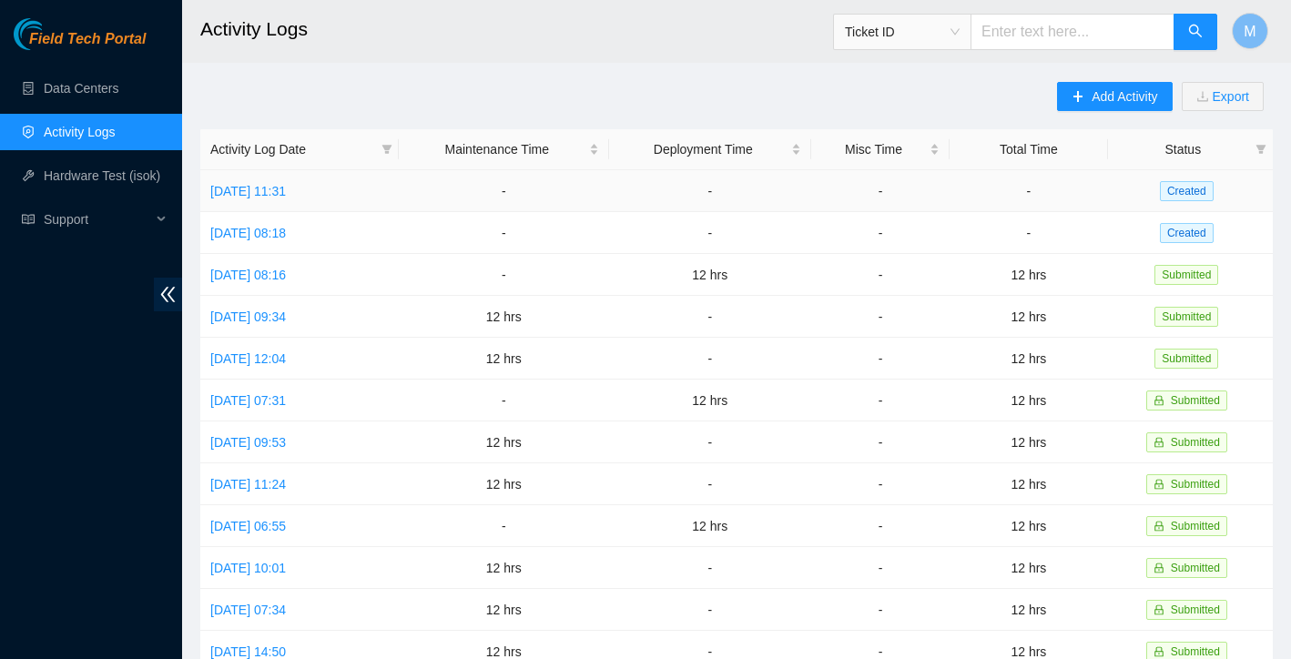
click at [248, 178] on td "Tue, 02 Sep 2025 11:31" at bounding box center [299, 191] width 198 height 42
click at [248, 191] on link "Tue, 02 Sep 2025 11:31" at bounding box center [248, 191] width 76 height 15
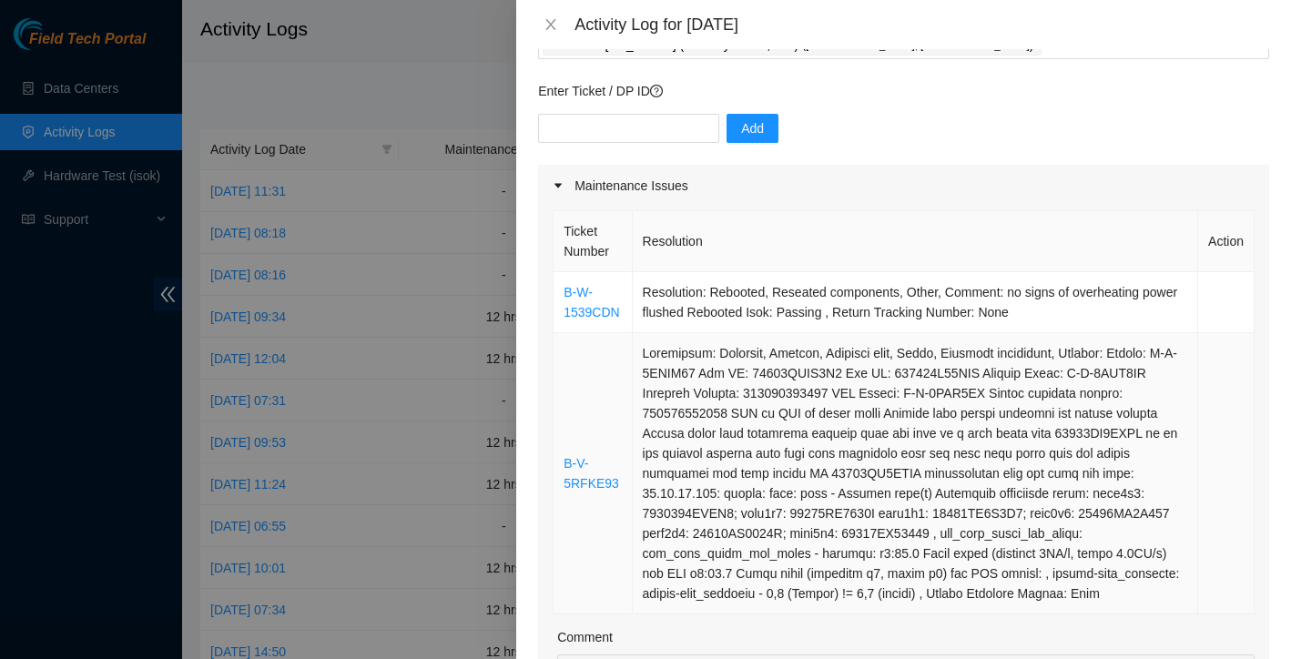
scroll to position [203, 0]
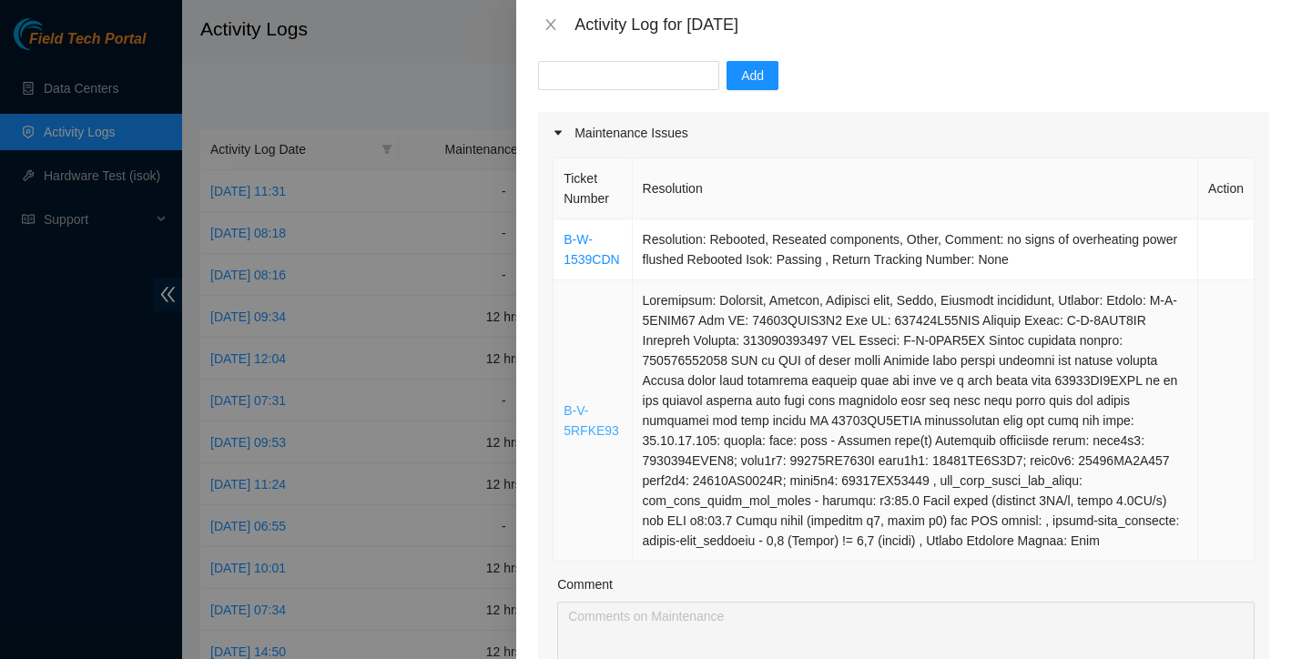
click at [579, 410] on link "B-V-5RFKE93" at bounding box center [592, 420] width 56 height 35
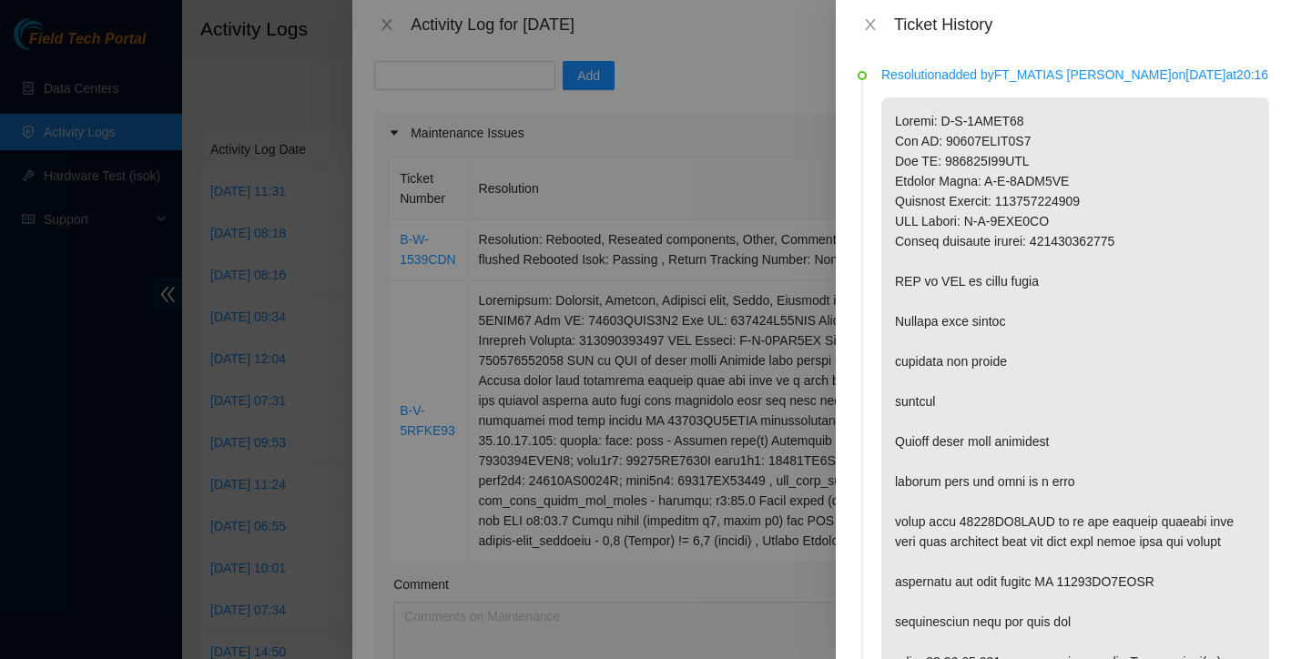
scroll to position [0, 0]
click at [869, 26] on icon "close" at bounding box center [870, 24] width 15 height 15
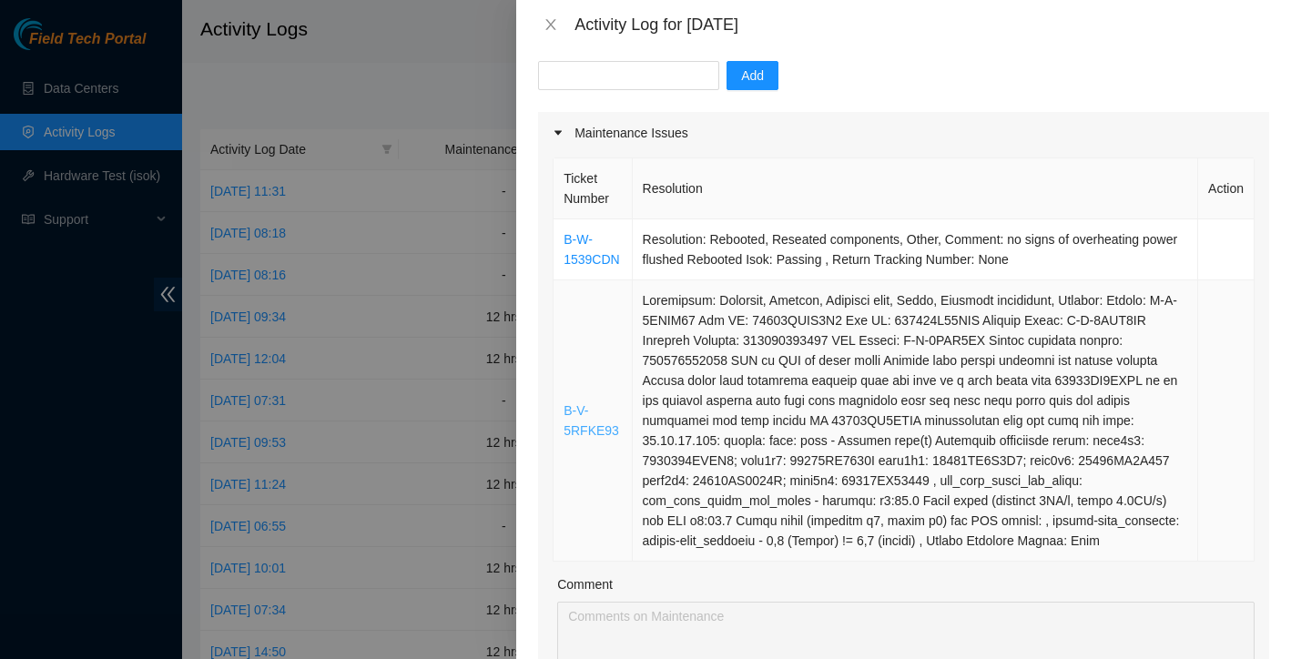
click at [585, 403] on link "B-V-5RFKE93" at bounding box center [592, 420] width 56 height 35
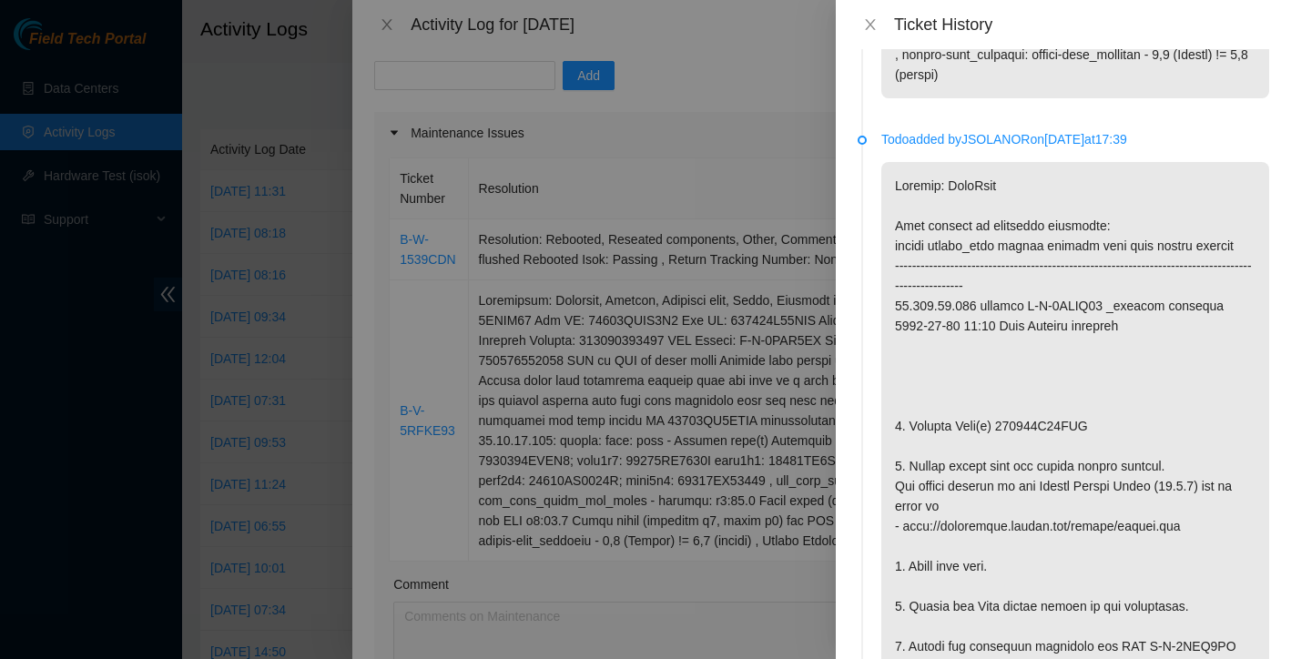
scroll to position [992, 0]
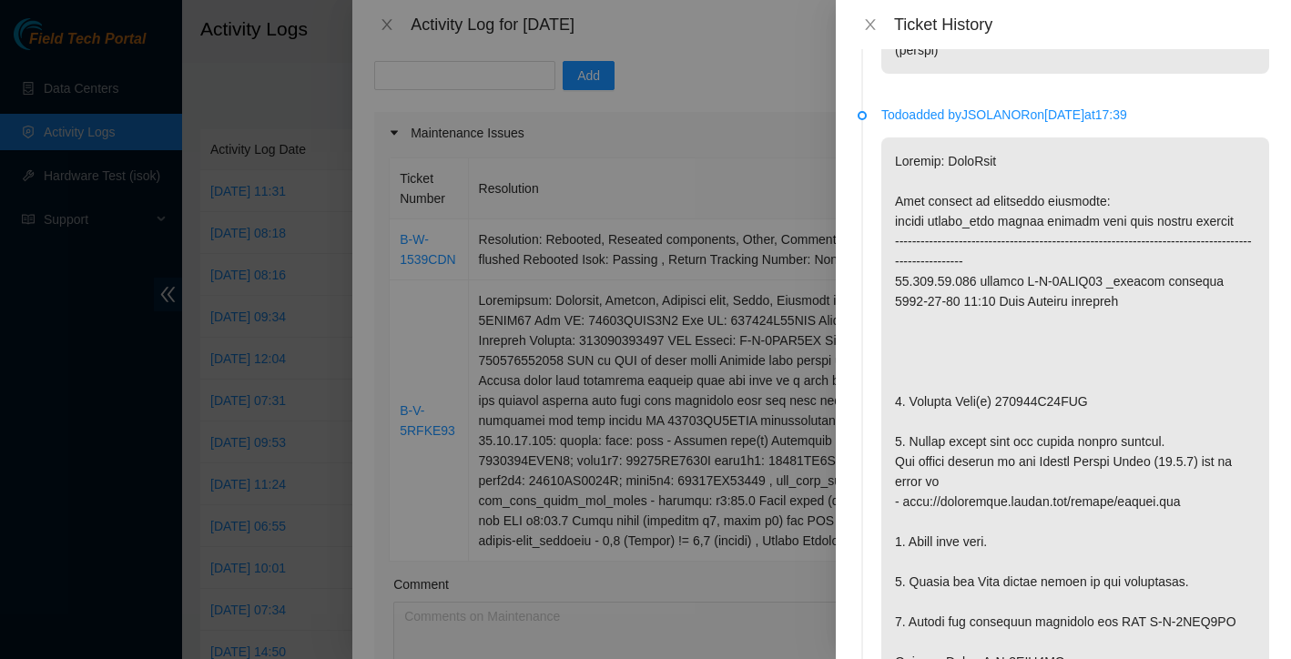
drag, startPoint x: 976, startPoint y: 158, endPoint x: 1039, endPoint y: 153, distance: 63.1
click at [1039, 125] on p "Todo added by JSOLANOR on 2025-09-02 at 17:39" at bounding box center [1075, 115] width 388 height 20
copy p "JSOLANOR"
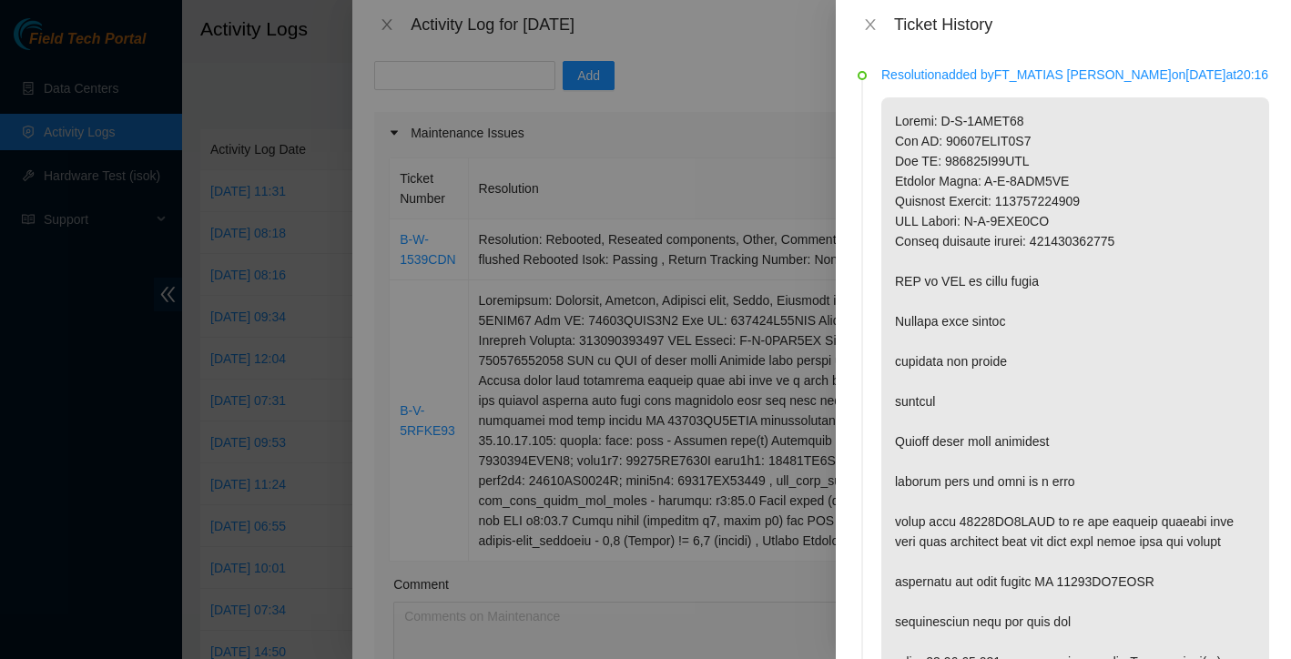
scroll to position [0, 0]
click at [870, 25] on icon "close" at bounding box center [870, 24] width 15 height 15
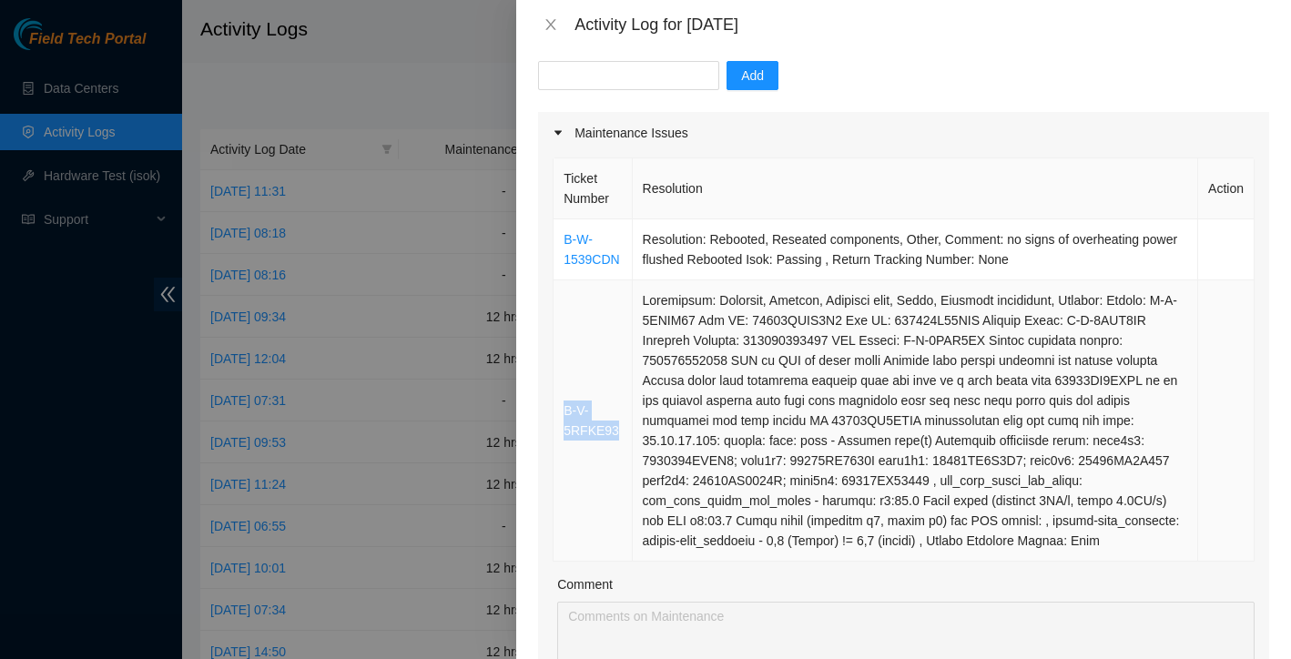
drag, startPoint x: 561, startPoint y: 393, endPoint x: 618, endPoint y: 415, distance: 61.4
click at [618, 415] on td "B-V-5RFKE93" at bounding box center [593, 420] width 78 height 281
copy link "B-V-5RFKE93"
click at [579, 408] on link "B-V-5RFKE93" at bounding box center [592, 420] width 56 height 35
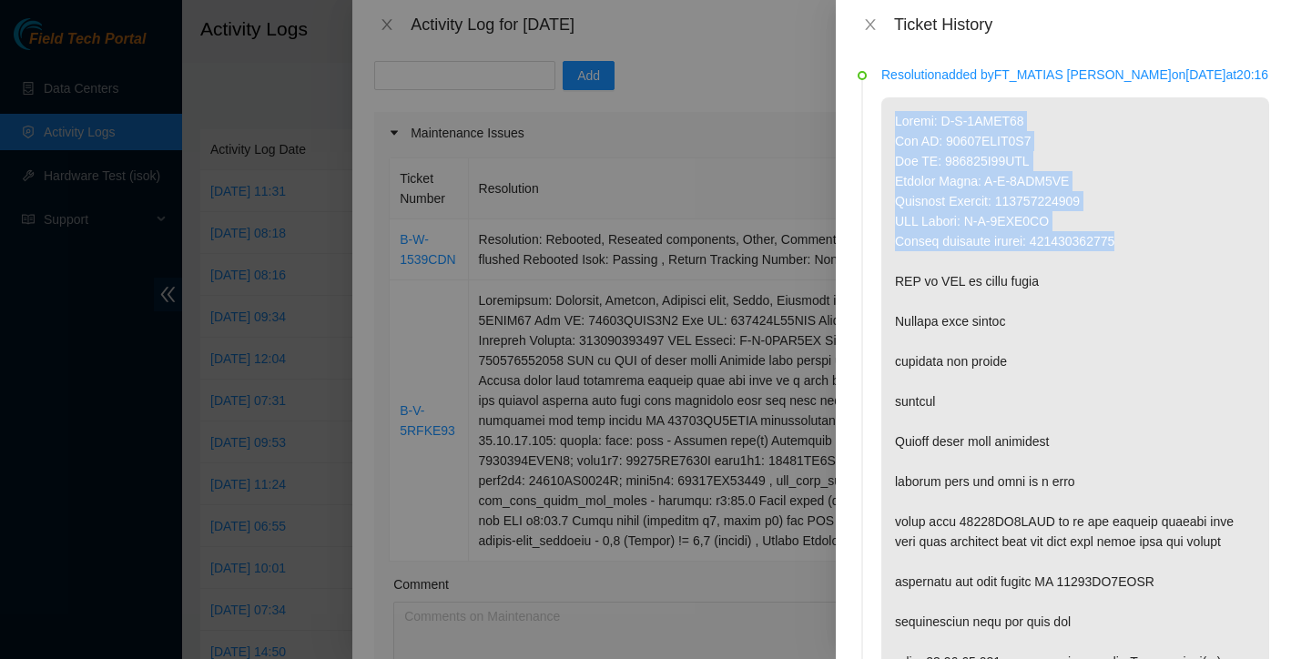
drag, startPoint x: 896, startPoint y: 140, endPoint x: 1155, endPoint y: 268, distance: 289.1
click at [1155, 268] on p at bounding box center [1075, 581] width 388 height 969
copy p "Ticket: B-V-5RFKE93 New SN: 21062CFBA3E3 Bad SN: 215133B06DEA Service Order: B-…"
click at [889, 151] on p at bounding box center [1075, 581] width 388 height 969
drag, startPoint x: 896, startPoint y: 136, endPoint x: 1176, endPoint y: 282, distance: 316.4
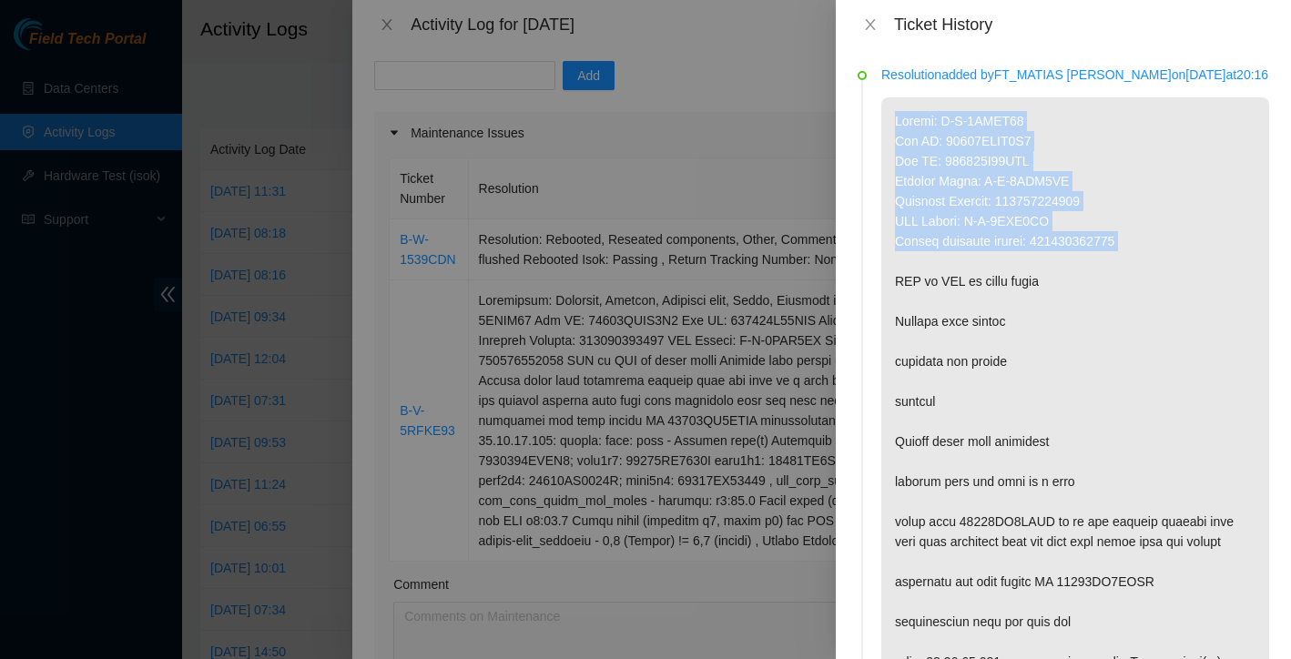
click at [1176, 282] on p at bounding box center [1075, 581] width 388 height 969
copy p "Ticket: B-V-5RFKE93 New SN: 21062CFBA3E3 Bad SN: 215133B06DEA Service Order: B-…"
click at [868, 22] on icon "close" at bounding box center [870, 24] width 10 height 11
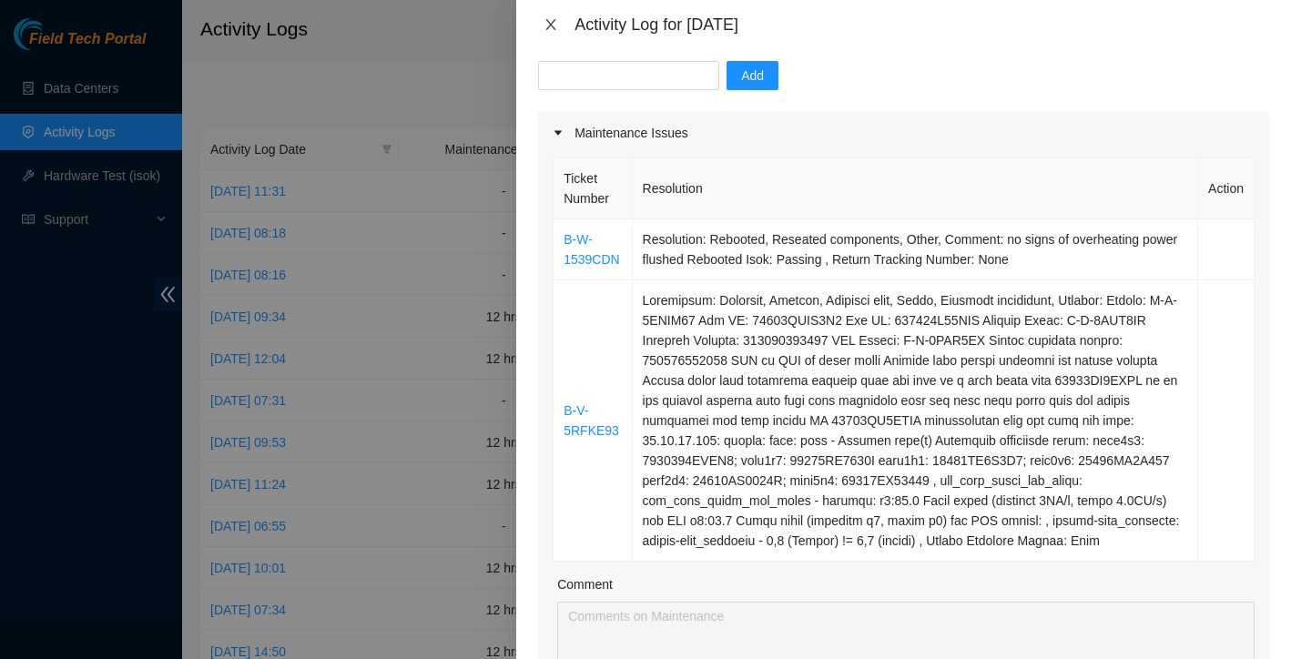
click at [550, 22] on icon "close" at bounding box center [551, 24] width 10 height 11
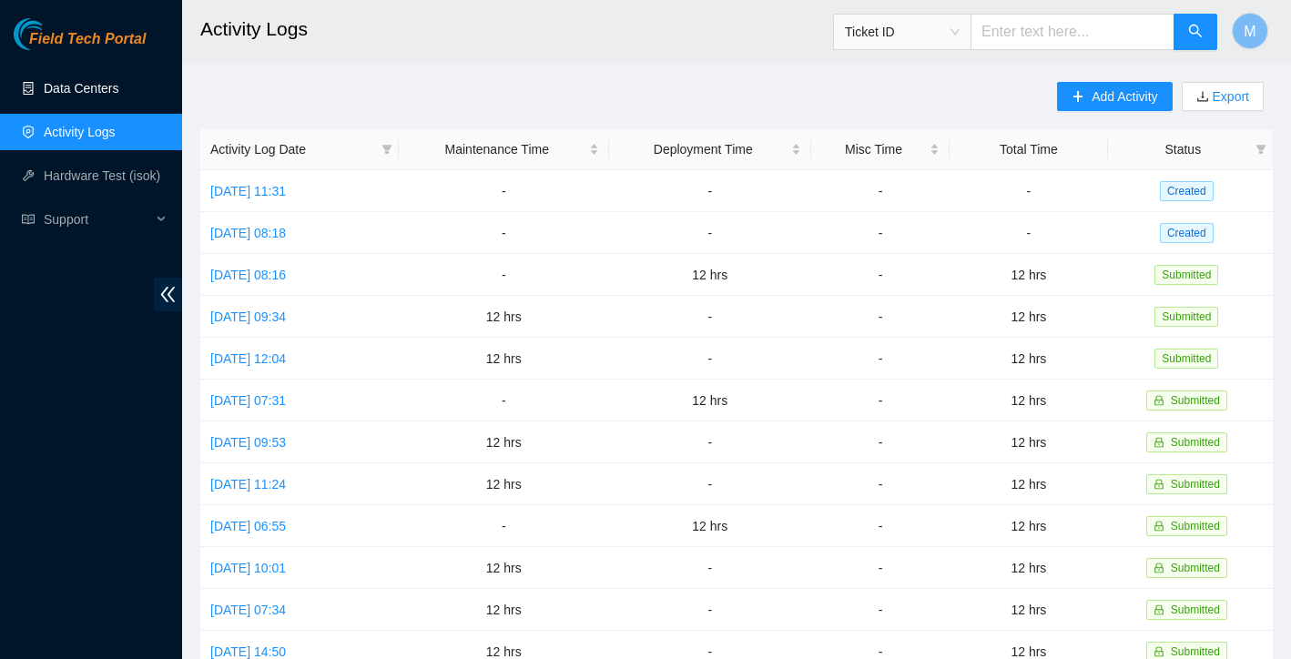
click at [78, 96] on link "Data Centers" at bounding box center [81, 88] width 75 height 15
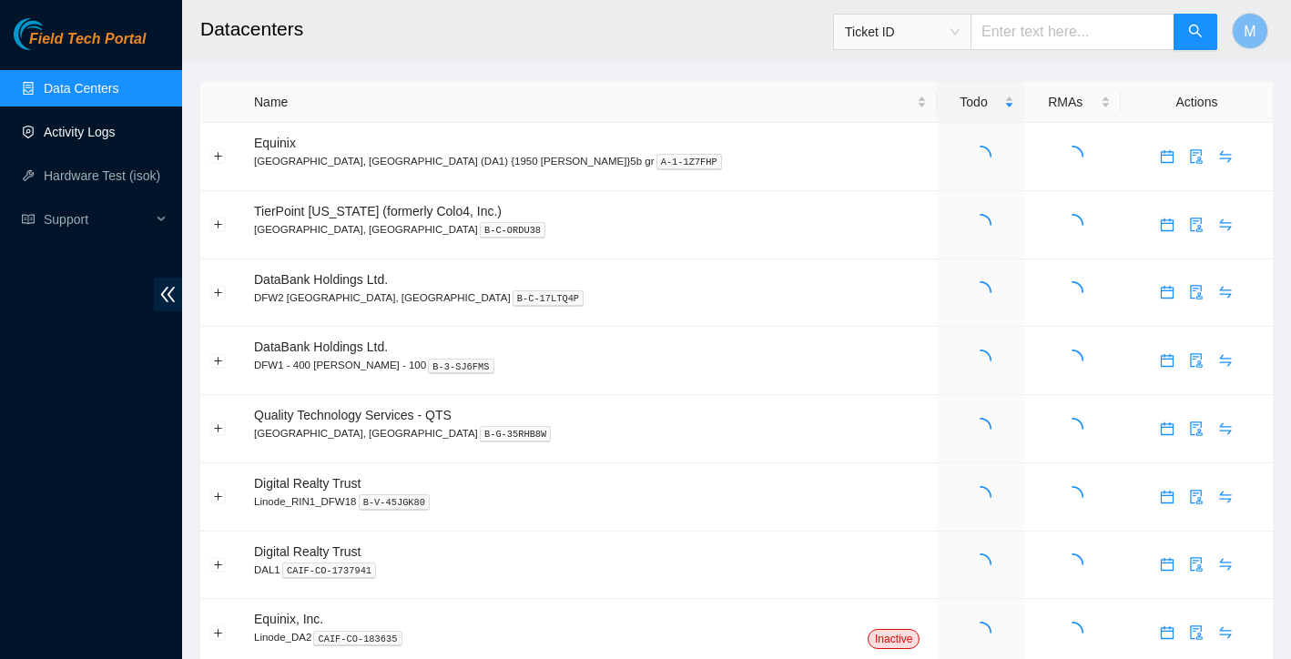
click at [80, 131] on link "Activity Logs" at bounding box center [80, 132] width 72 height 15
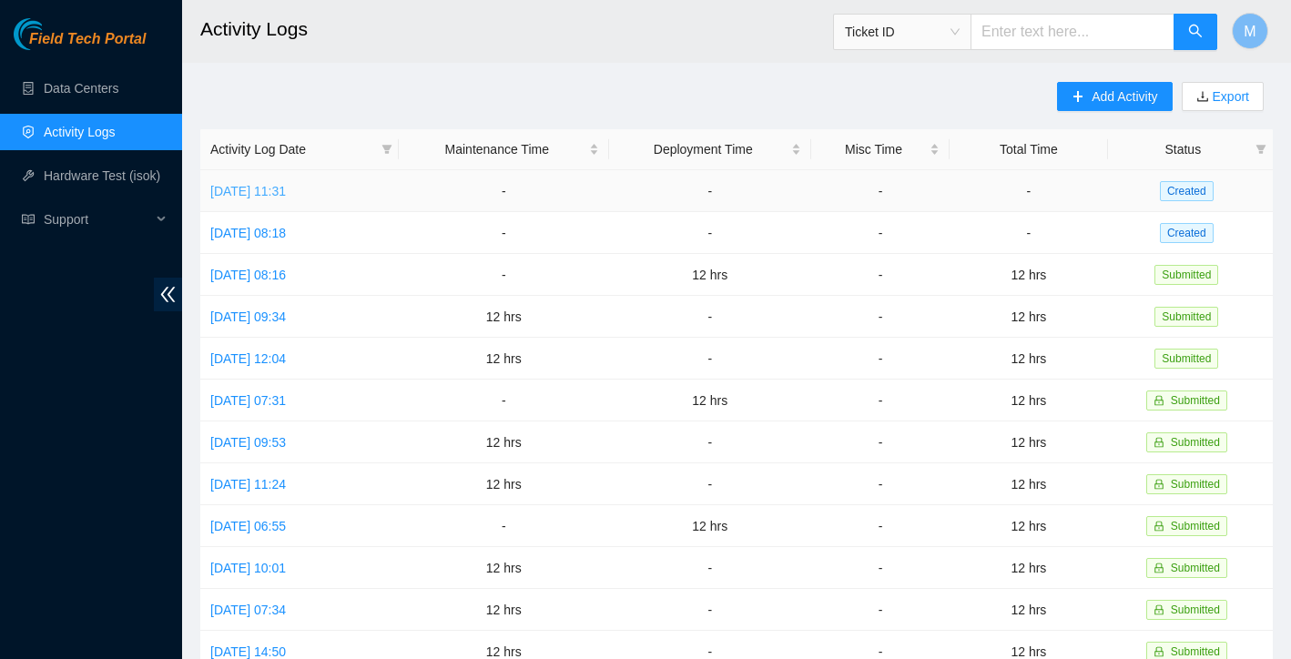
click at [286, 194] on link "Tue, 02 Sep 2025 11:31" at bounding box center [248, 191] width 76 height 15
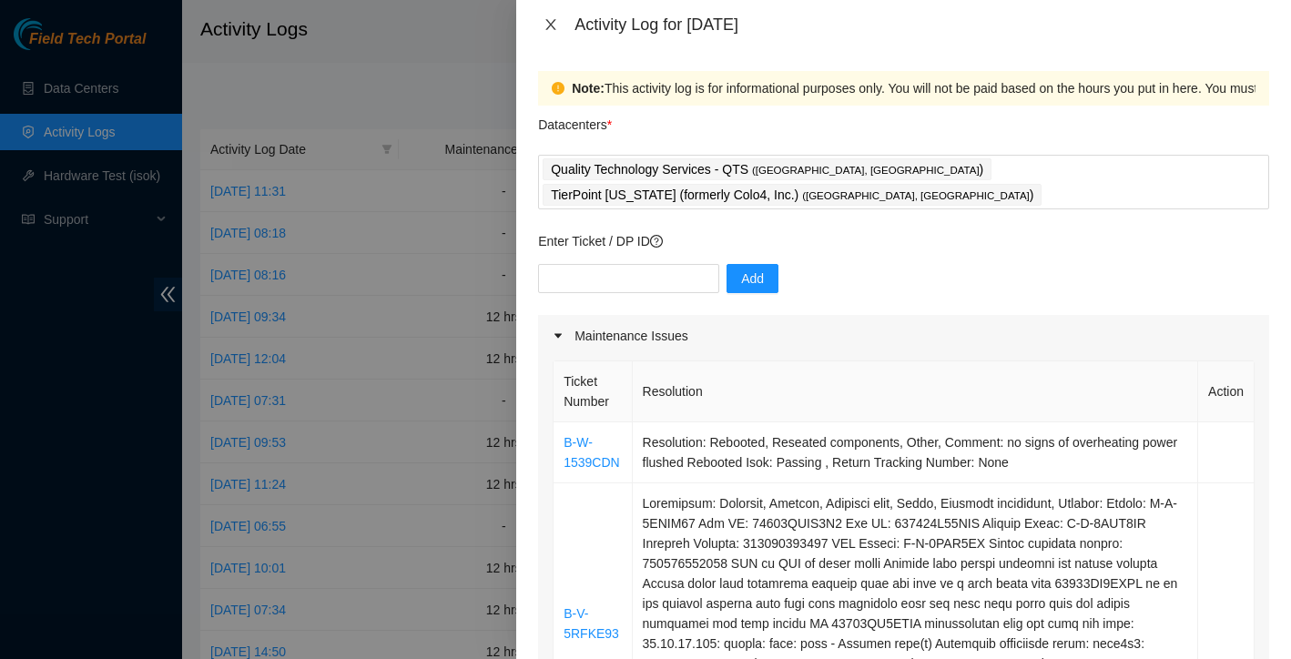
click at [551, 25] on icon "close" at bounding box center [550, 24] width 15 height 15
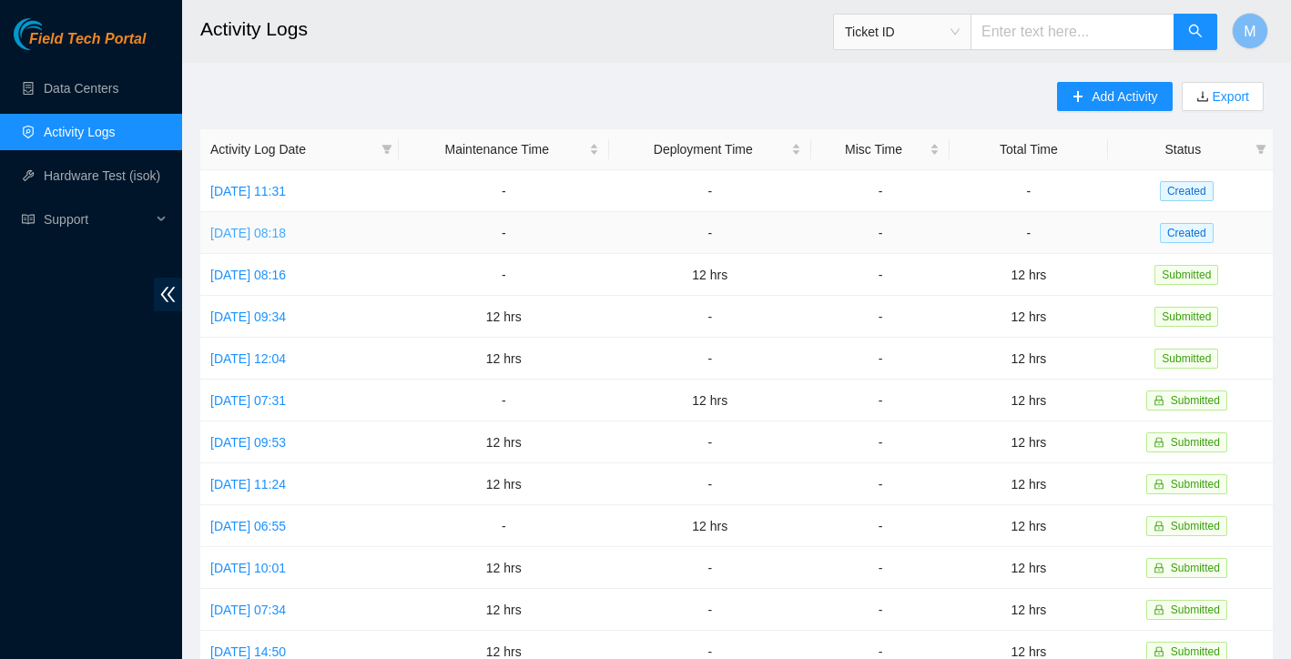
click at [286, 229] on link "Mon, 01 Sep 2025 08:18" at bounding box center [248, 233] width 76 height 15
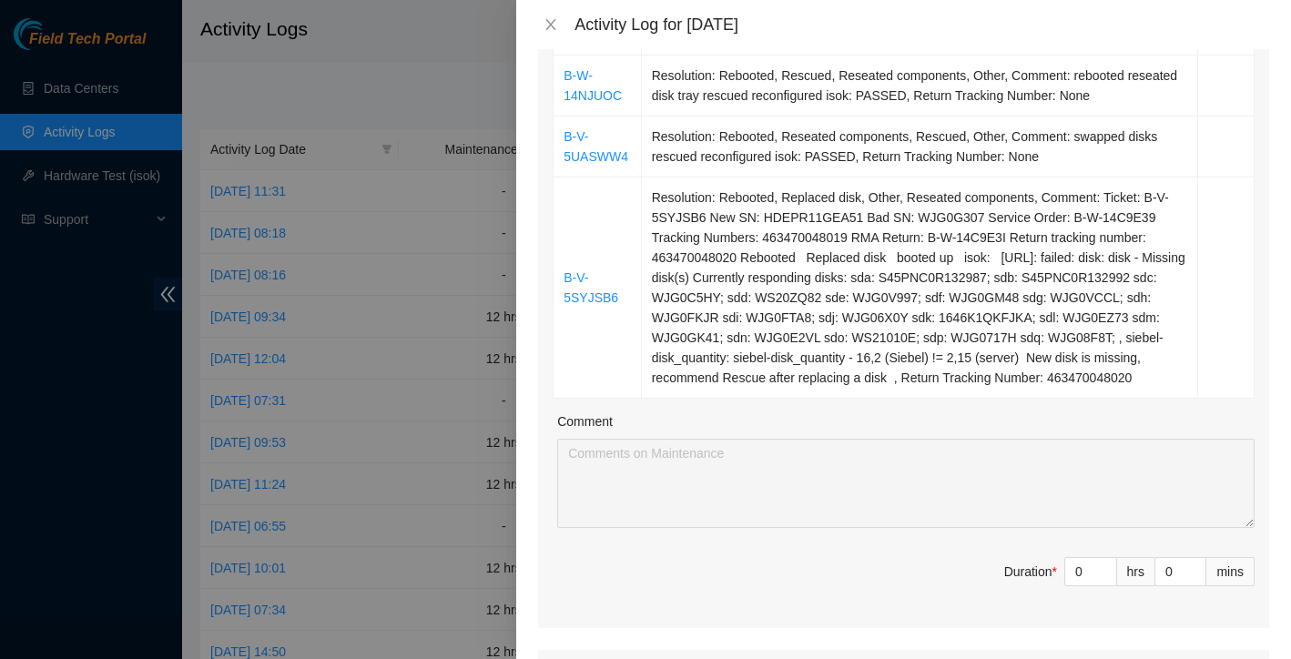
scroll to position [1576, 0]
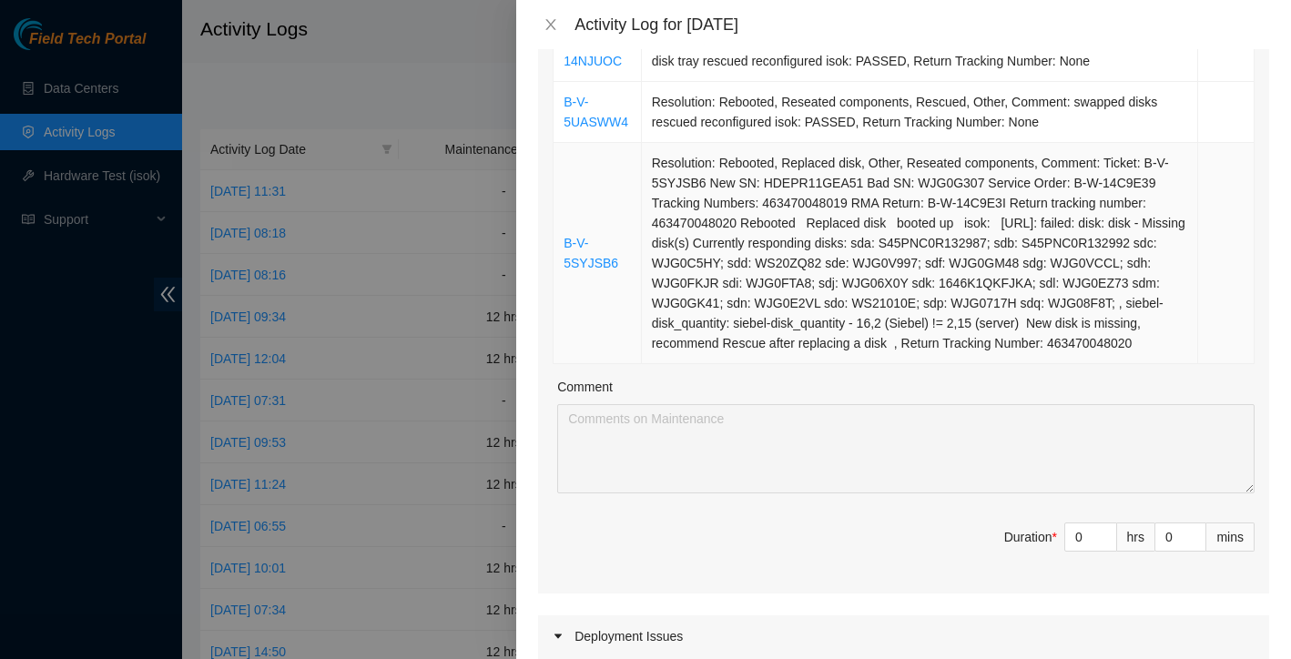
drag, startPoint x: 566, startPoint y: 232, endPoint x: 937, endPoint y: 412, distance: 412.0
copy tbody "B-W-14UQW7V Resolution: Rebooted, Rescued, Reseated components, Other, Comment:…"
click at [1096, 551] on span "Decrease Value" at bounding box center [1106, 542] width 20 height 16
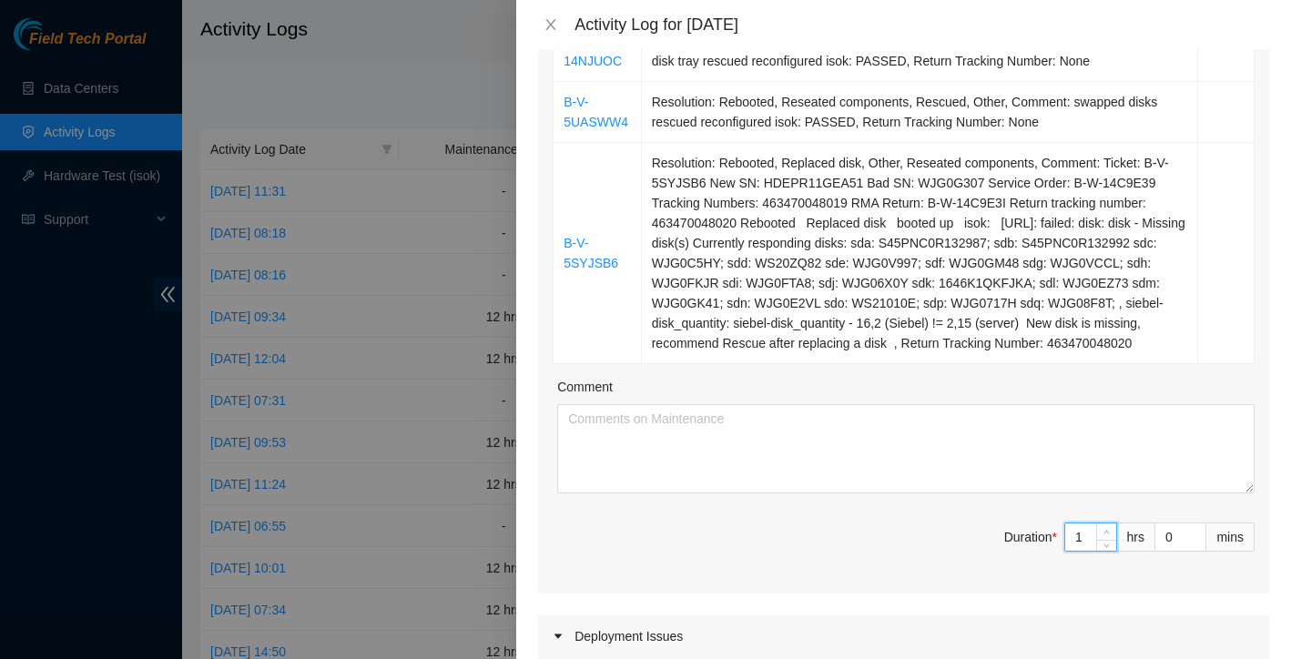
type input "1"
click at [1112, 540] on span "Increase Value" at bounding box center [1106, 531] width 20 height 16
type input "2"
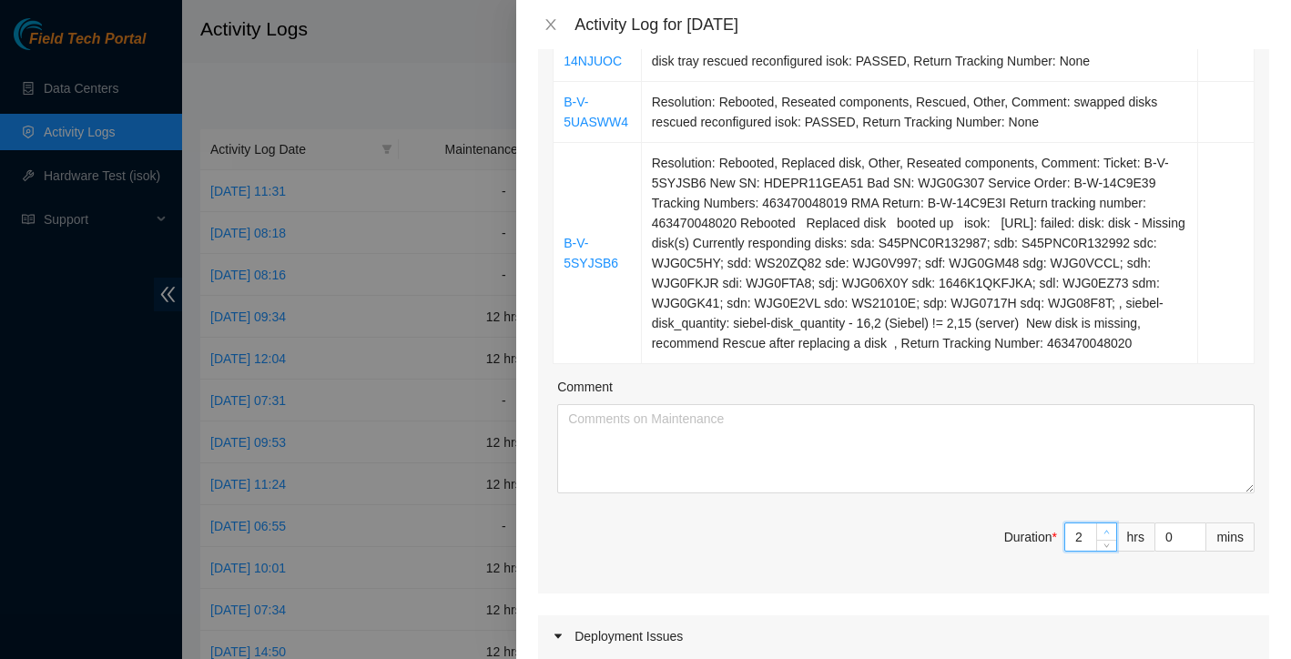
click at [1112, 540] on span "Increase Value" at bounding box center [1106, 531] width 20 height 16
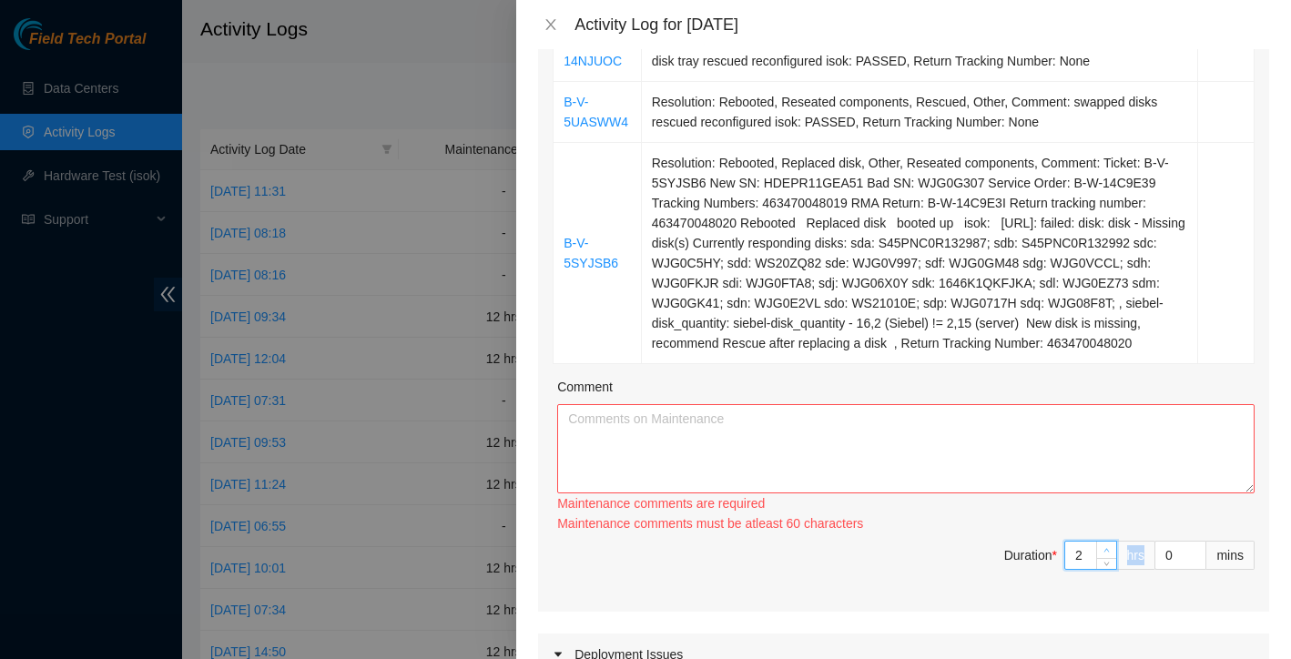
click at [1112, 533] on div "Maintenance comments must be atleast 60 characters" at bounding box center [905, 523] width 697 height 20
type input "3"
click at [1105, 554] on icon "up" at bounding box center [1106, 550] width 6 height 6
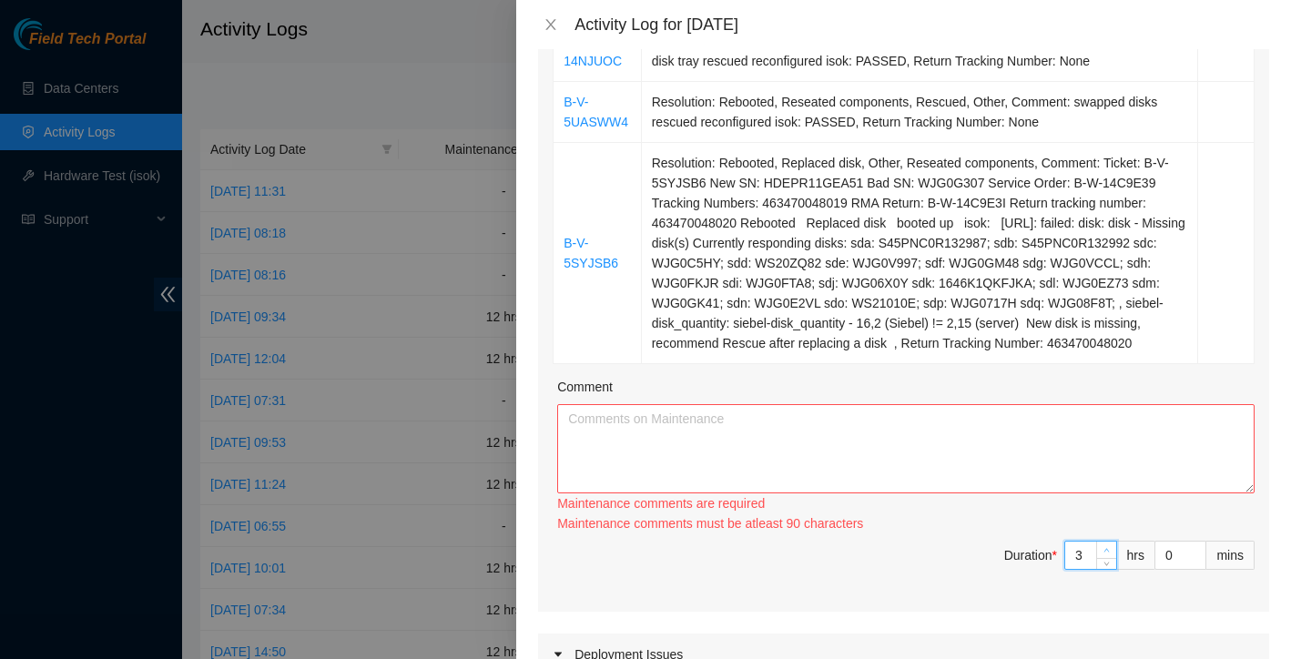
type input "4"
click at [1105, 569] on div at bounding box center [1106, 555] width 20 height 27
type input "3"
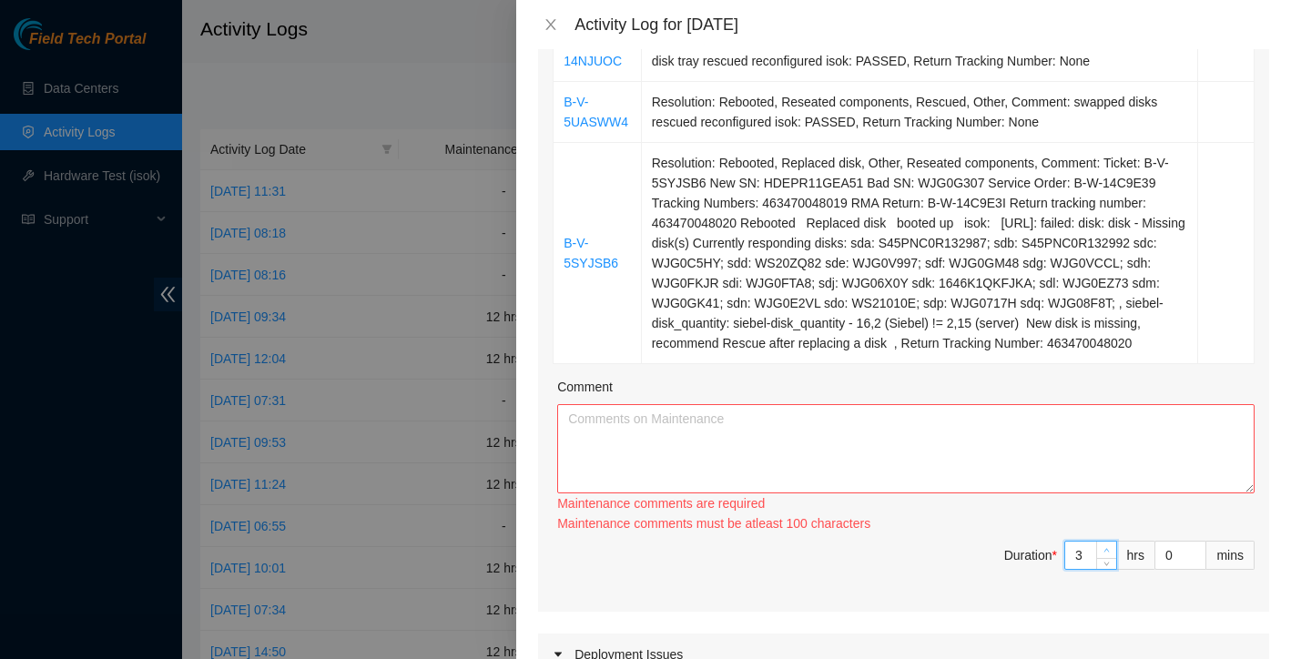
click at [1105, 569] on span "Decrease Value" at bounding box center [1106, 563] width 20 height 11
type input "2"
click at [1105, 569] on span "Decrease Value" at bounding box center [1106, 563] width 20 height 11
type input "3"
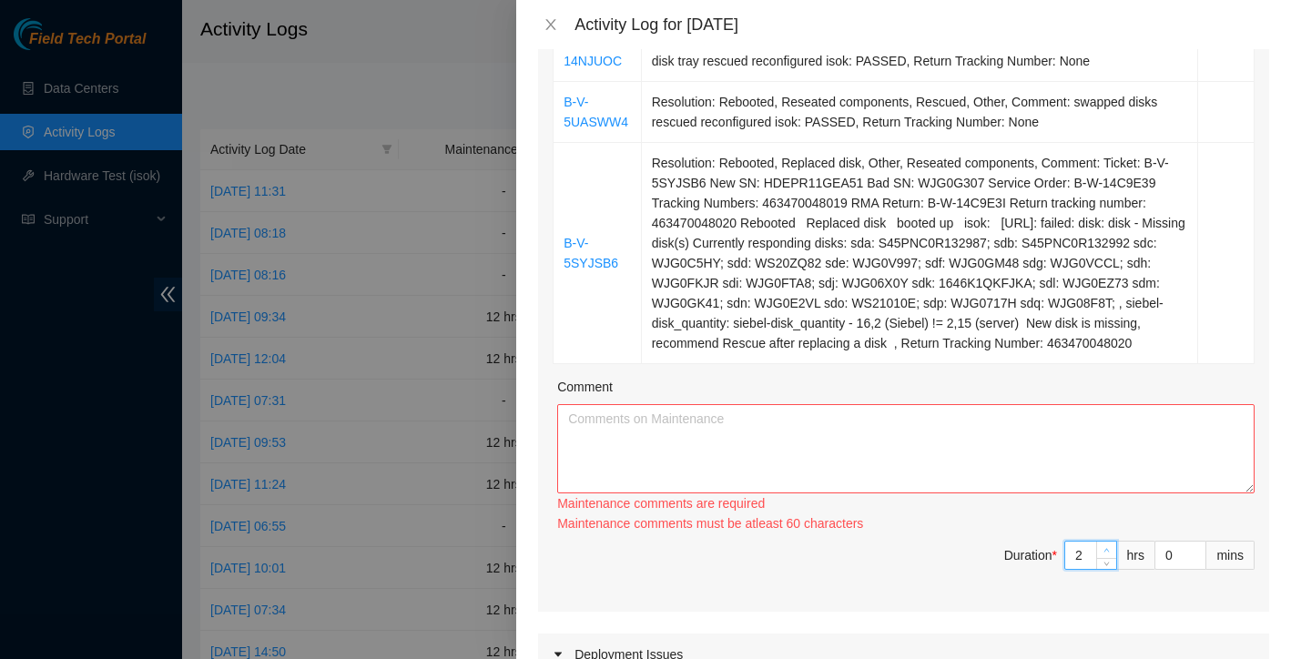
type input "3"
click at [1105, 554] on icon "up" at bounding box center [1106, 550] width 6 height 6
type input "4"
click at [1105, 554] on icon "up" at bounding box center [1106, 550] width 6 height 6
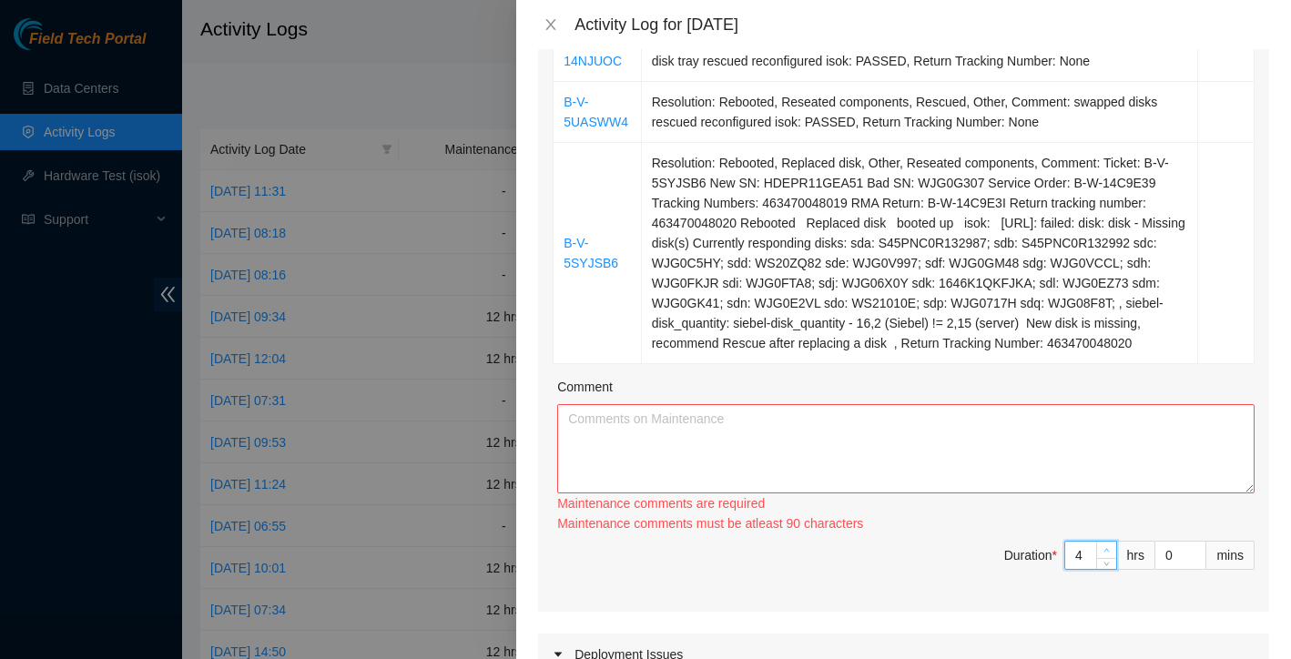
type input "5"
click at [1105, 554] on icon "up" at bounding box center [1106, 550] width 6 height 6
type input "6"
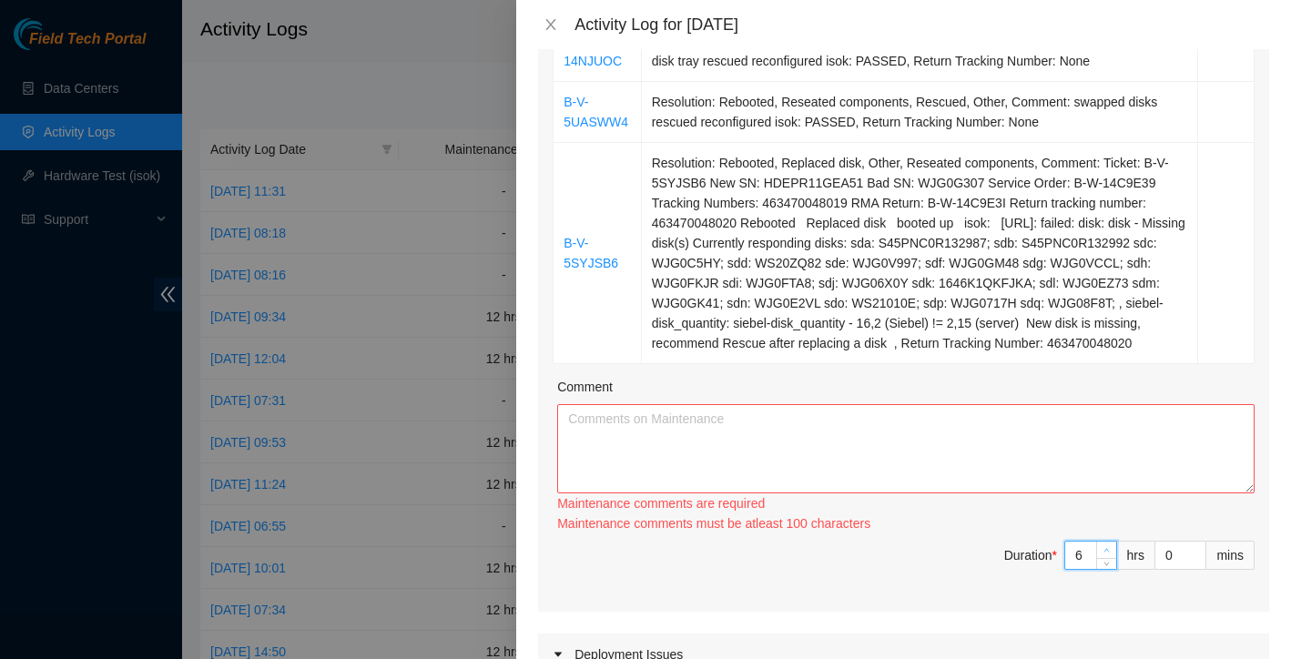
click at [1105, 554] on icon "up" at bounding box center [1106, 550] width 6 height 6
type input "7"
click at [1105, 554] on icon "up" at bounding box center [1106, 550] width 6 height 6
type input "8"
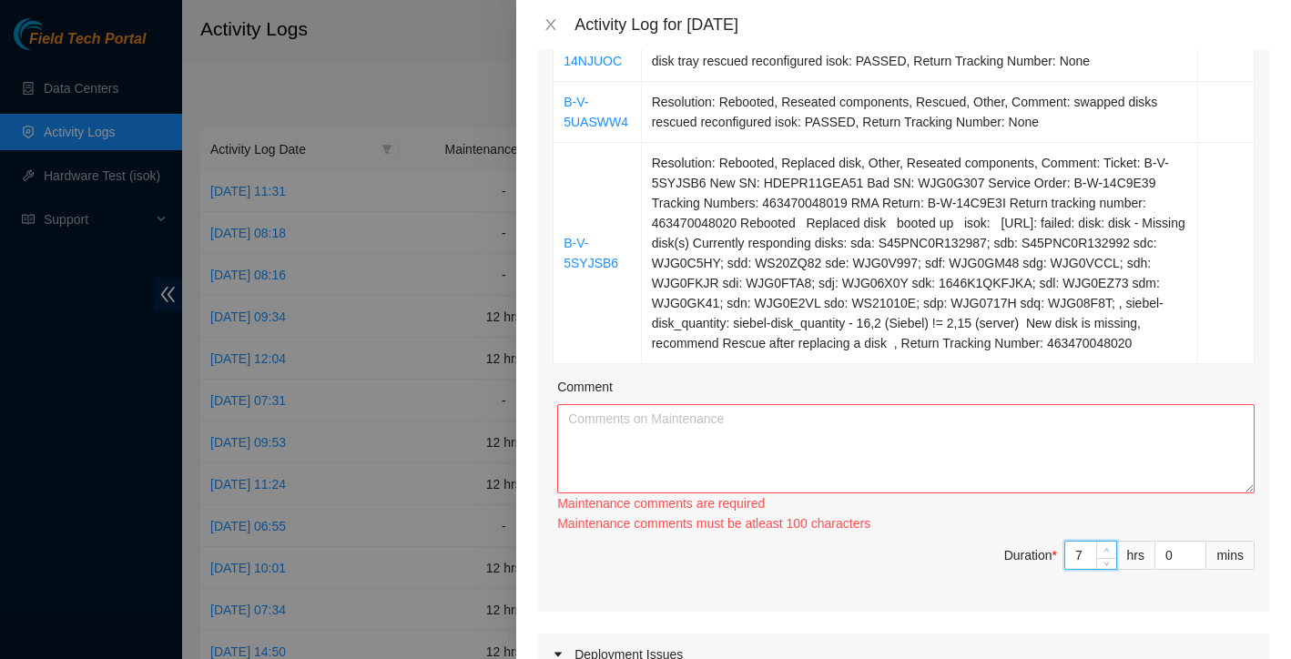
type input "8"
click at [1105, 554] on icon "up" at bounding box center [1106, 550] width 6 height 6
type input "9"
click at [1105, 554] on icon "up" at bounding box center [1106, 550] width 6 height 6
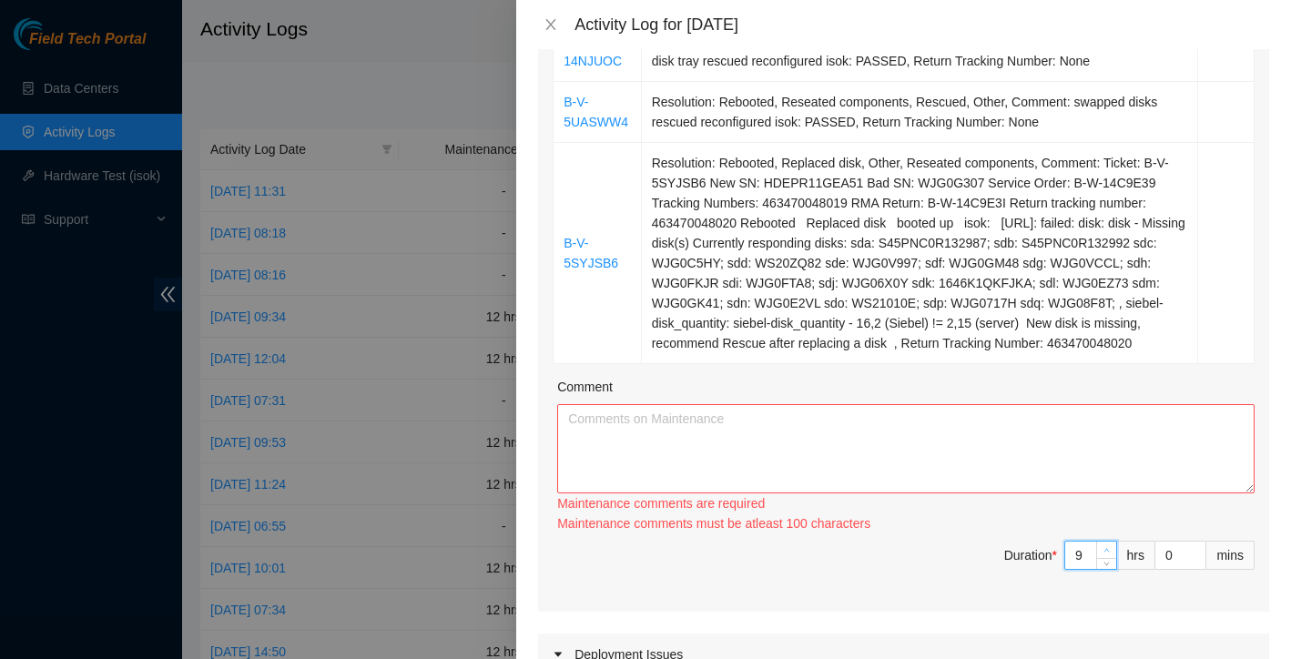
type input "10"
click at [1105, 554] on icon "up" at bounding box center [1106, 550] width 6 height 6
type input "11"
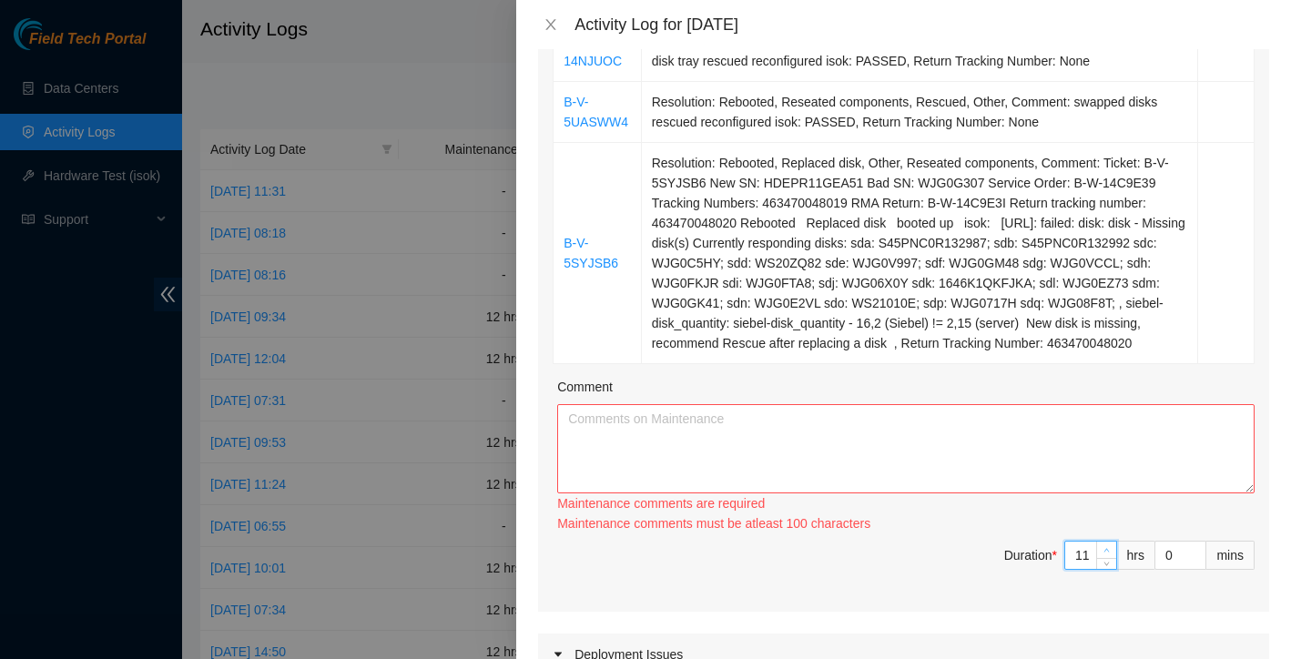
click at [1105, 554] on icon "up" at bounding box center [1106, 550] width 6 height 6
type input "12"
click at [1105, 554] on icon "up" at bounding box center [1106, 550] width 6 height 6
type input "11"
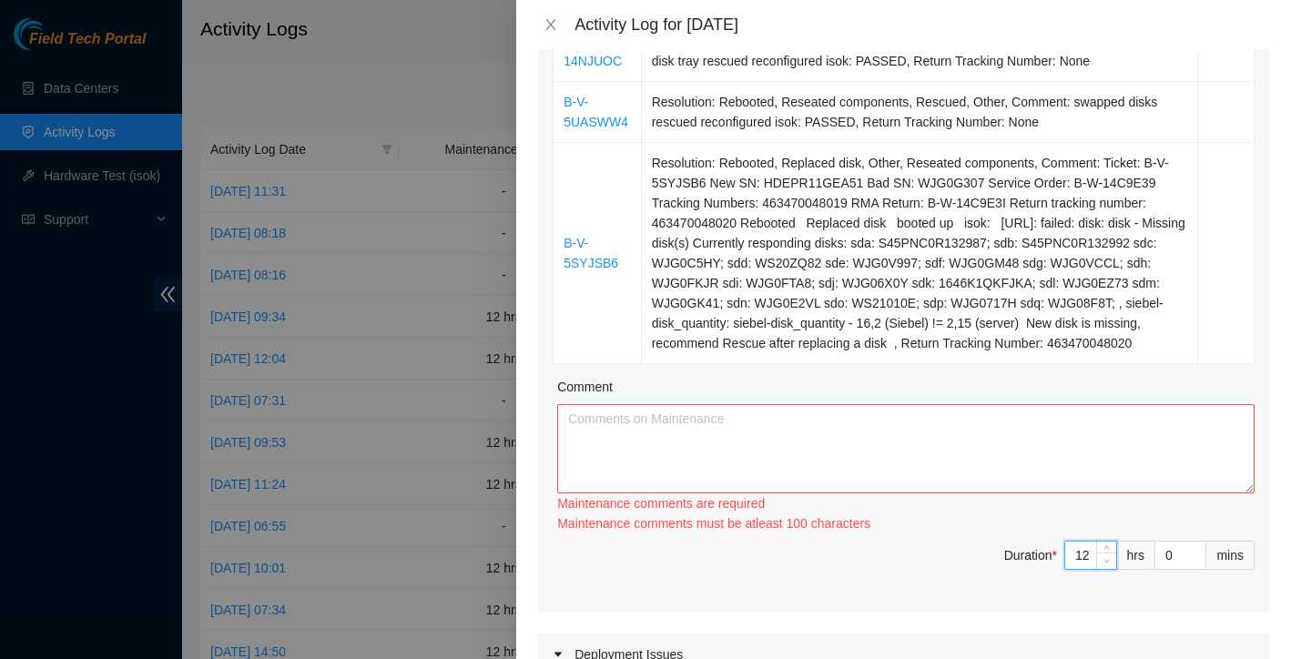
type input "11"
click at [1105, 564] on icon "down" at bounding box center [1106, 561] width 6 height 6
type input "10"
click at [1105, 569] on span "Decrease Value" at bounding box center [1106, 561] width 20 height 16
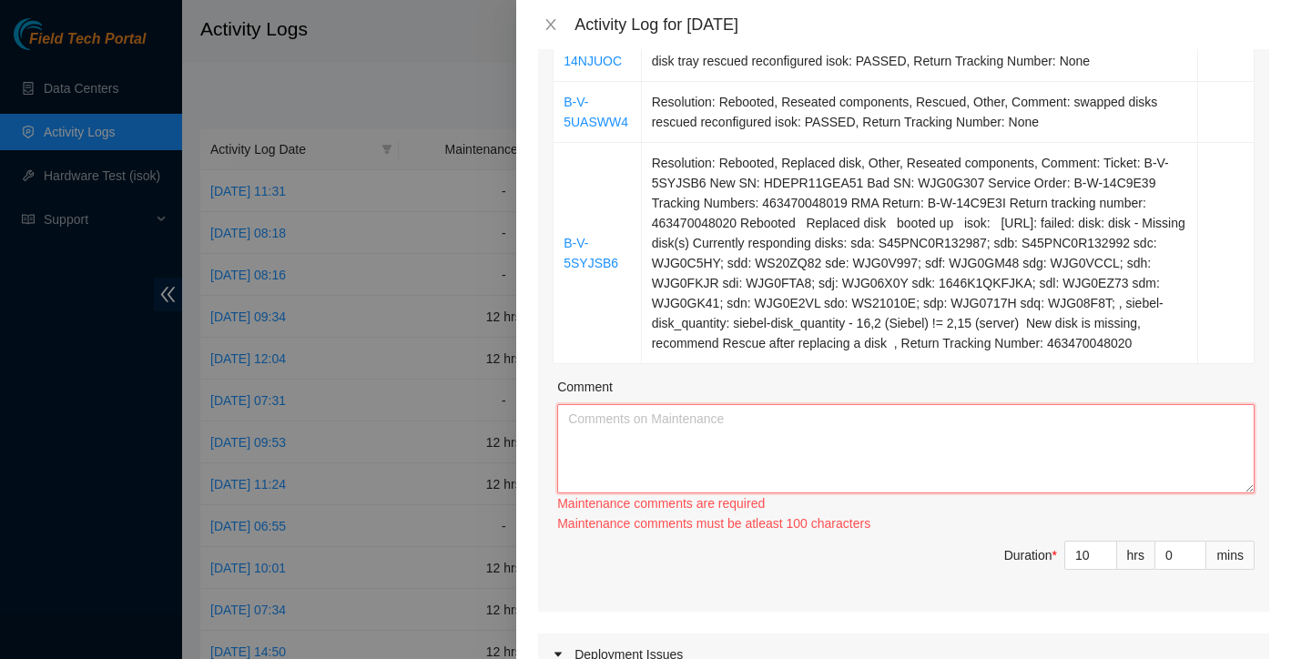
click at [987, 493] on textarea "Comment" at bounding box center [905, 448] width 697 height 89
paste textarea "B-W-14UQW7V Resolution: Rebooted, Rescued, Reseated components, Other, Comment:…"
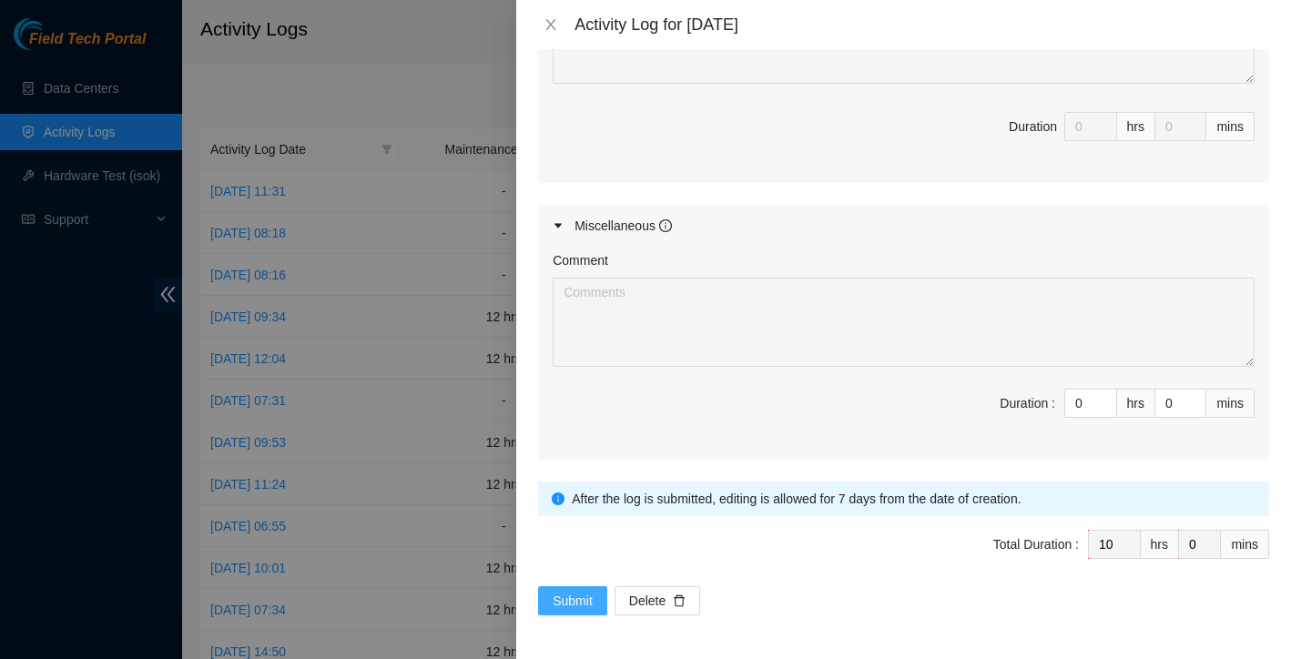
scroll to position [2440, 0]
type textarea "B-W-14UQW7V Resolution: Rebooted, Rescued, Reseated components, Other, Comment:…"
click at [579, 598] on span "Submit" at bounding box center [573, 601] width 40 height 20
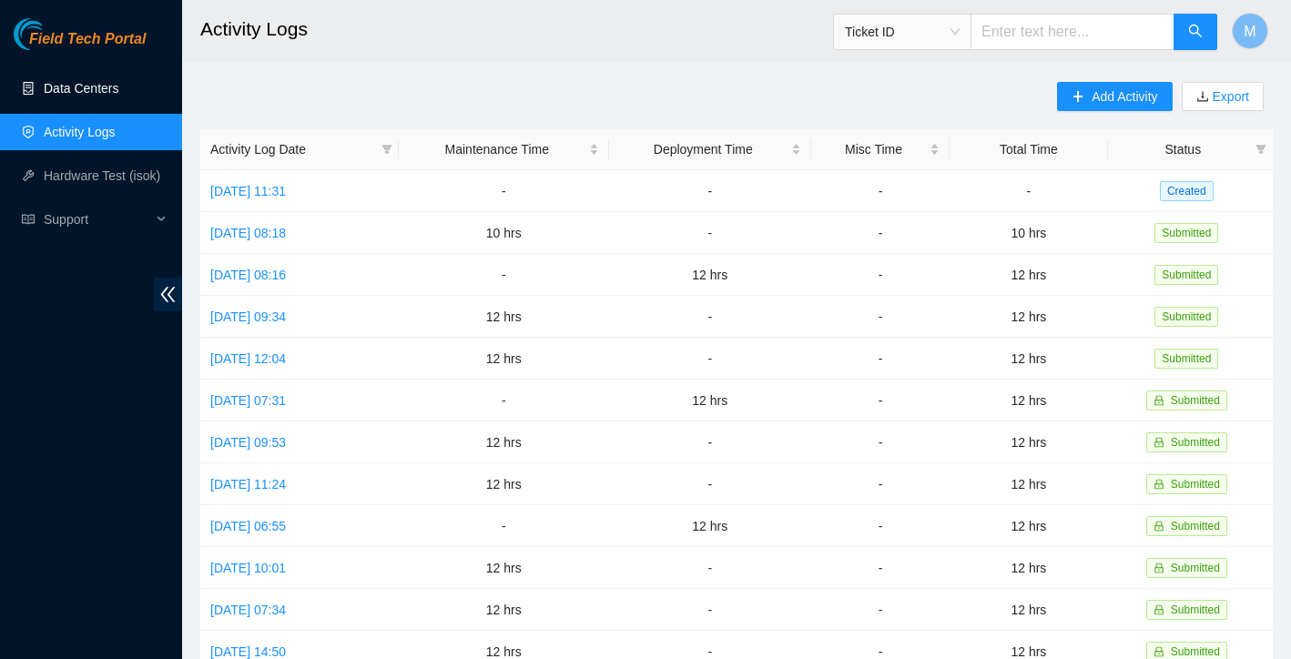
click at [111, 89] on link "Data Centers" at bounding box center [81, 88] width 75 height 15
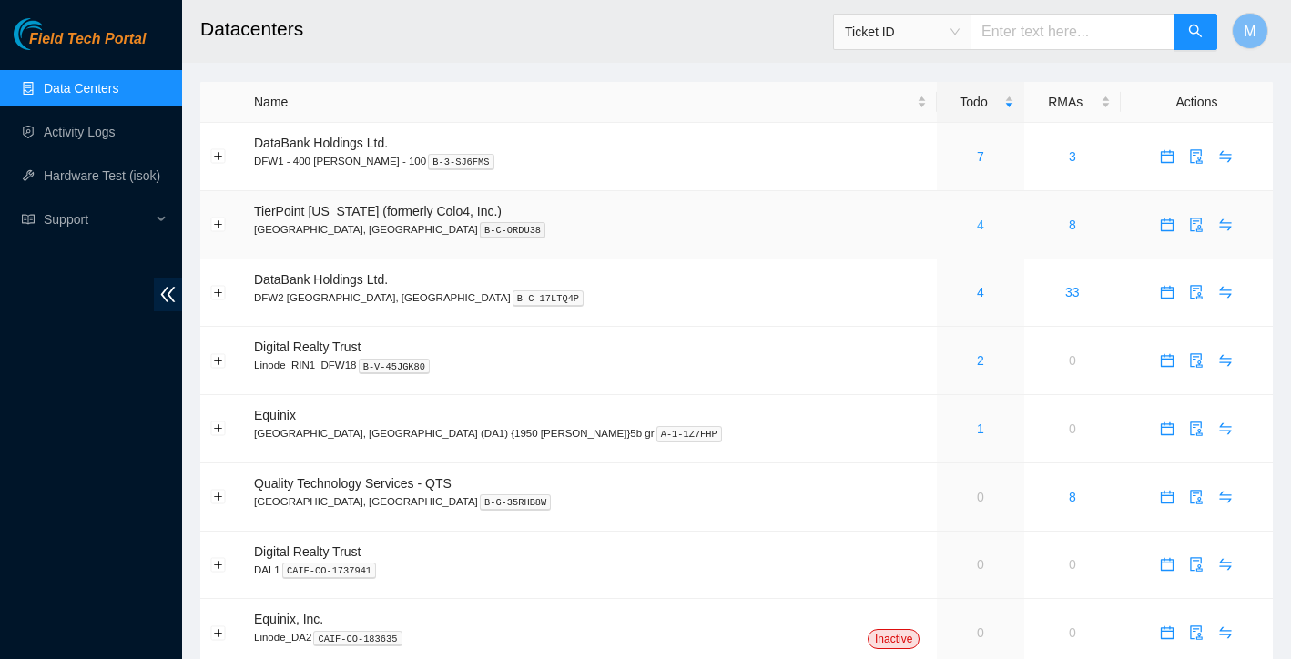
click at [977, 225] on link "4" at bounding box center [980, 225] width 7 height 15
click at [1189, 225] on icon "audit" at bounding box center [1196, 225] width 15 height 15
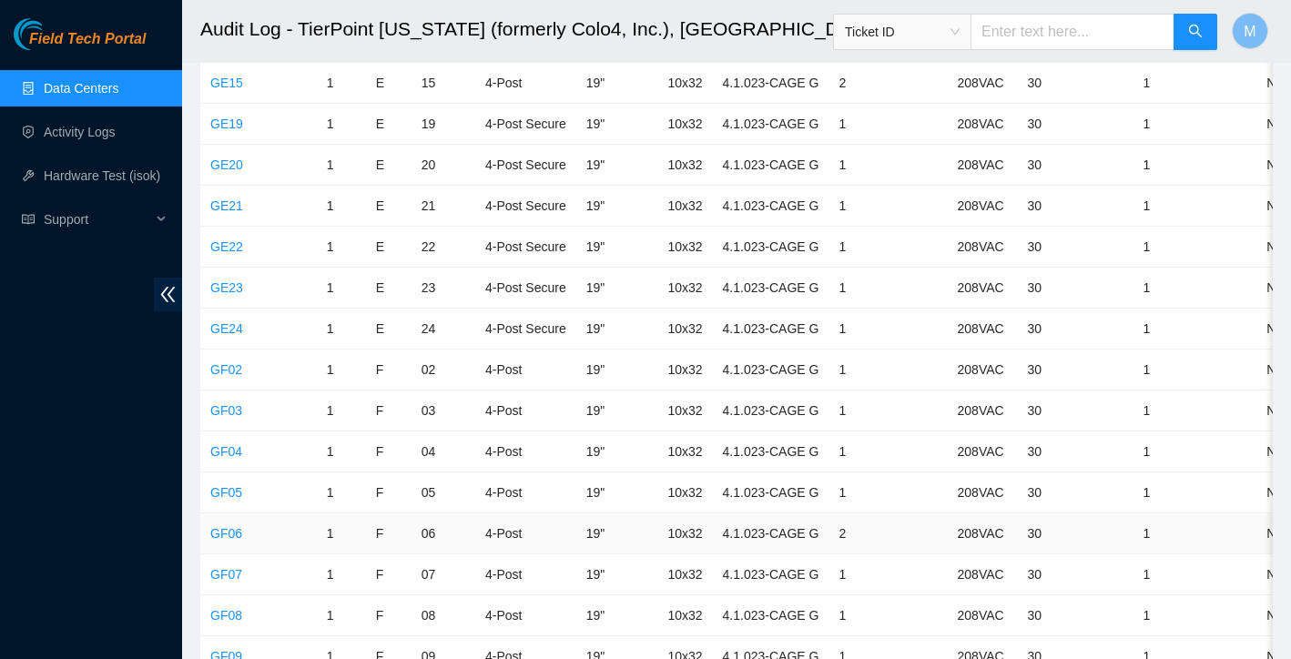
scroll to position [3002, 0]
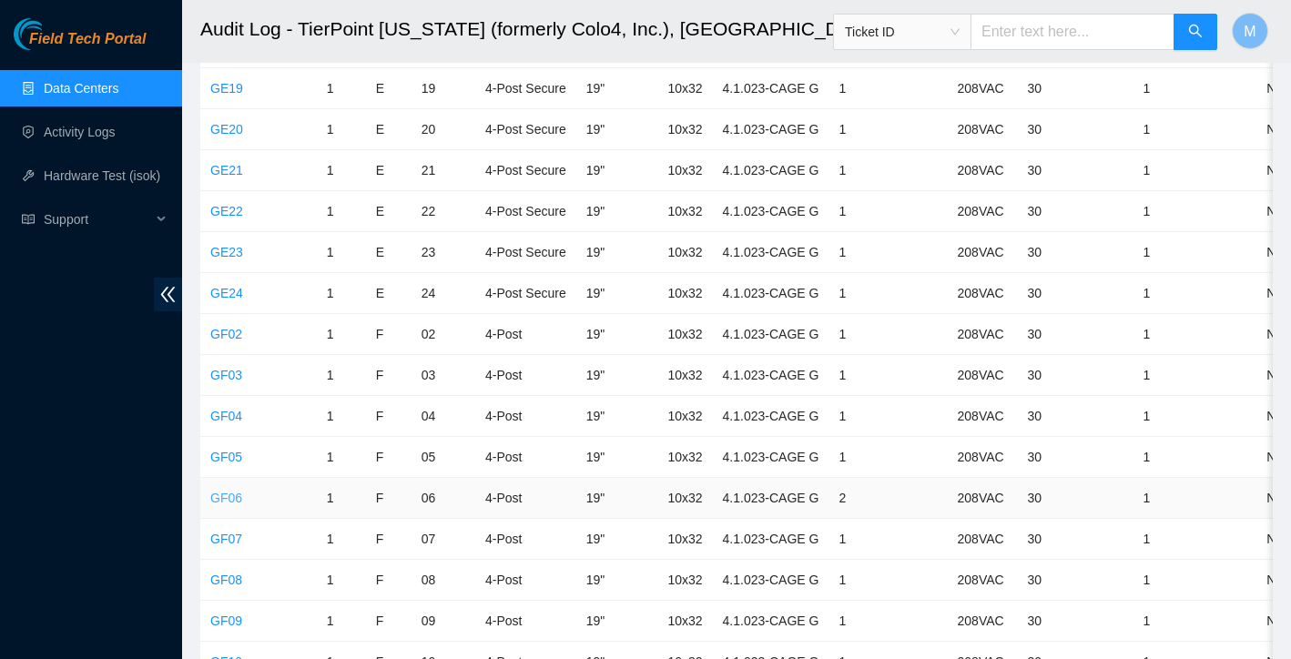
click at [223, 501] on link "GF06" at bounding box center [226, 498] width 32 height 15
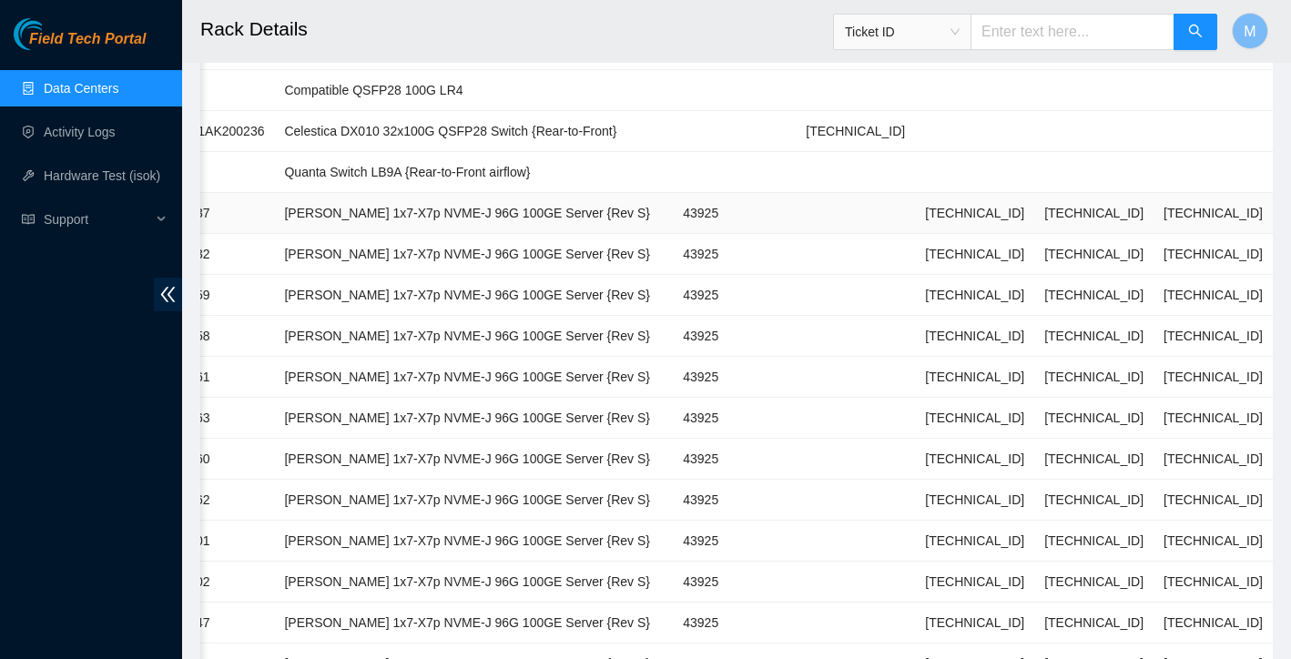
scroll to position [971, 0]
drag, startPoint x: 938, startPoint y: 213, endPoint x: 1031, endPoint y: 213, distance: 92.9
click at [1031, 213] on td "[TECHNICAL_ID]" at bounding box center [974, 214] width 119 height 41
copy td "[TECHNICAL_ID]"
click at [100, 177] on link "Hardware Test (isok)" at bounding box center [102, 175] width 117 height 15
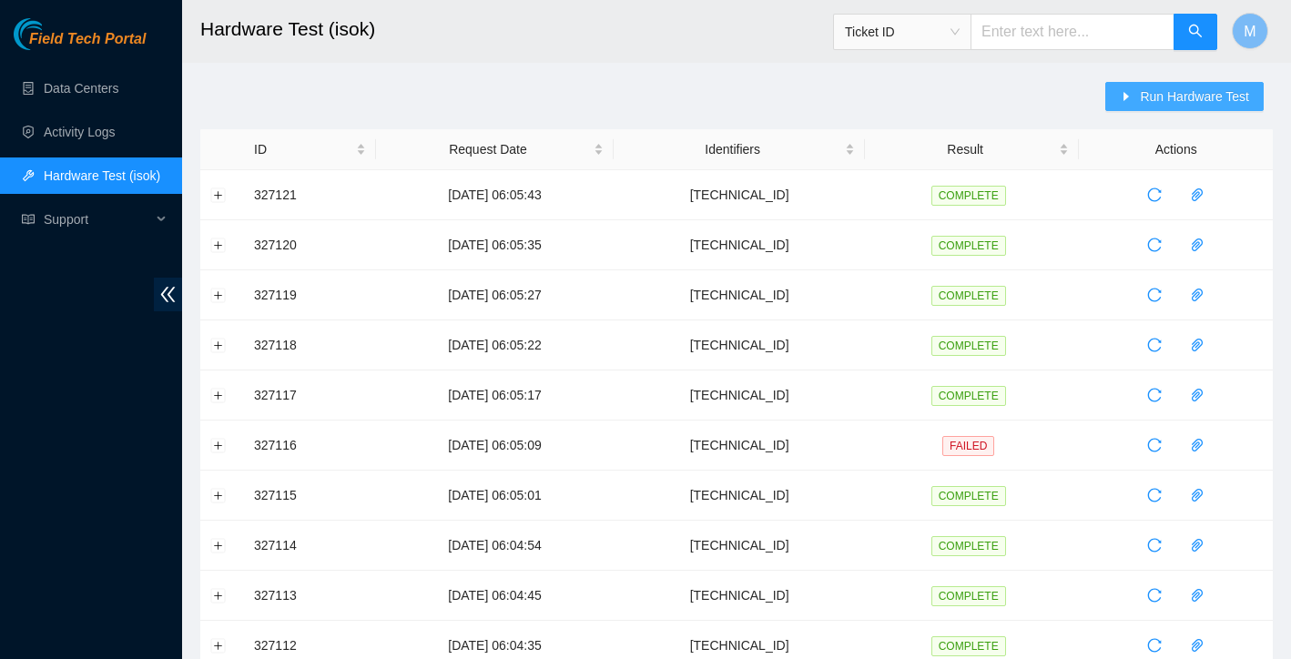
click at [1162, 96] on span "Run Hardware Test" at bounding box center [1194, 96] width 109 height 20
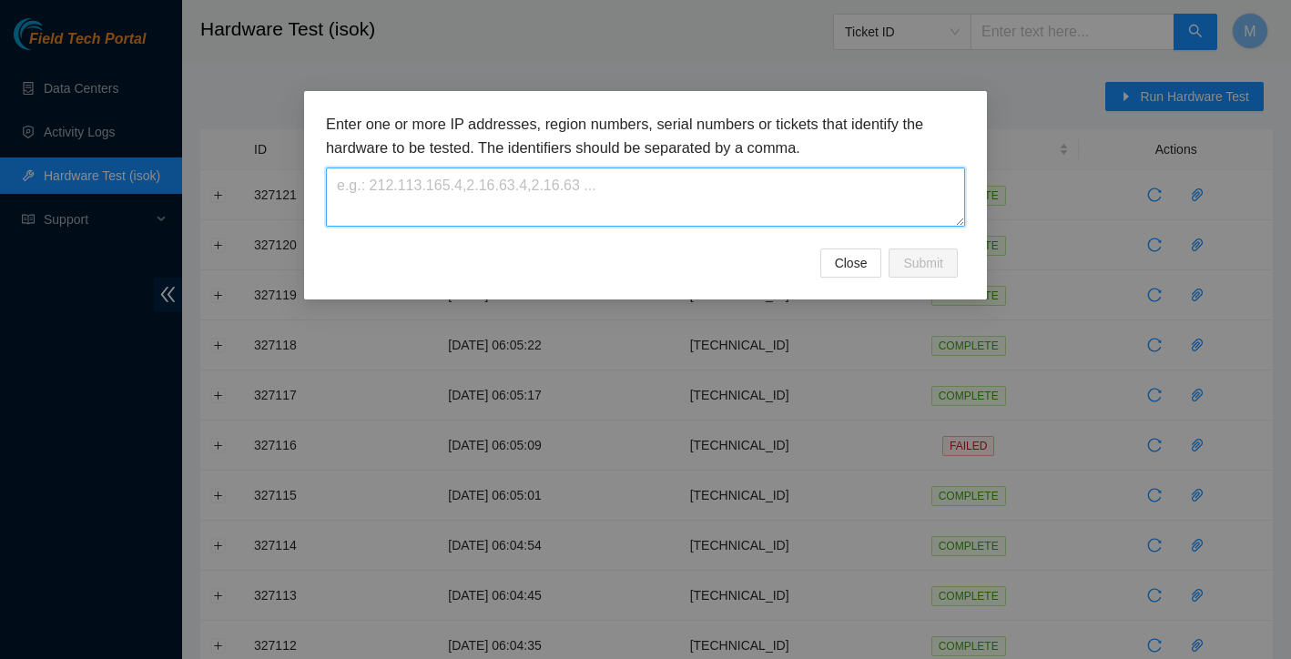
click at [686, 183] on textarea at bounding box center [645, 197] width 639 height 59
paste textarea "[TECHNICAL_ID]"
type textarea "[TECHNICAL_ID]"
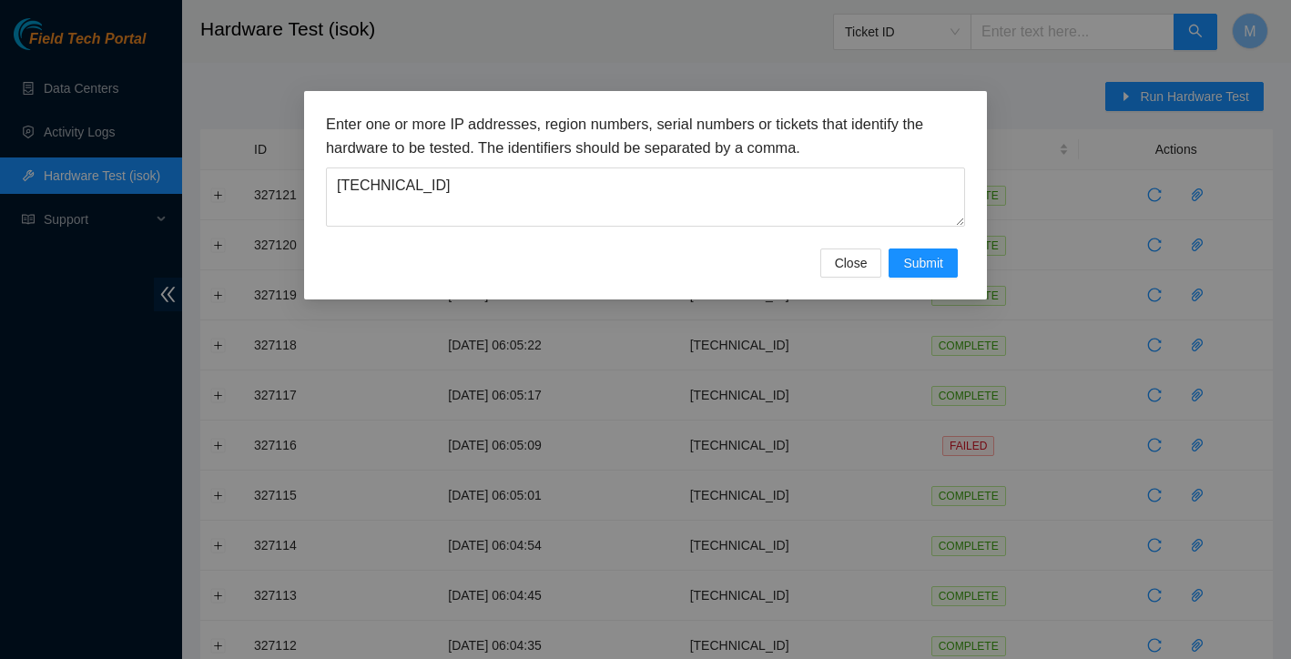
click at [627, 249] on div "Close Submit" at bounding box center [645, 263] width 639 height 29
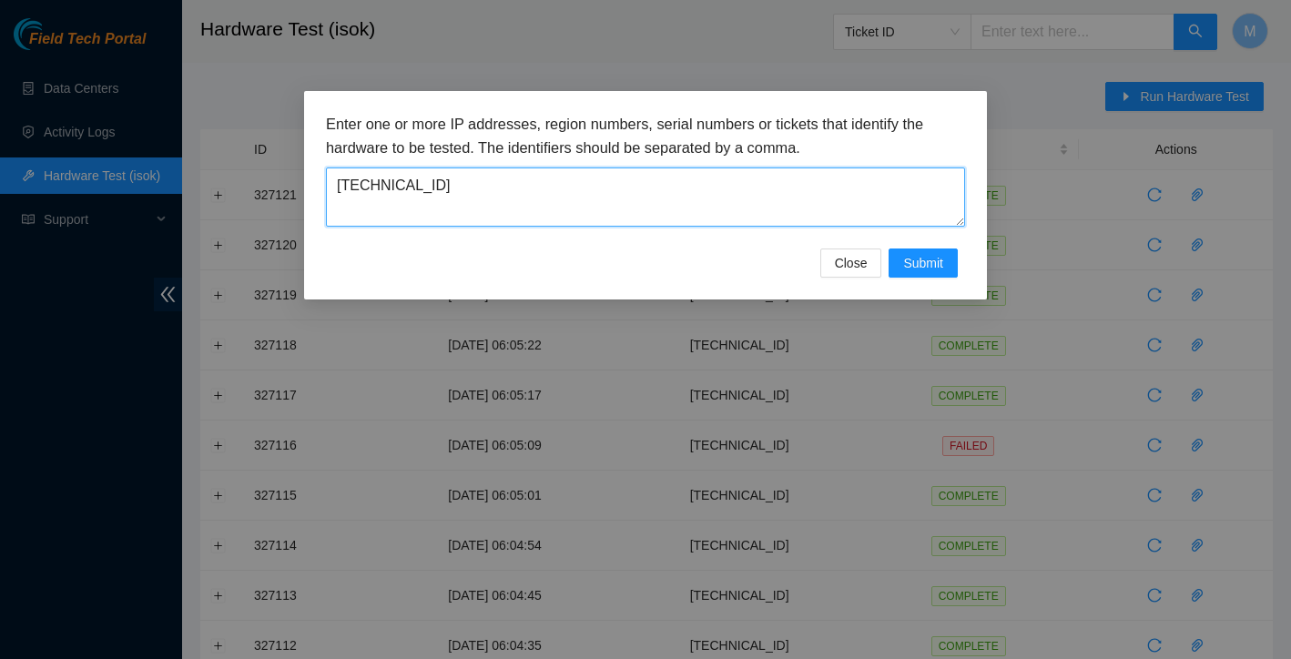
click at [780, 206] on textarea "[TECHNICAL_ID]" at bounding box center [645, 197] width 639 height 59
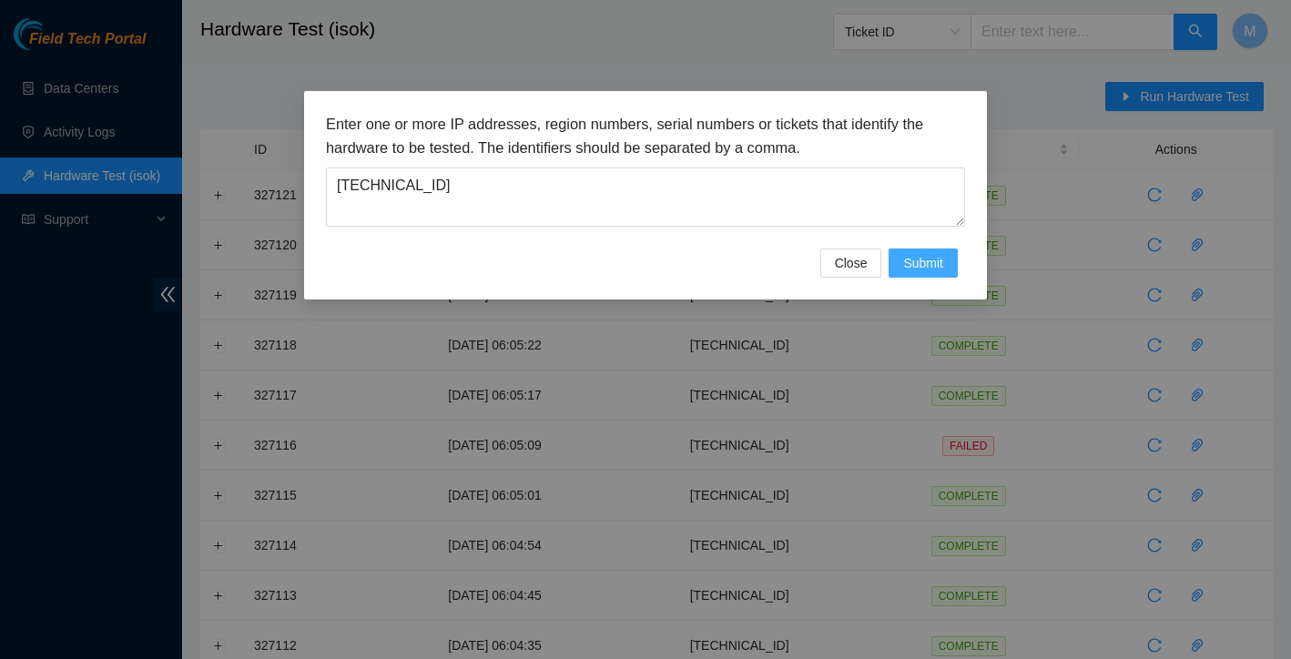
click at [913, 262] on span "Submit" at bounding box center [923, 263] width 40 height 20
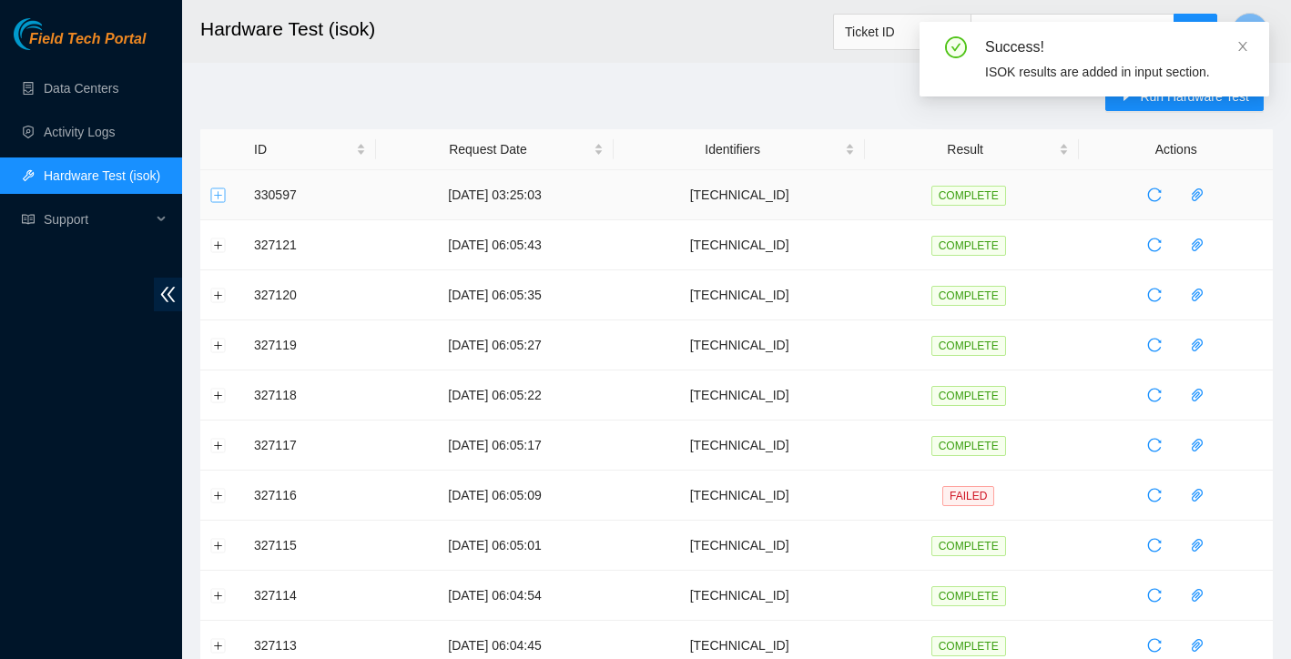
click at [217, 198] on button "Expand row" at bounding box center [218, 195] width 15 height 15
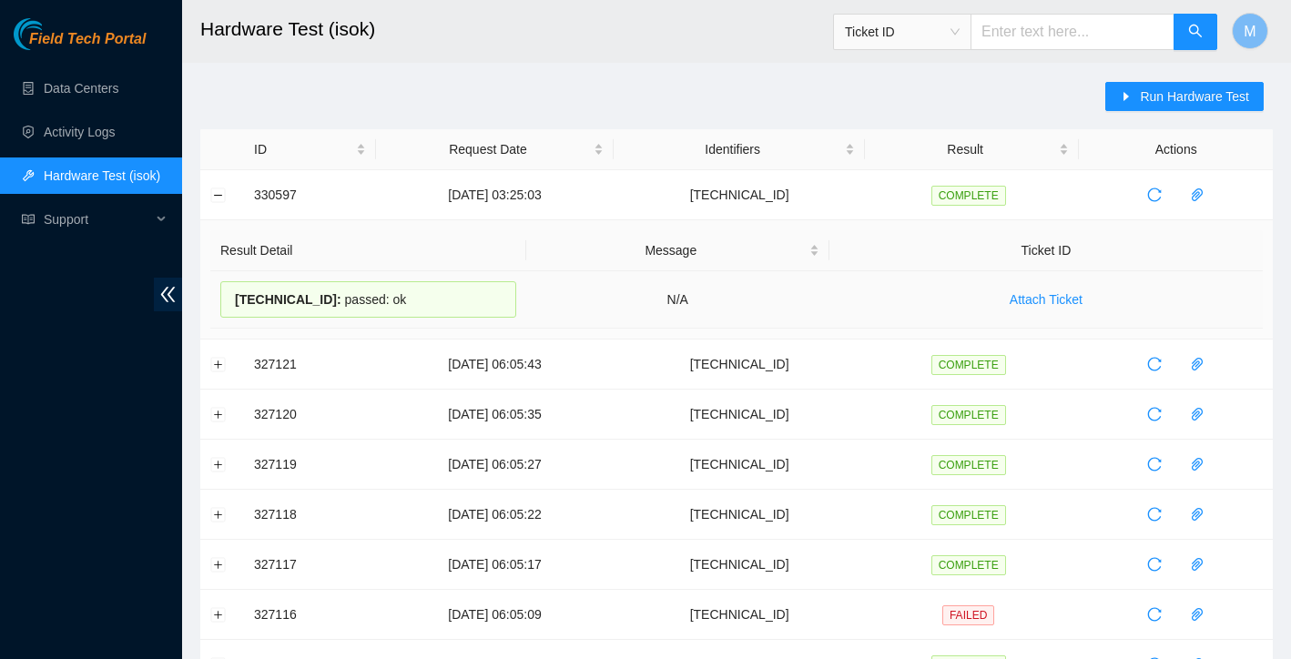
drag, startPoint x: 230, startPoint y: 300, endPoint x: 432, endPoint y: 289, distance: 201.5
click at [432, 289] on div "[TECHNICAL_ID] : passed: ok" at bounding box center [368, 299] width 296 height 36
copy div "[TECHNICAL_ID] : passed: ok"
